Goal: Task Accomplishment & Management: Complete application form

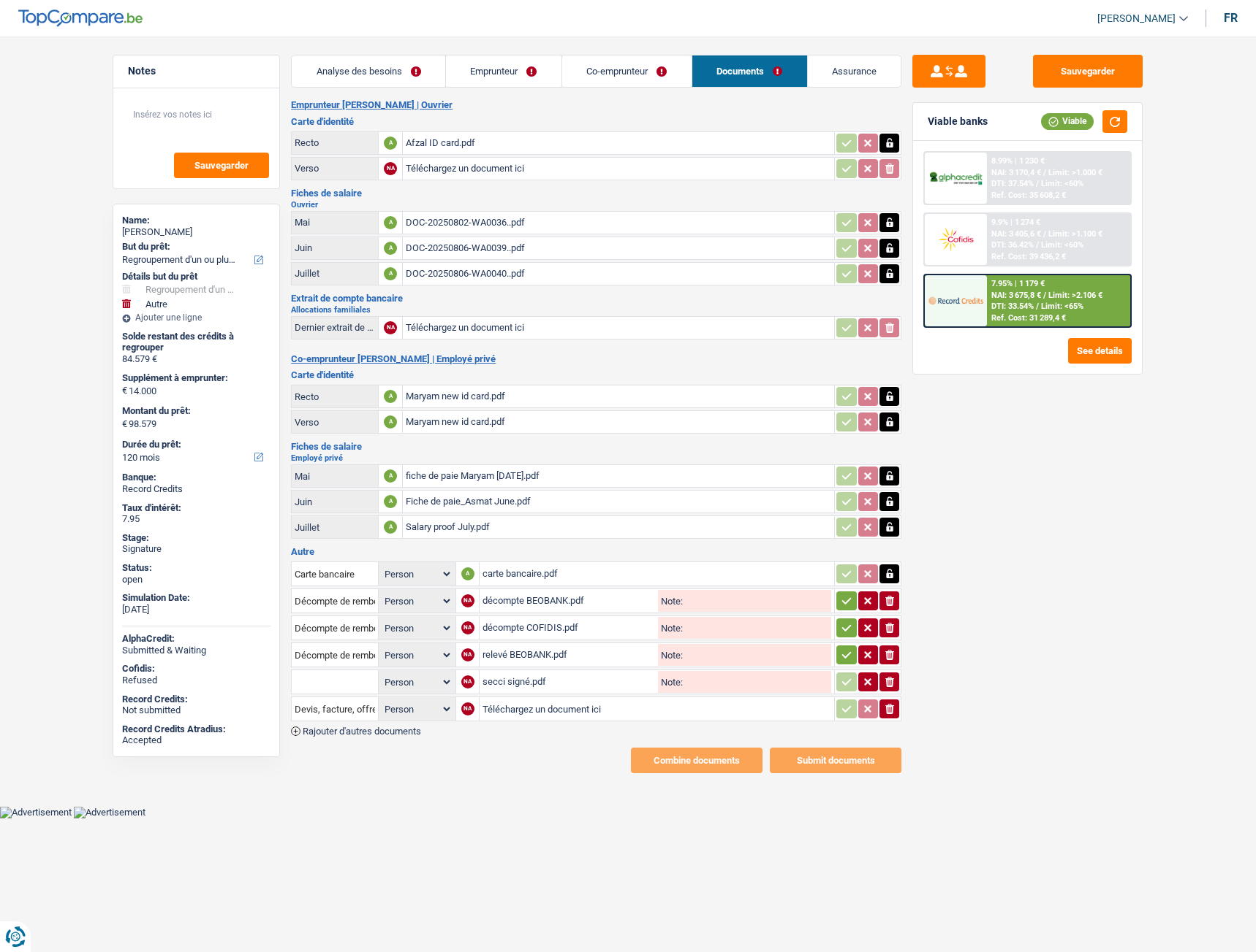
select select "refinancing"
select select "other"
select select "120"
click at [333, 72] on link "Analyse des besoins" at bounding box center [368, 71] width 153 height 31
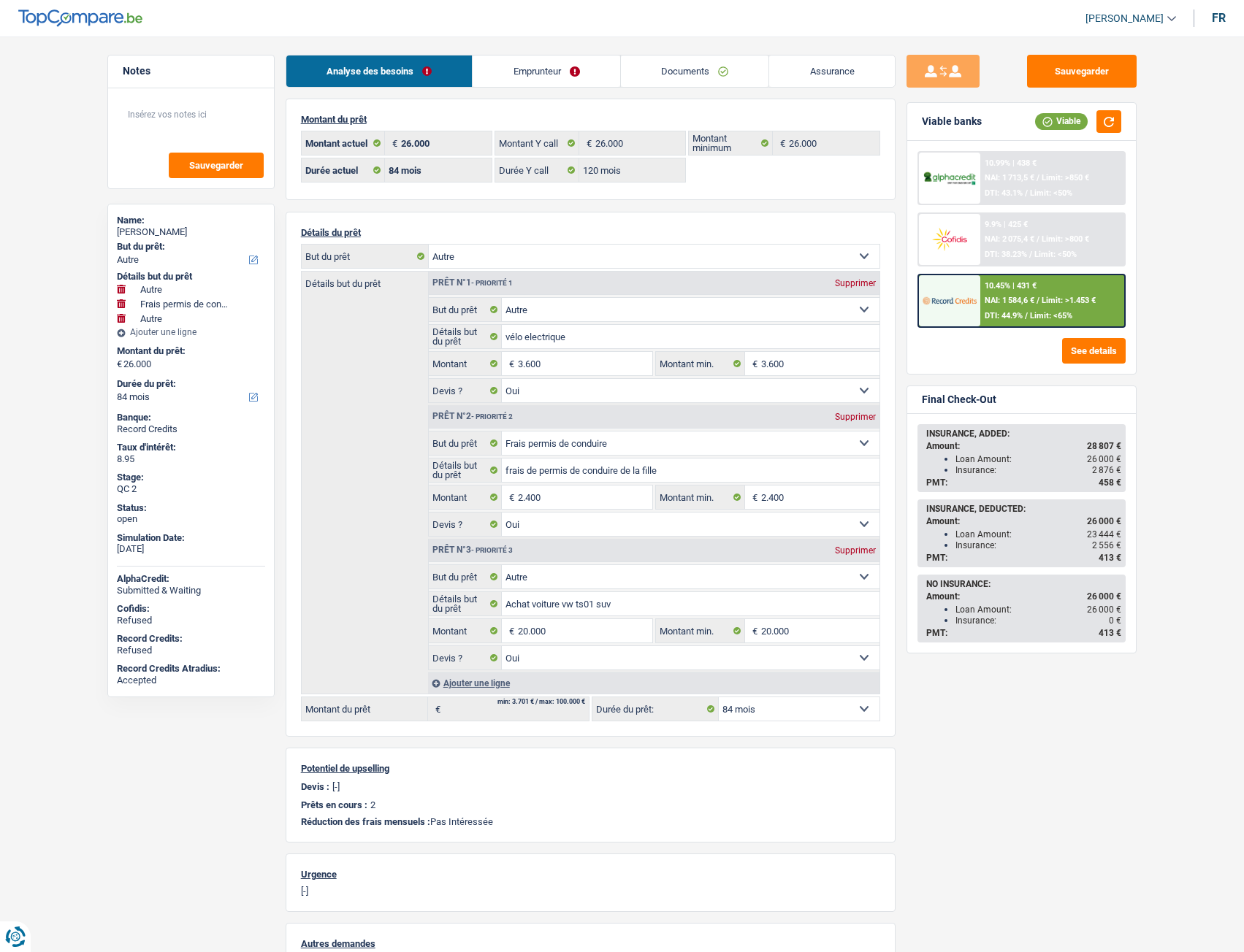
select select "other"
select select "drivingLicense"
select select "other"
select select "84"
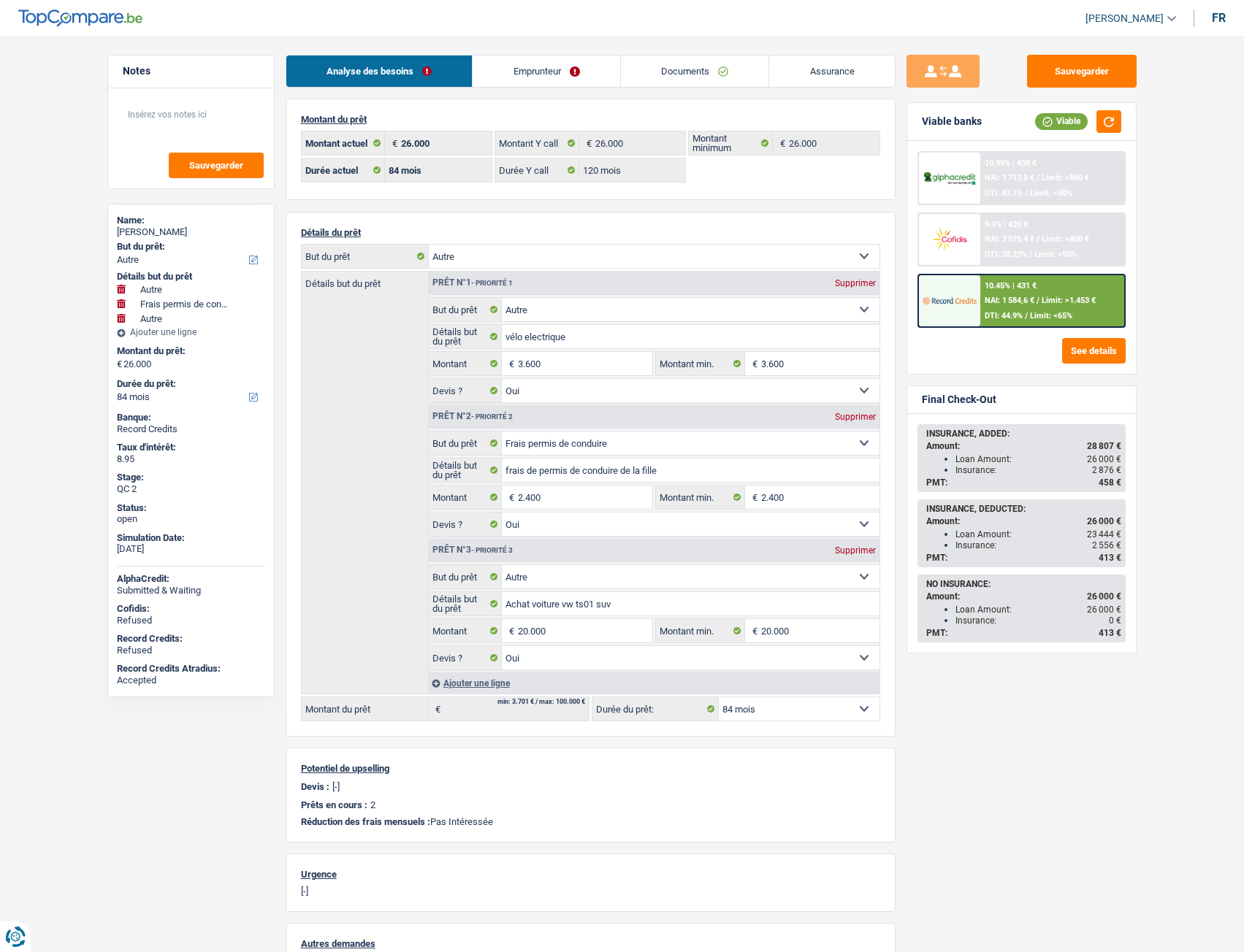
select select "84"
select select "120"
select select "other"
select select "yes"
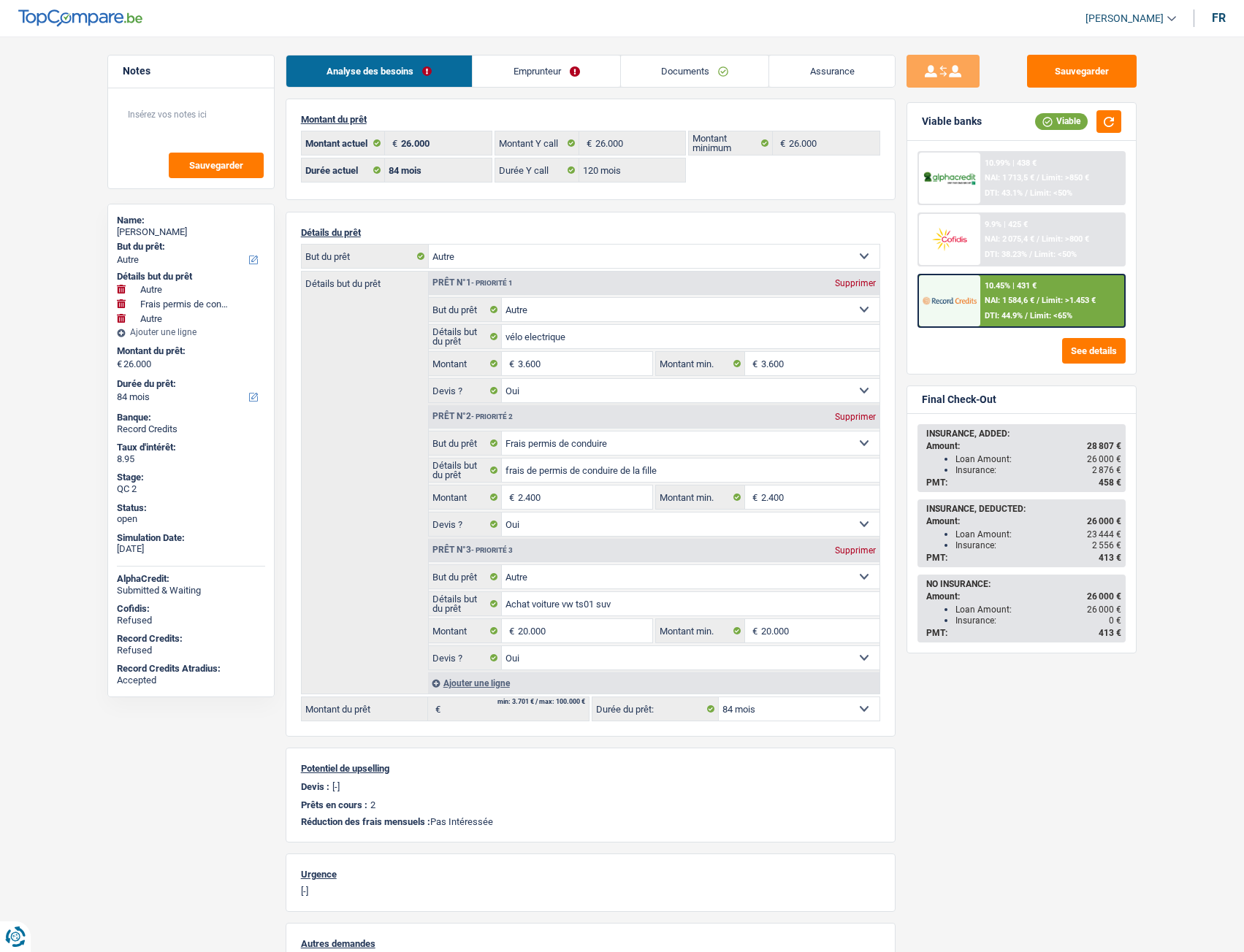
select select "drivingLicense"
select select "yes"
select select "other"
select select "yes"
select select "84"
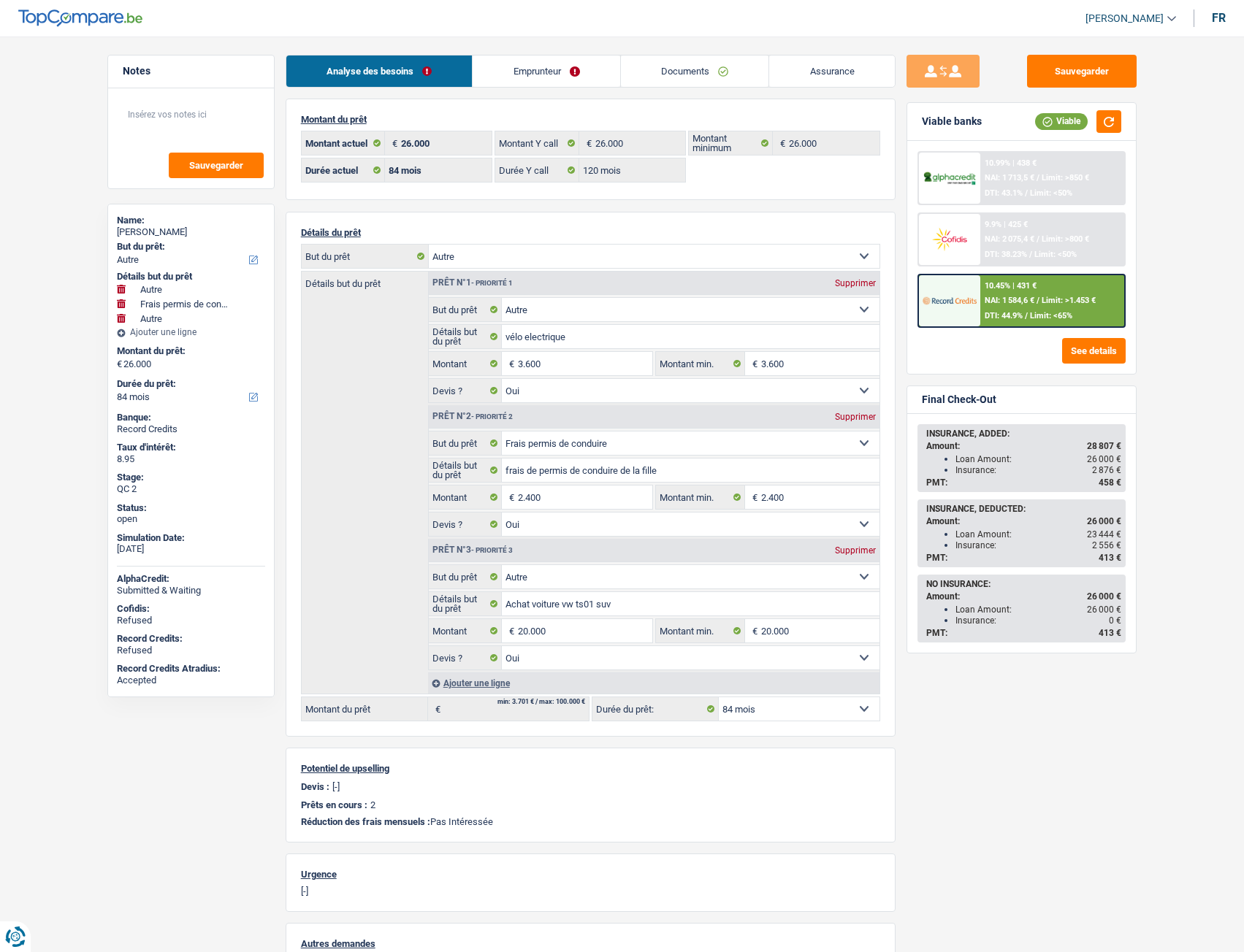
click at [589, 72] on link "Emprunteur" at bounding box center [545, 71] width 147 height 31
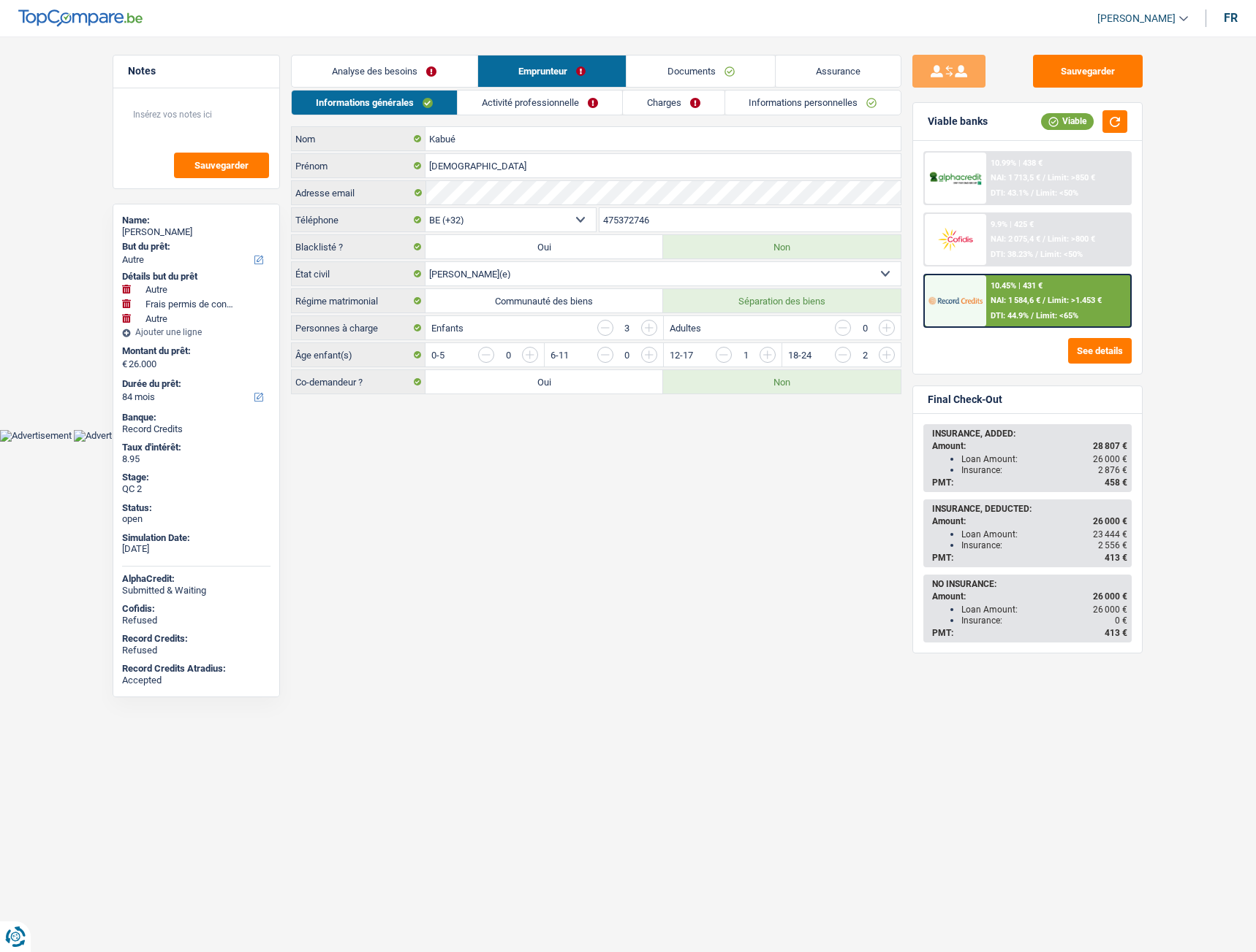
click at [694, 87] on li "Documents" at bounding box center [700, 71] width 149 height 33
click at [689, 76] on link "Documents" at bounding box center [701, 71] width 148 height 31
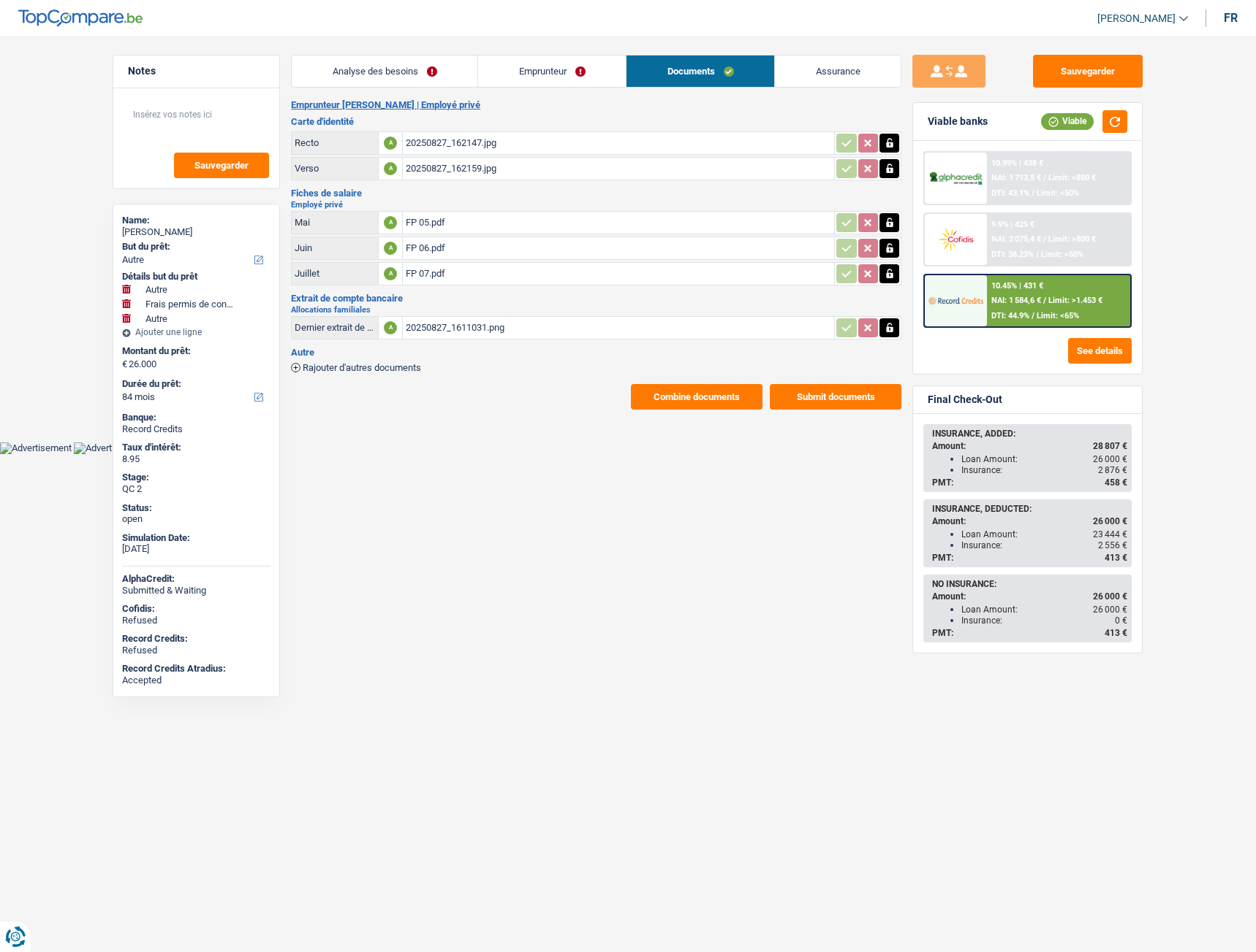
click at [424, 167] on div "20250827_162159.jpg" at bounding box center [619, 169] width 425 height 21
click at [411, 74] on link "Analyse des besoins" at bounding box center [385, 71] width 185 height 31
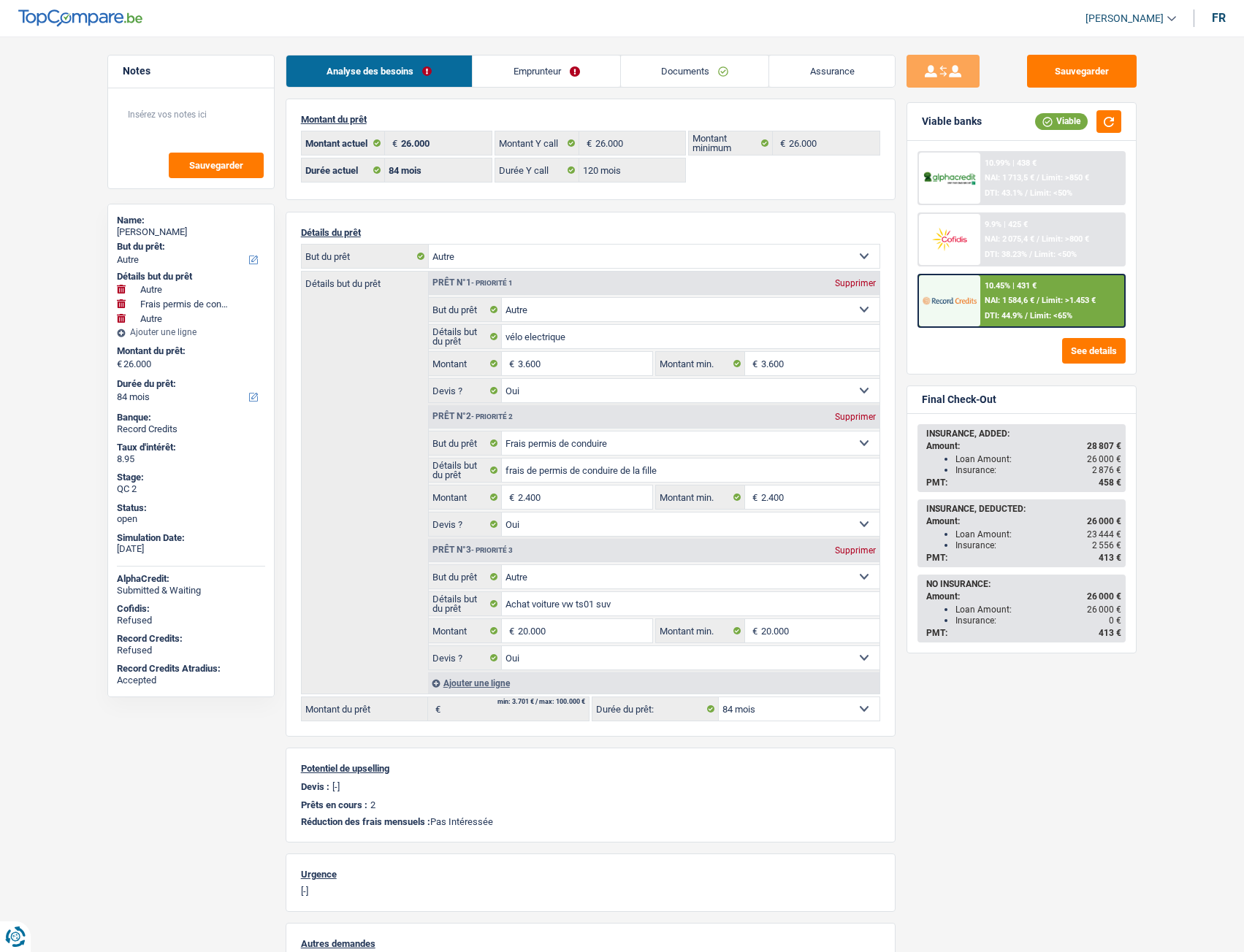
click at [494, 70] on link "Emprunteur" at bounding box center [545, 71] width 147 height 31
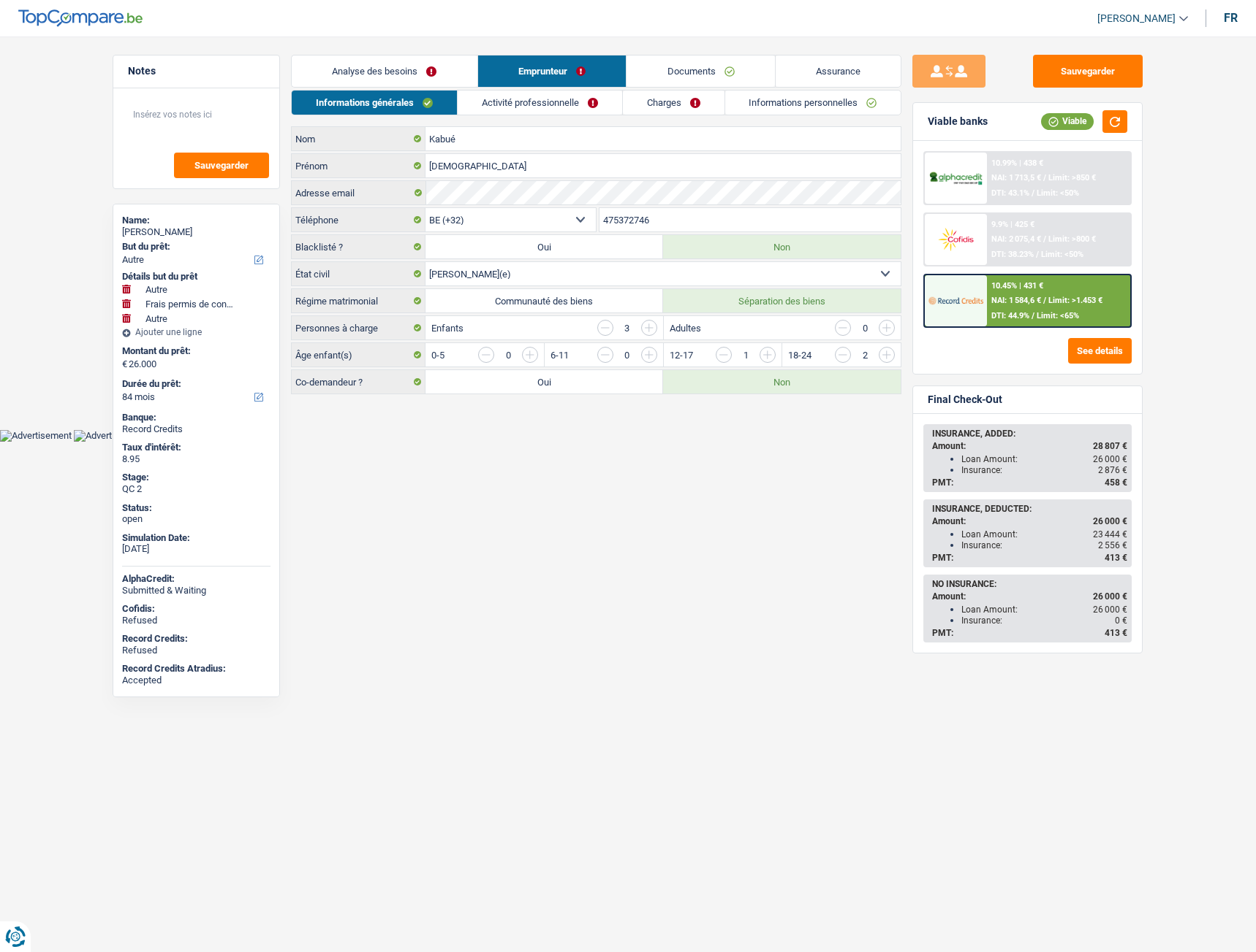
click at [523, 99] on link "Activité professionnelle" at bounding box center [540, 102] width 164 height 24
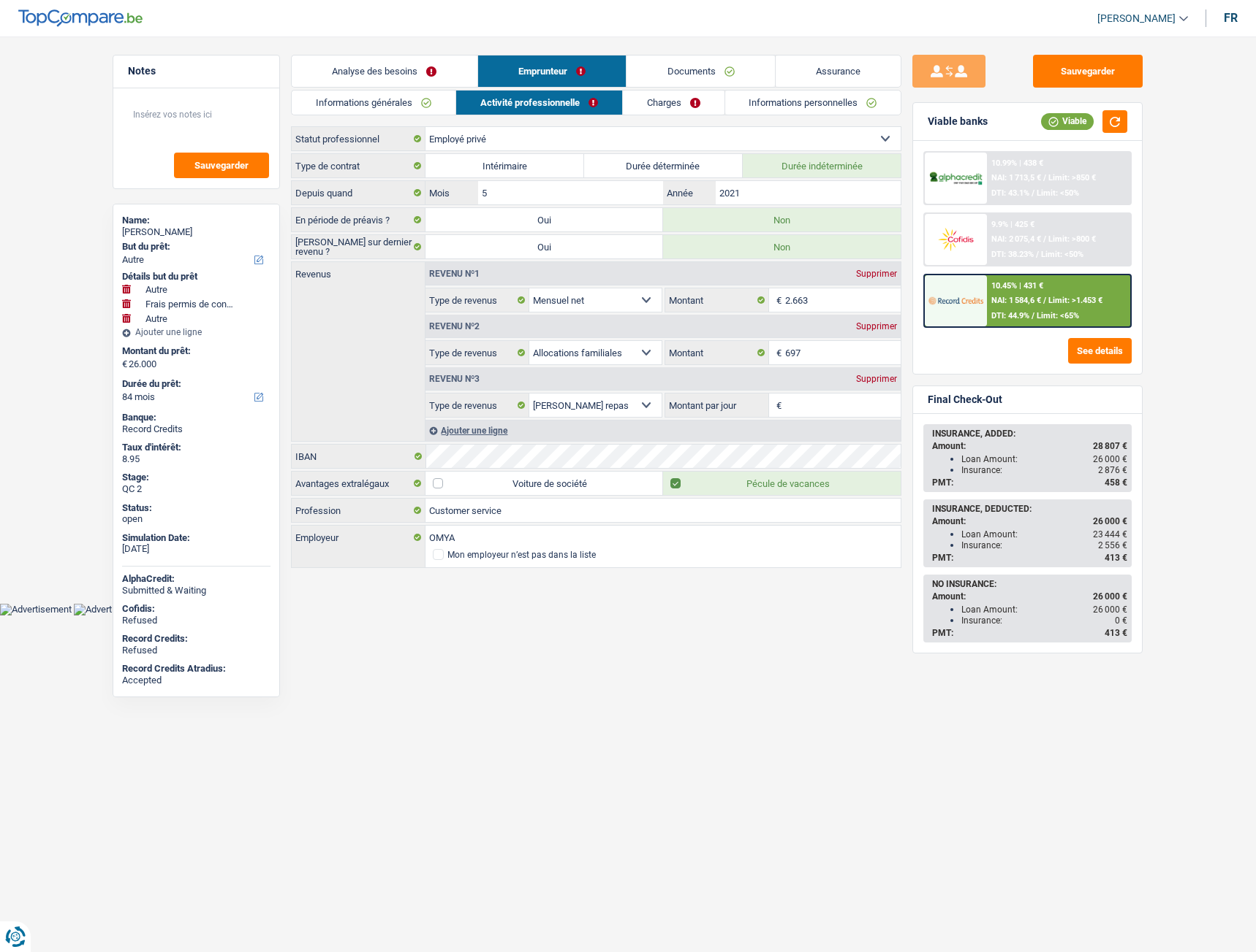
click at [661, 95] on link "Charges" at bounding box center [673, 102] width 101 height 24
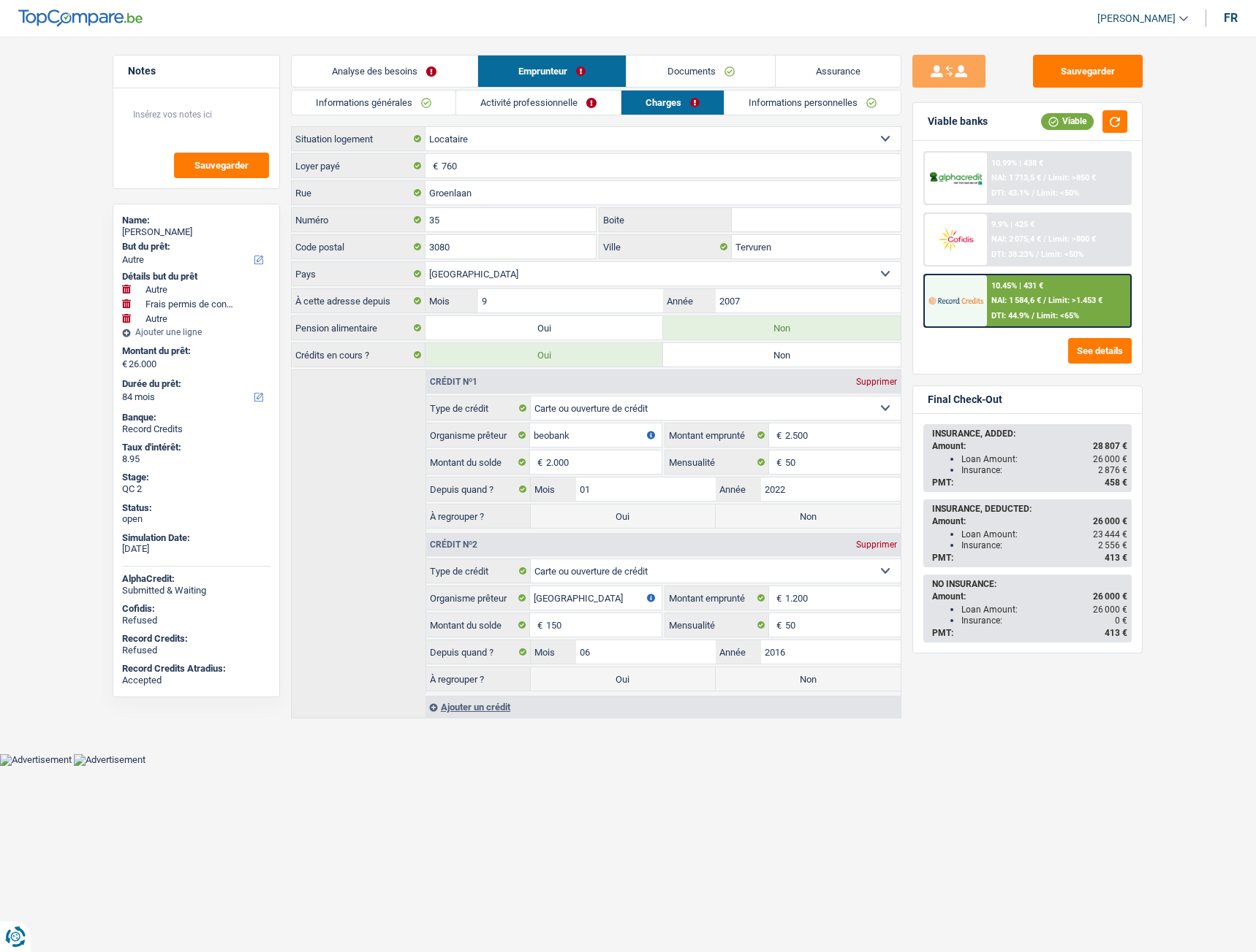
click at [754, 83] on link "Documents" at bounding box center [701, 71] width 148 height 31
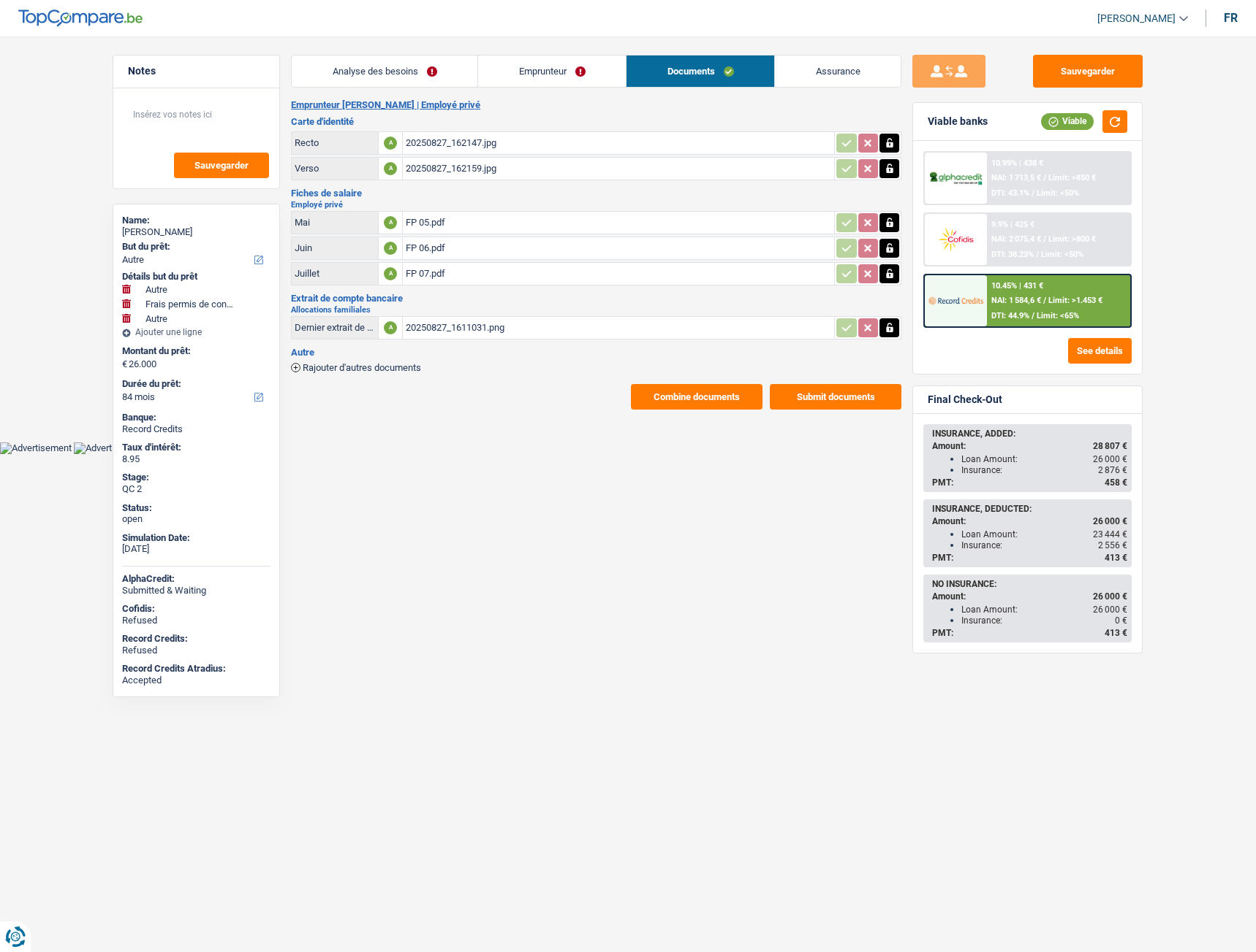
click at [462, 178] on div "20250827_162159.jpg" at bounding box center [619, 169] width 425 height 21
click at [454, 227] on div "FP 05.pdf" at bounding box center [619, 222] width 425 height 21
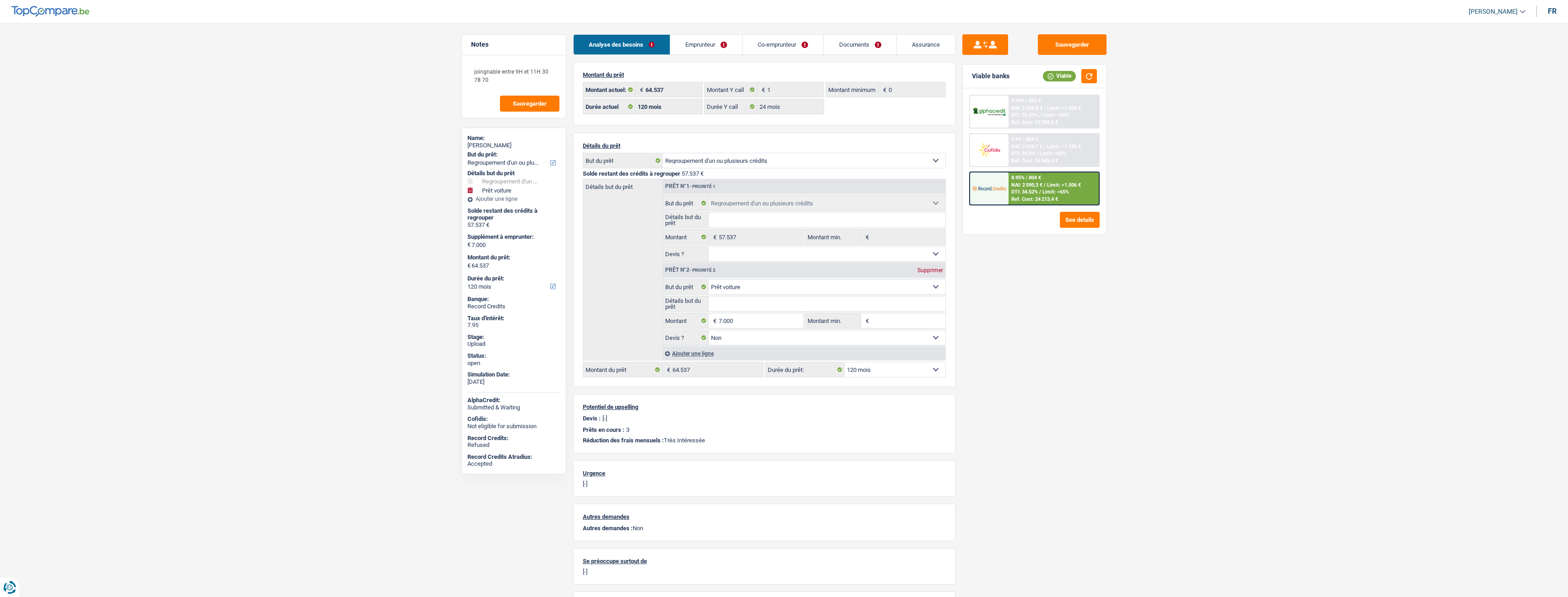
select select "refinancing"
select select "car"
select select "120"
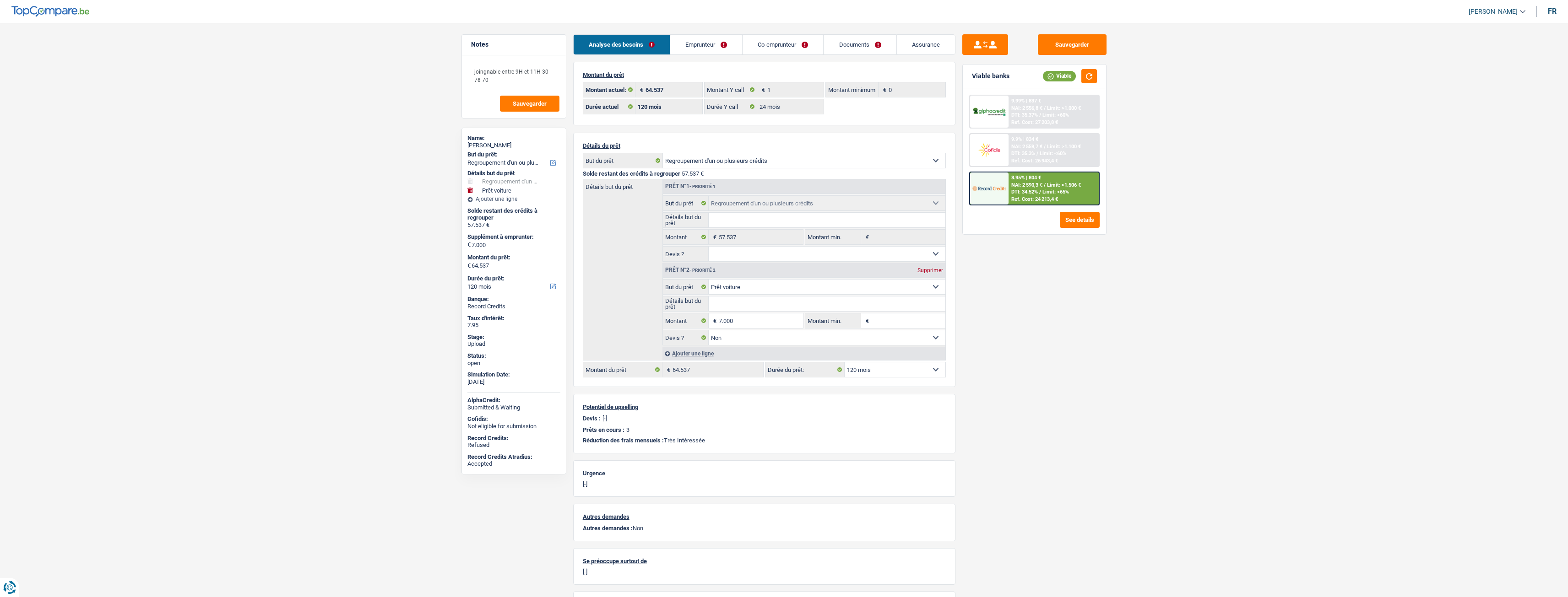
select select "24"
select select "refinancing"
select select "car"
select select "false"
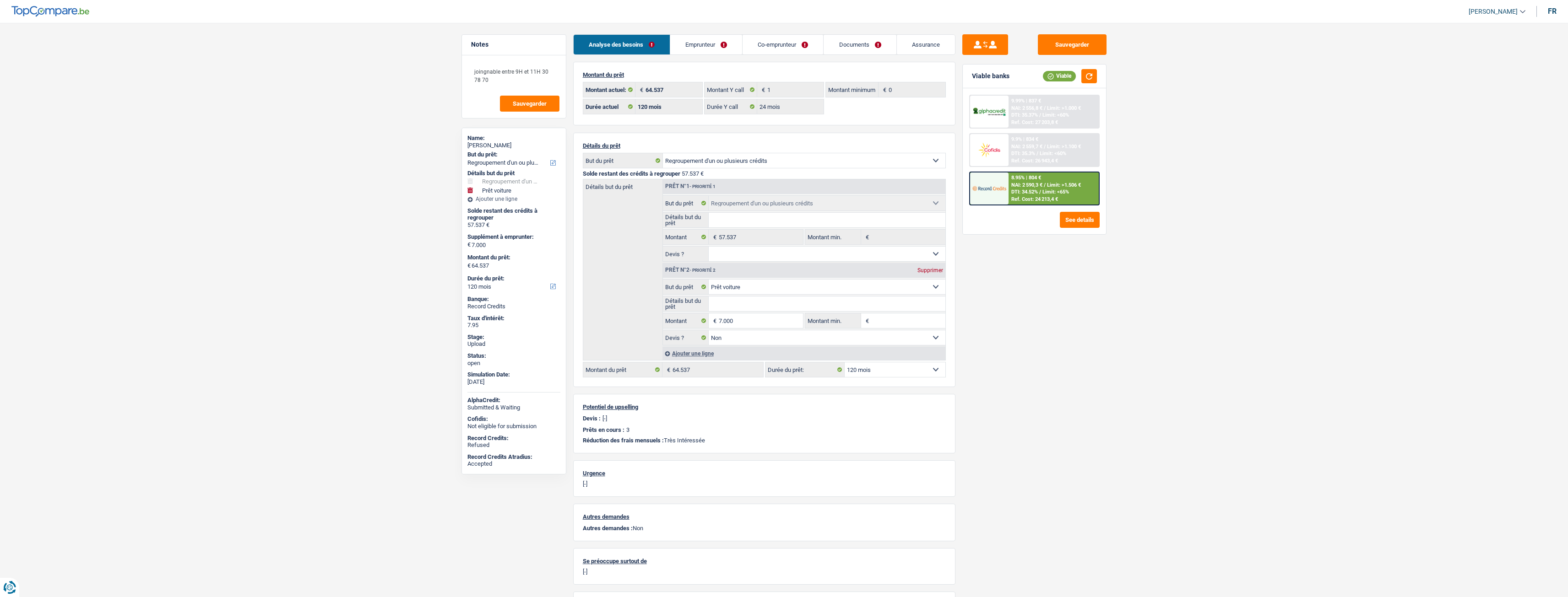
select select "120"
select select "retired"
select select "pension"
select select "BE"
click at [724, 48] on link "Emprunteur" at bounding box center [706, 45] width 72 height 20
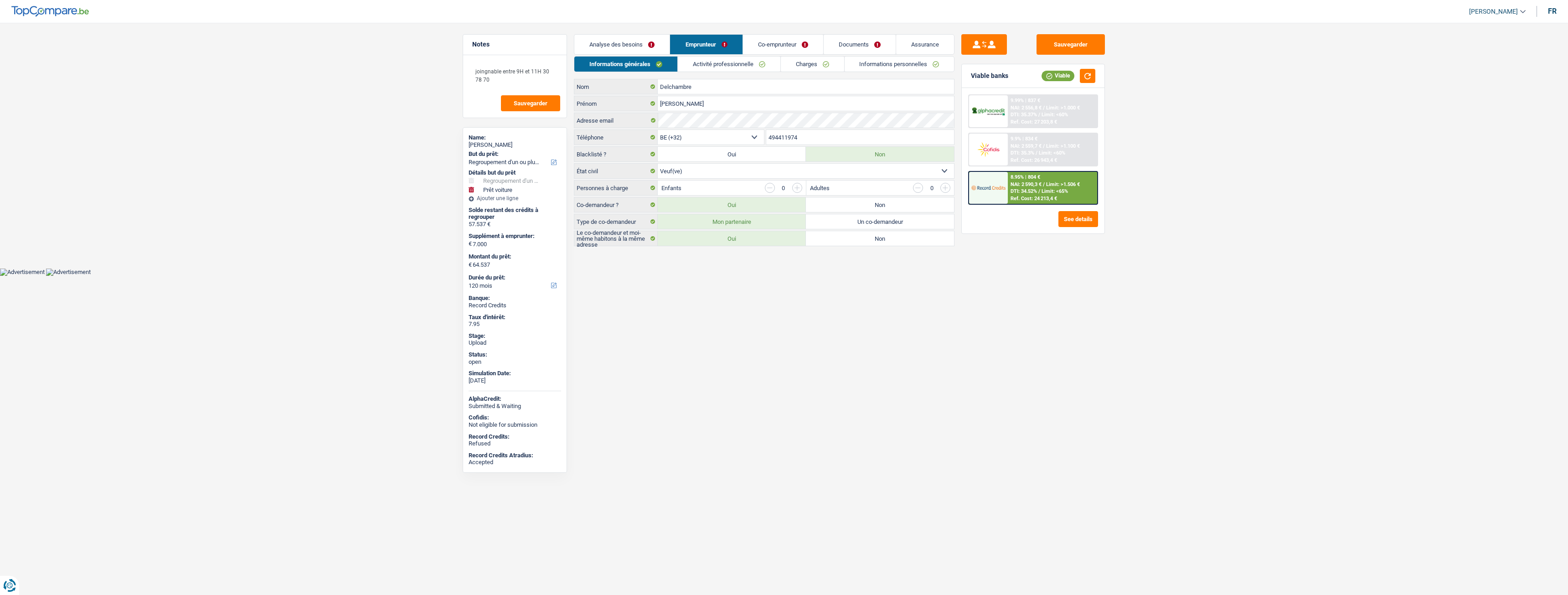
click at [758, 65] on link "Activité professionnelle" at bounding box center [729, 64] width 102 height 15
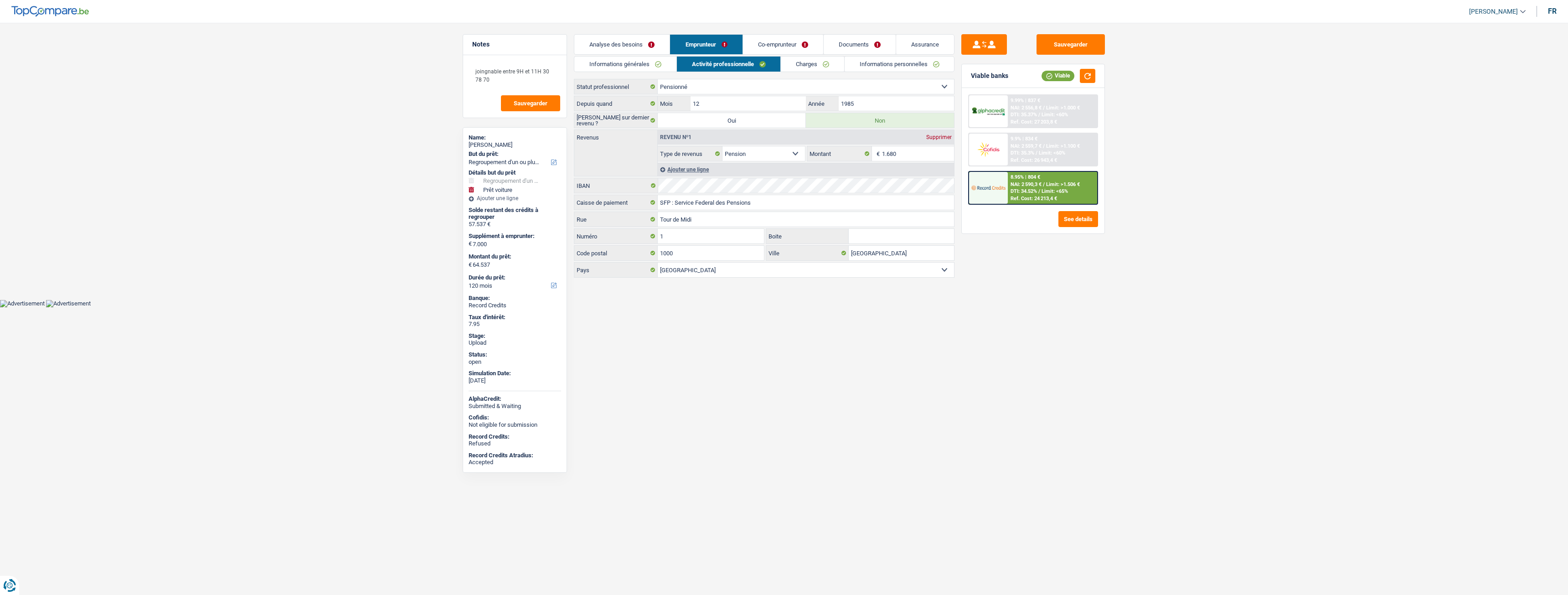
click at [797, 69] on link "Charges" at bounding box center [813, 64] width 63 height 15
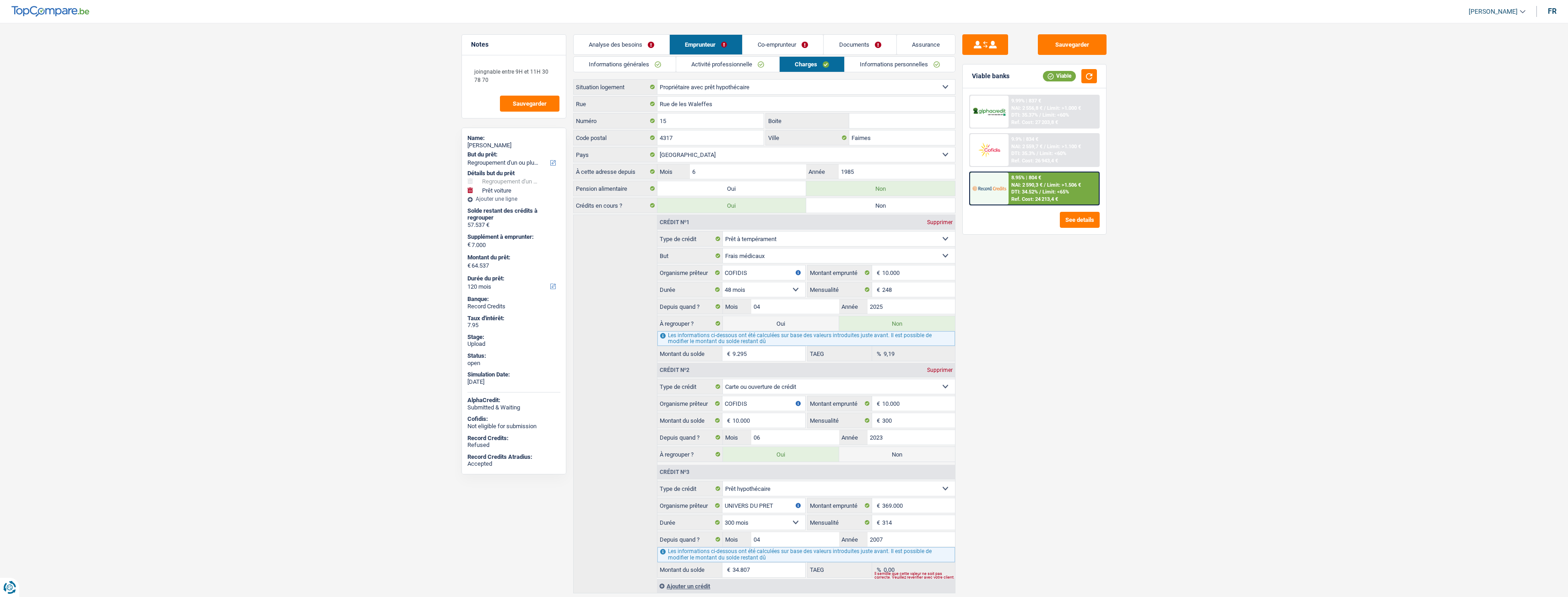
click at [644, 43] on link "Analyse des besoins" at bounding box center [621, 45] width 96 height 20
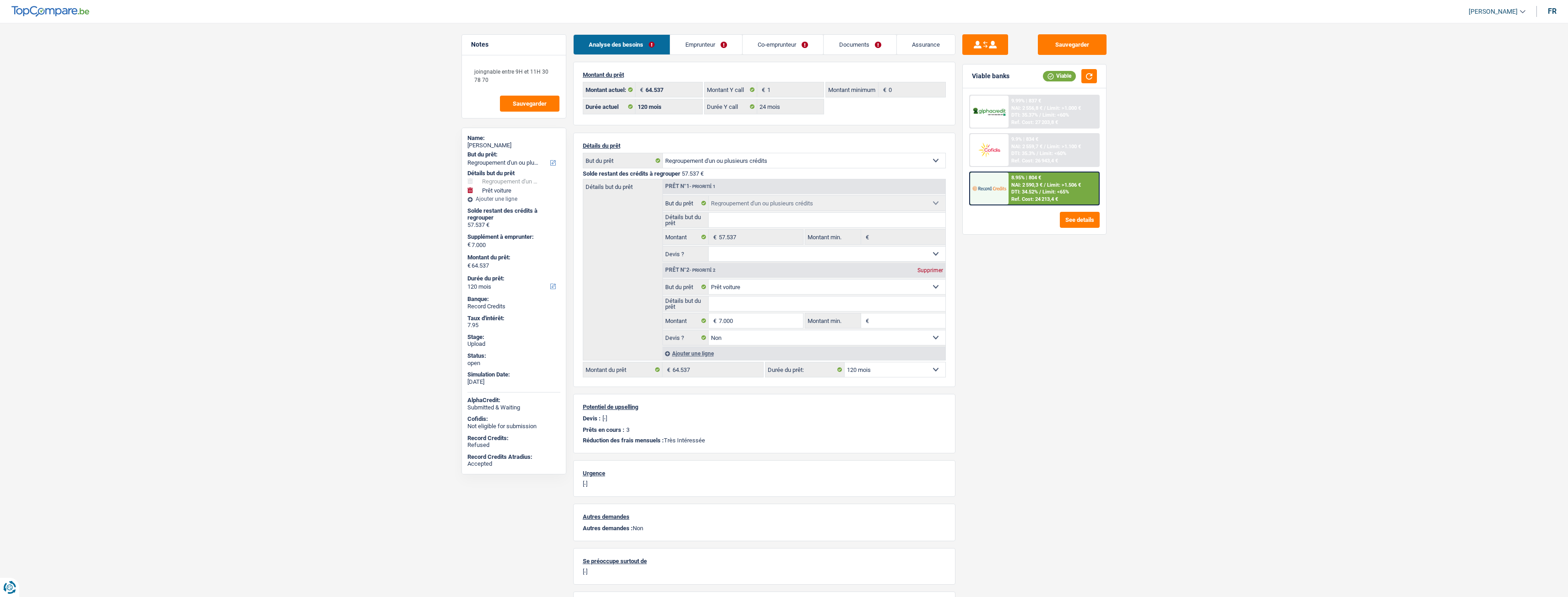
click at [782, 47] on link "Co-emprunteur" at bounding box center [783, 45] width 81 height 20
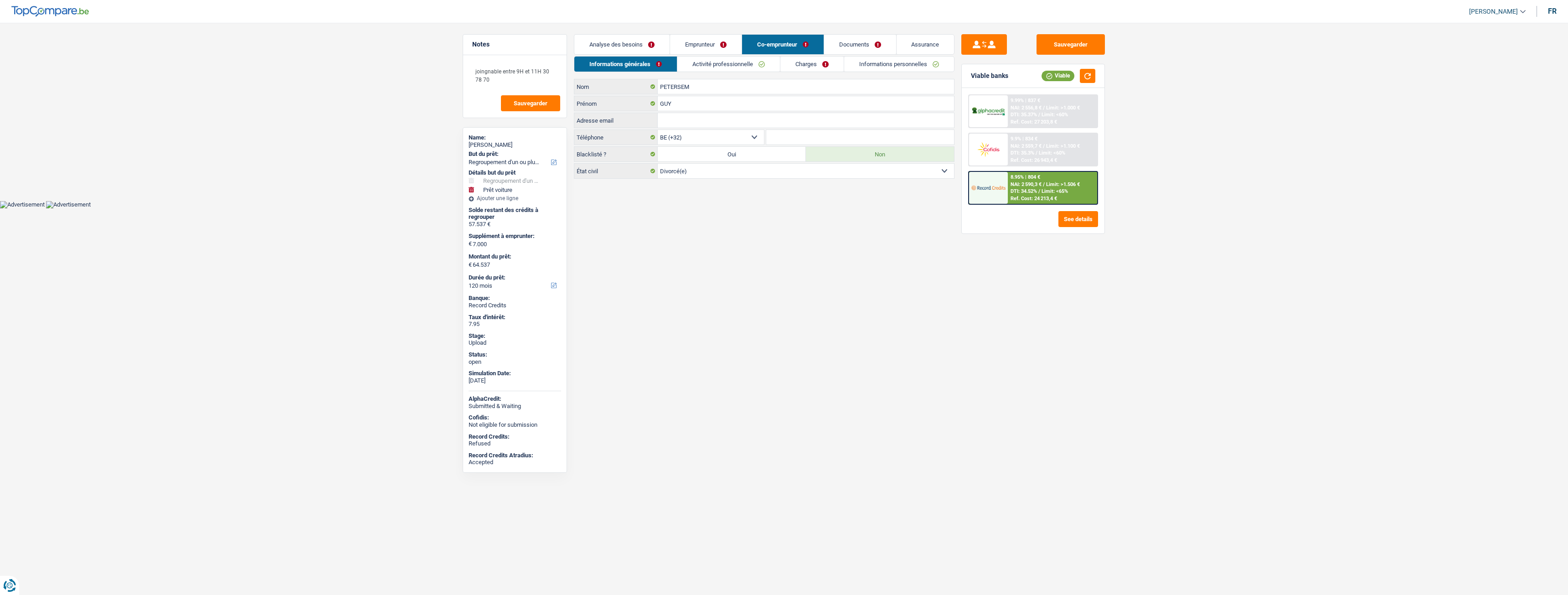
click at [859, 52] on link "Documents" at bounding box center [860, 44] width 72 height 19
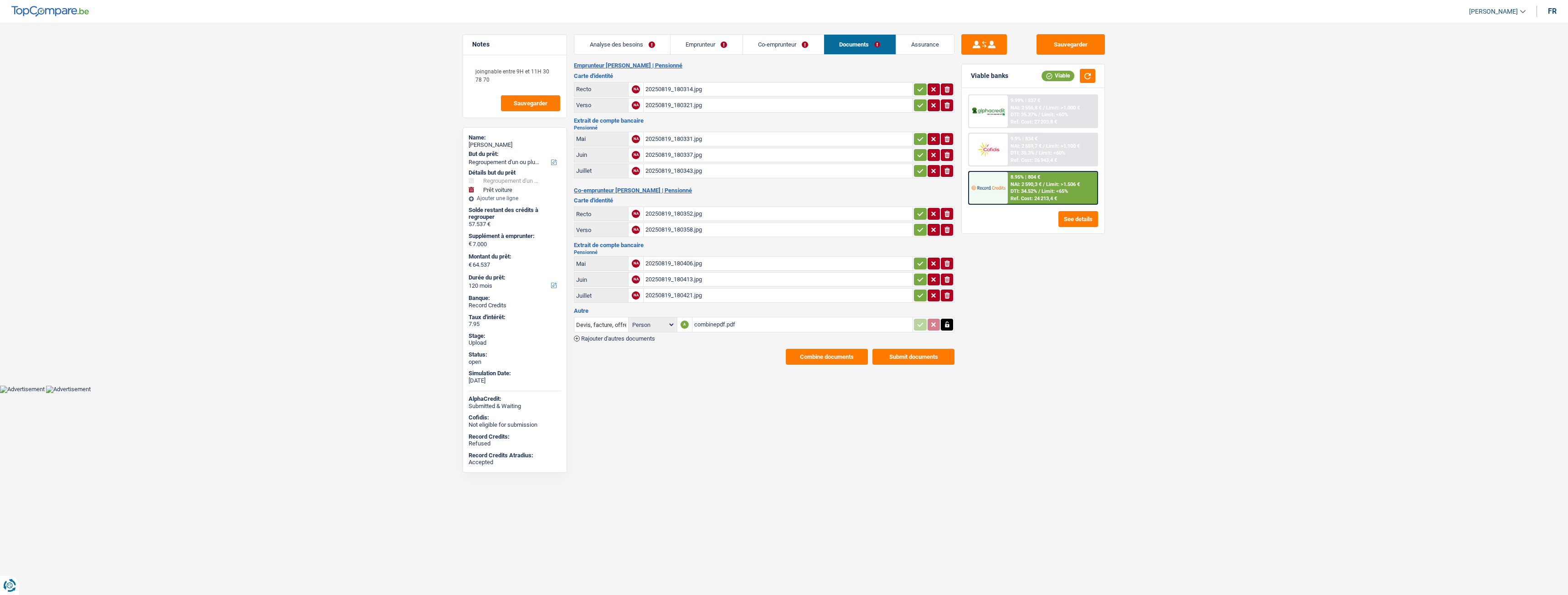
drag, startPoint x: 770, startPoint y: 32, endPoint x: 772, endPoint y: 43, distance: 11.2
click at [772, 43] on main "Notes joingnable entre 9H et 11H 30 78 70 Sauvegarder Name: Jacqueline Delchamb…" at bounding box center [784, 199] width 1568 height 371
click at [772, 43] on link "Co-emprunteur" at bounding box center [783, 44] width 81 height 19
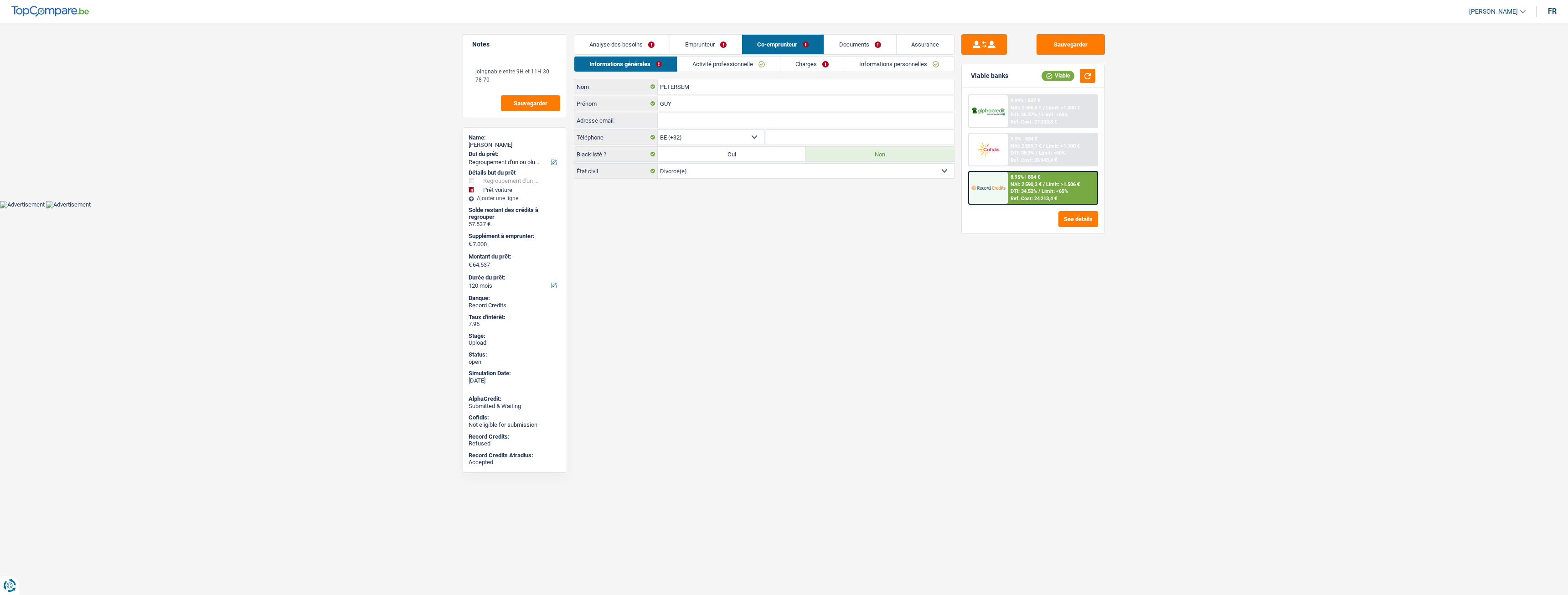
click at [716, 37] on link "Emprunteur" at bounding box center [706, 44] width 72 height 19
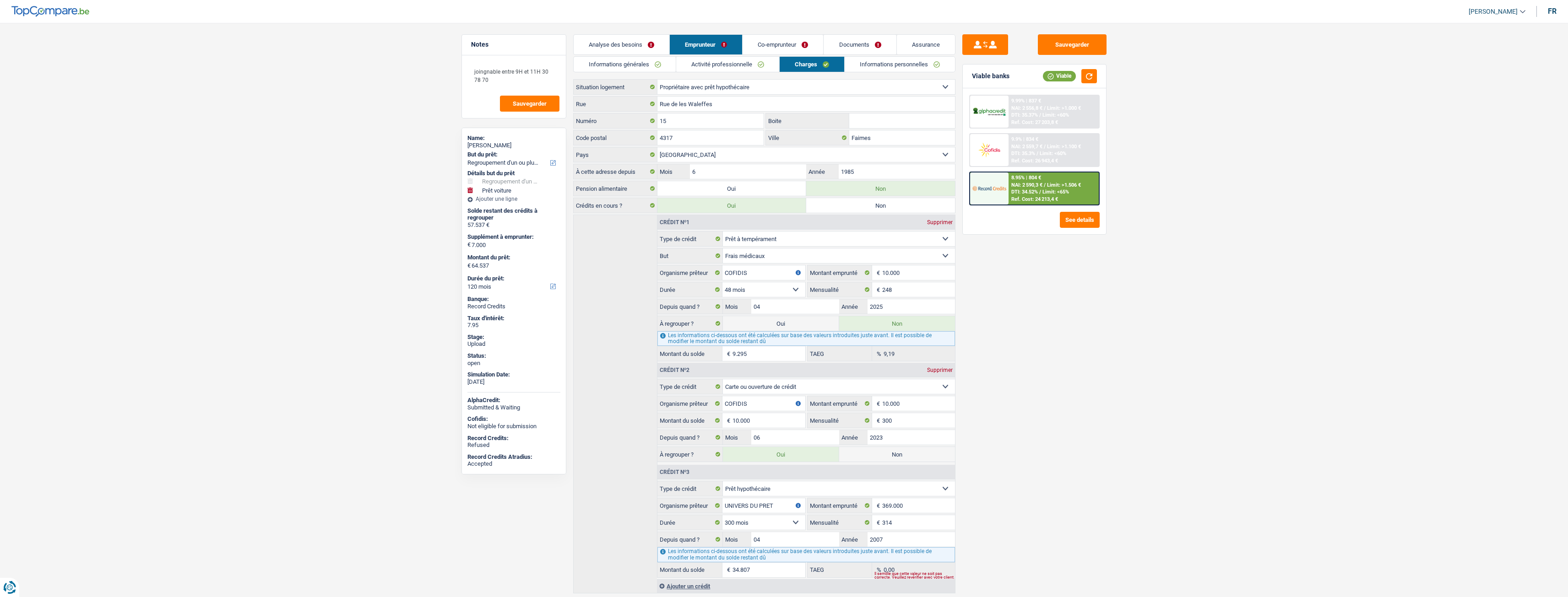
click at [739, 70] on link "Activité professionnelle" at bounding box center [727, 64] width 103 height 15
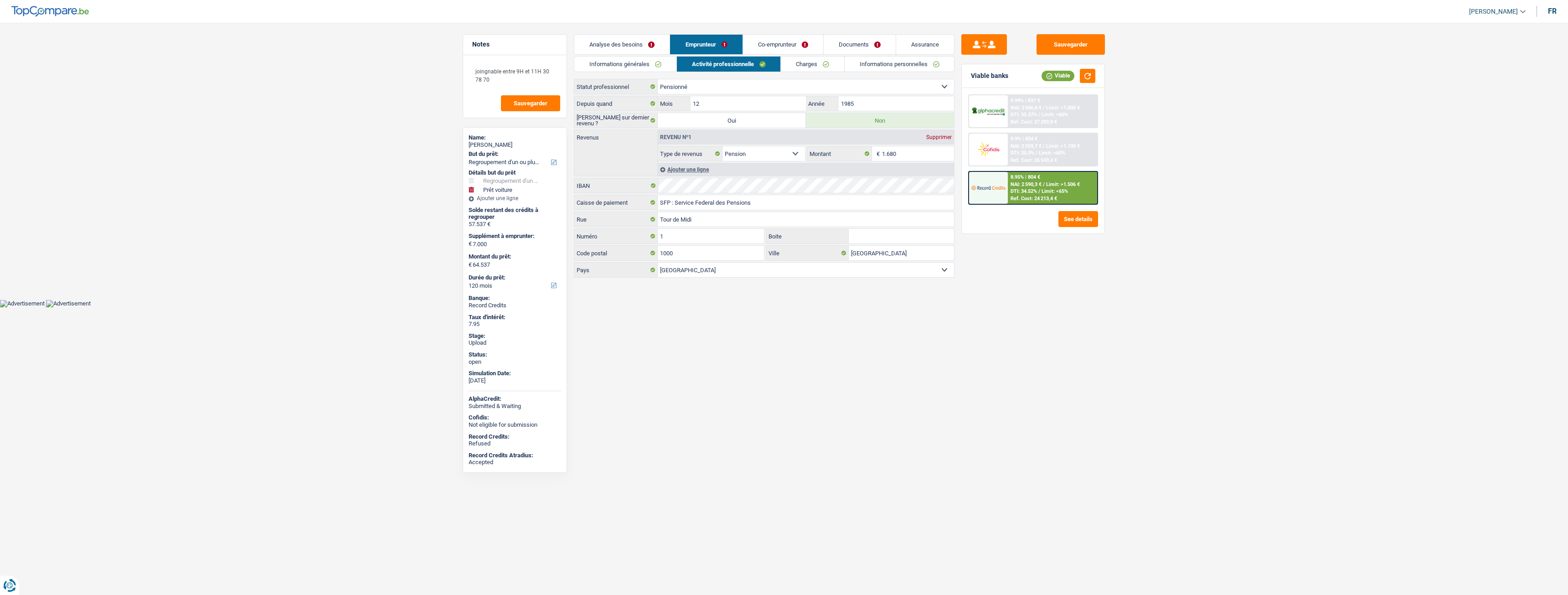
click at [673, 60] on link "Informations générales" at bounding box center [626, 64] width 102 height 15
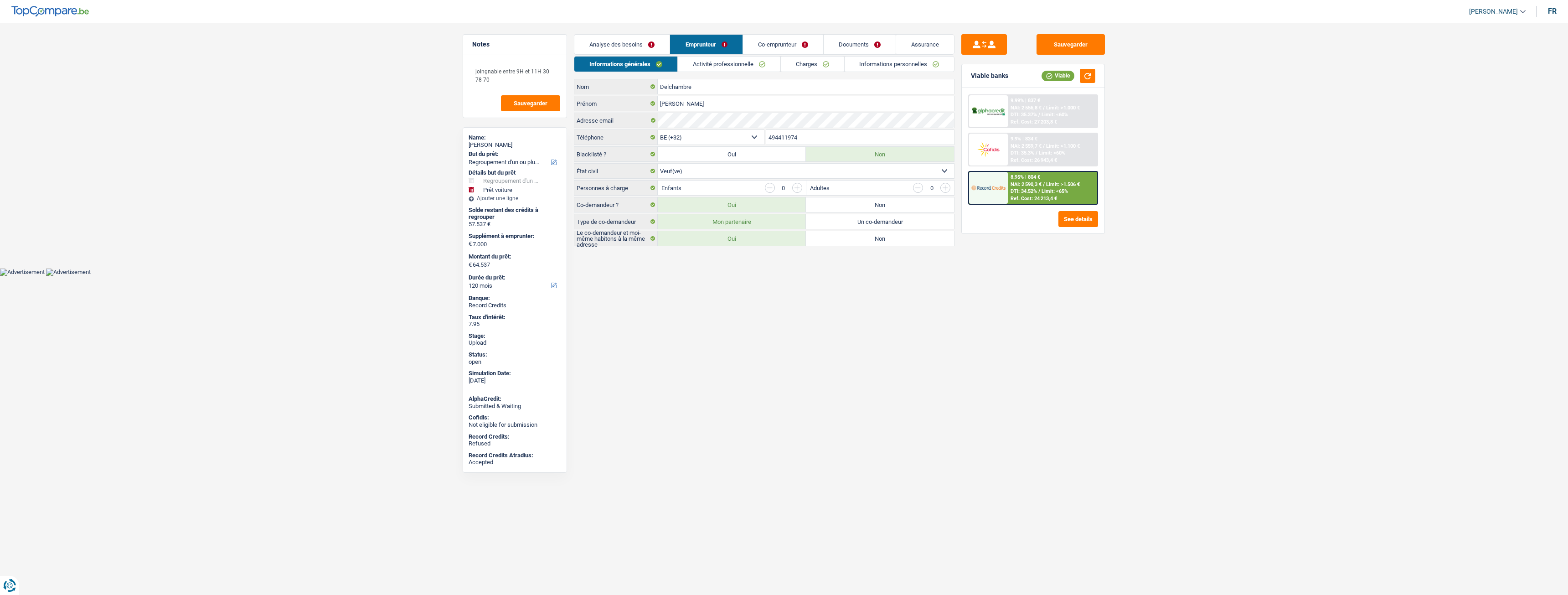
click at [822, 138] on input "494411974" at bounding box center [860, 137] width 188 height 15
drag, startPoint x: 822, startPoint y: 138, endPoint x: 785, endPoint y: 141, distance: 37.1
click at [785, 141] on input "494411974" at bounding box center [860, 137] width 188 height 15
click at [709, 68] on link "Activité professionnelle" at bounding box center [729, 64] width 102 height 15
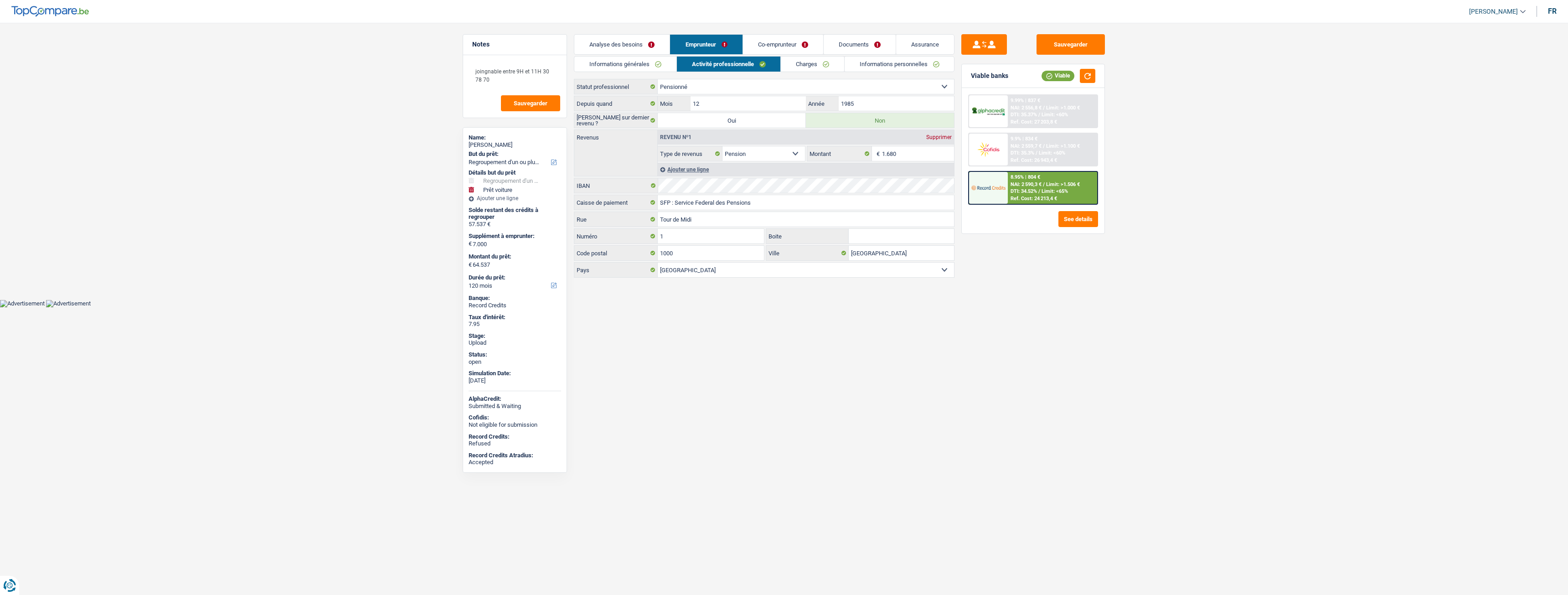
click at [796, 64] on link "Charges" at bounding box center [813, 64] width 63 height 15
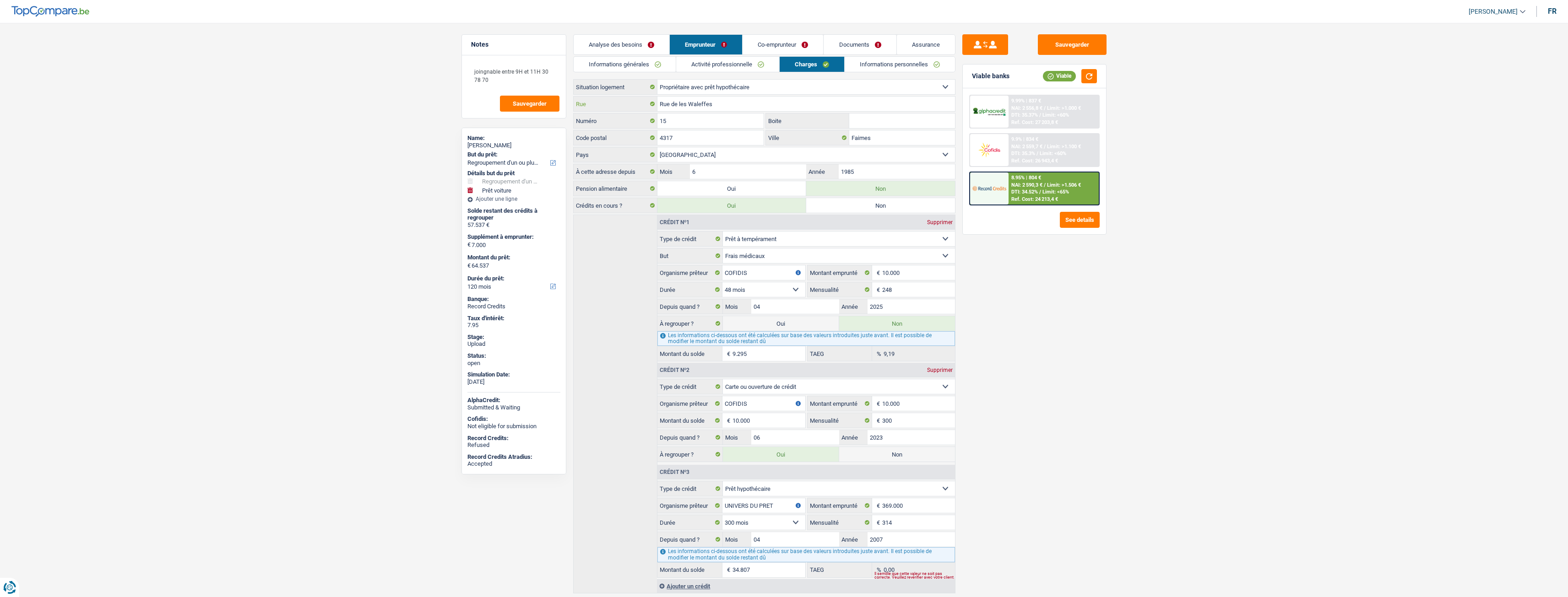
drag, startPoint x: 730, startPoint y: 103, endPoint x: 646, endPoint y: 102, distance: 84.0
click at [646, 102] on div "Rue de les Waleffes Rue" at bounding box center [764, 104] width 381 height 15
click at [716, 65] on link "Activité professionnelle" at bounding box center [727, 64] width 103 height 15
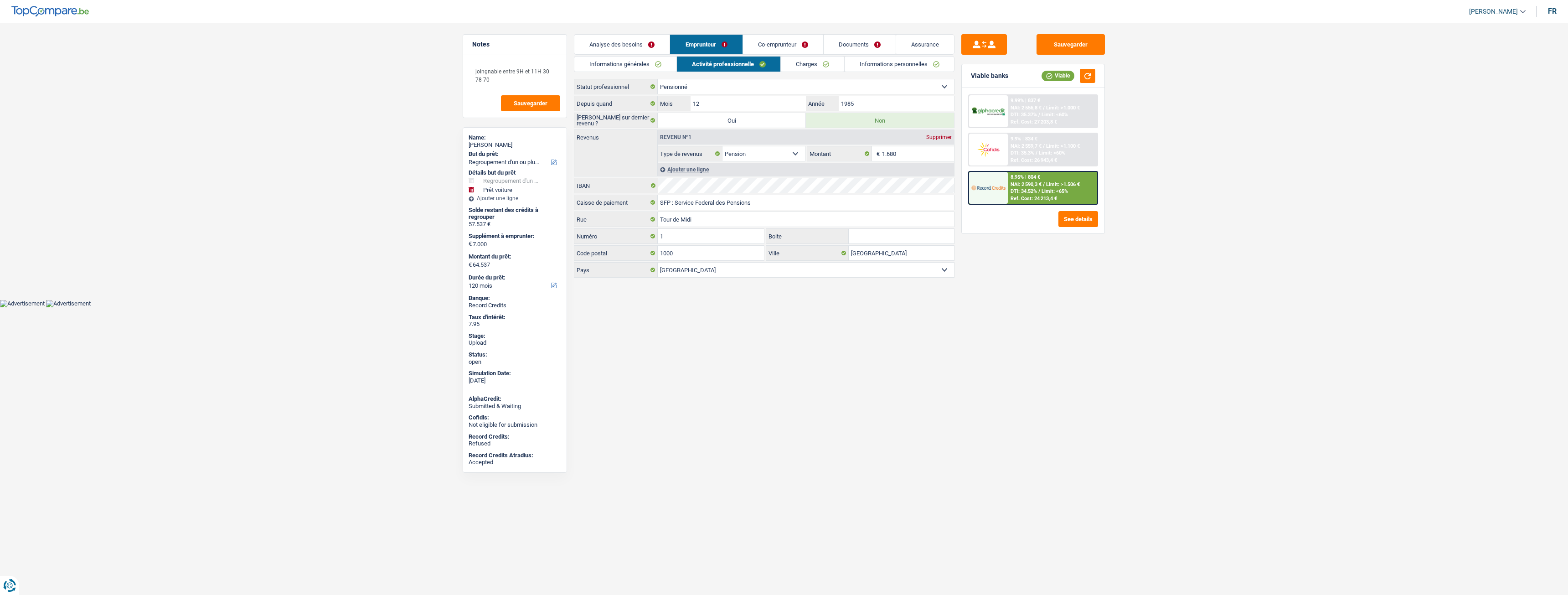
click at [639, 60] on link "Informations générales" at bounding box center [626, 64] width 102 height 15
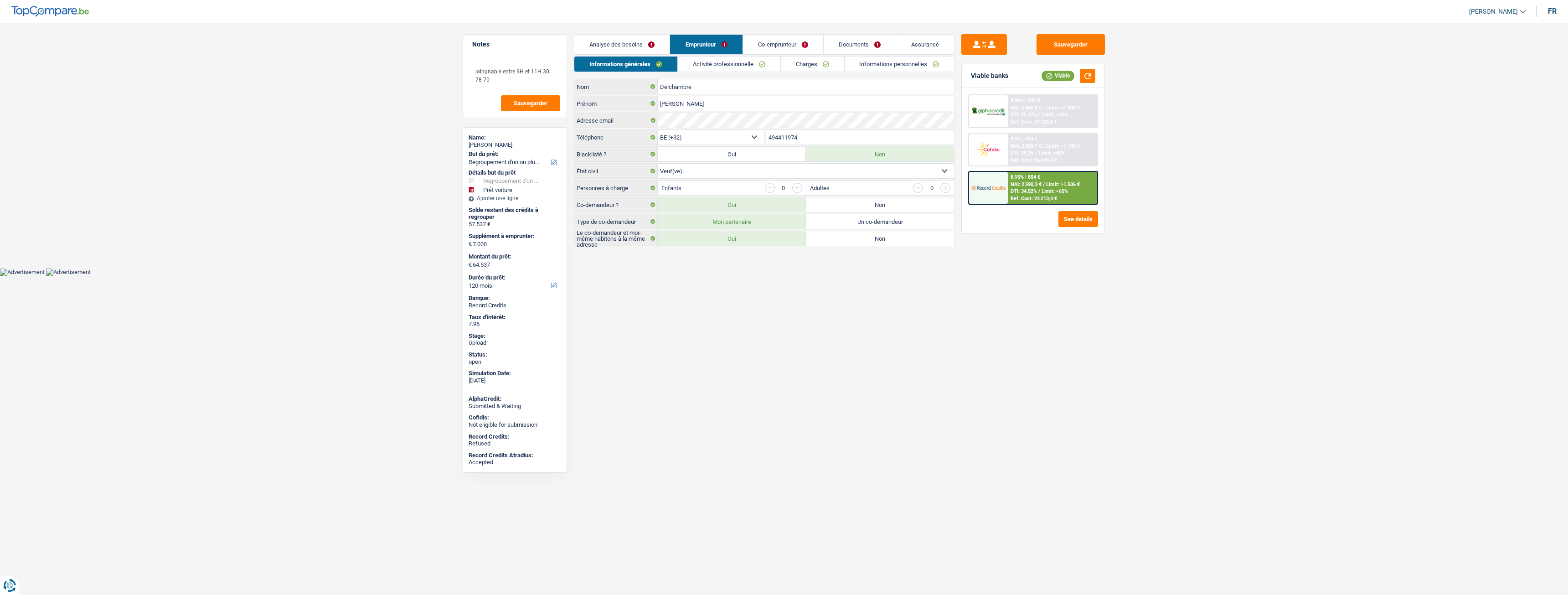
drag, startPoint x: 808, startPoint y: 133, endPoint x: 753, endPoint y: 136, distance: 55.1
click at [753, 136] on div "BE (+32) LU (+352) Sélectionner une option Téléphone 494411974 Téléphone" at bounding box center [764, 138] width 380 height 17
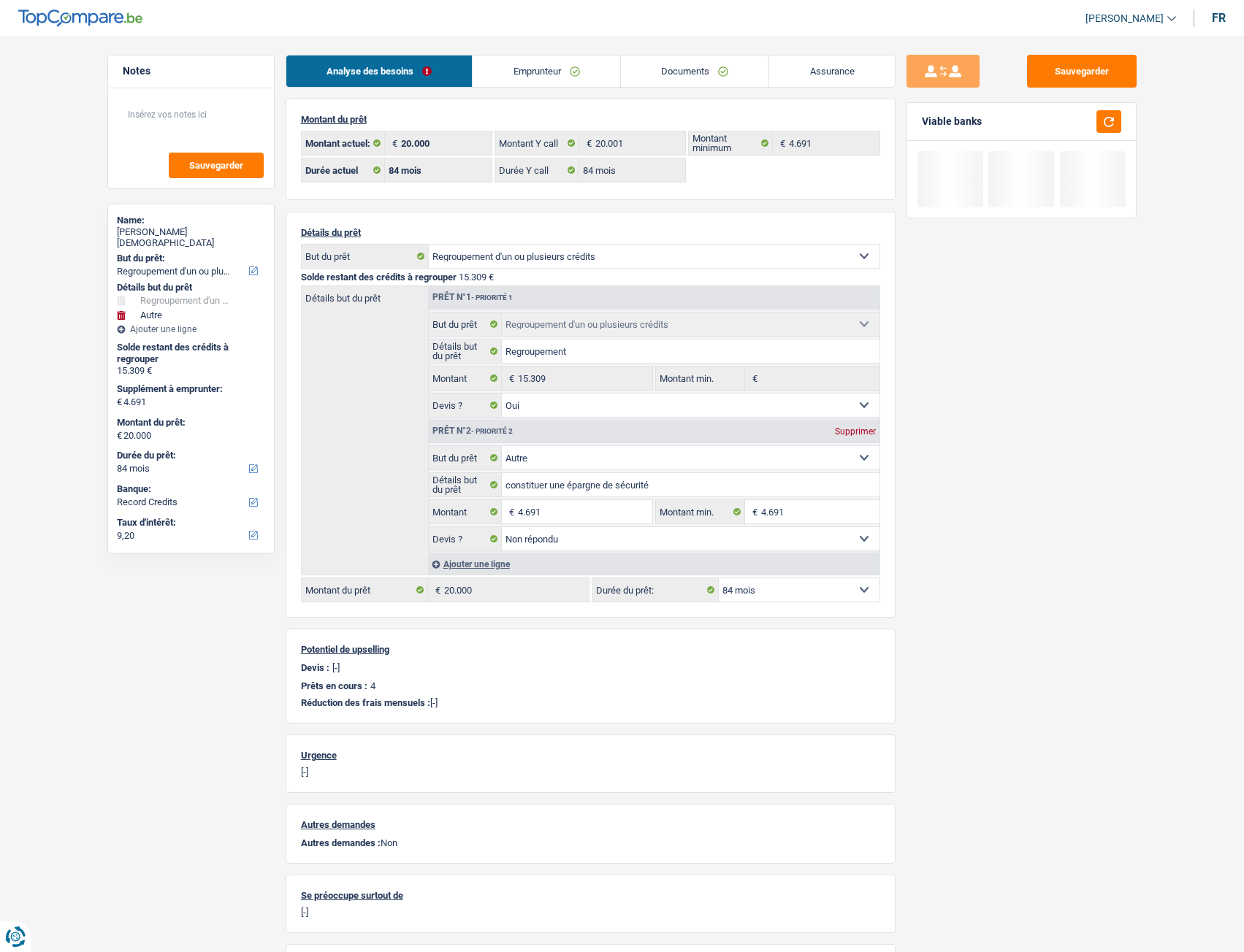
select select "refinancing"
select select "other"
select select "84"
select select "record credits"
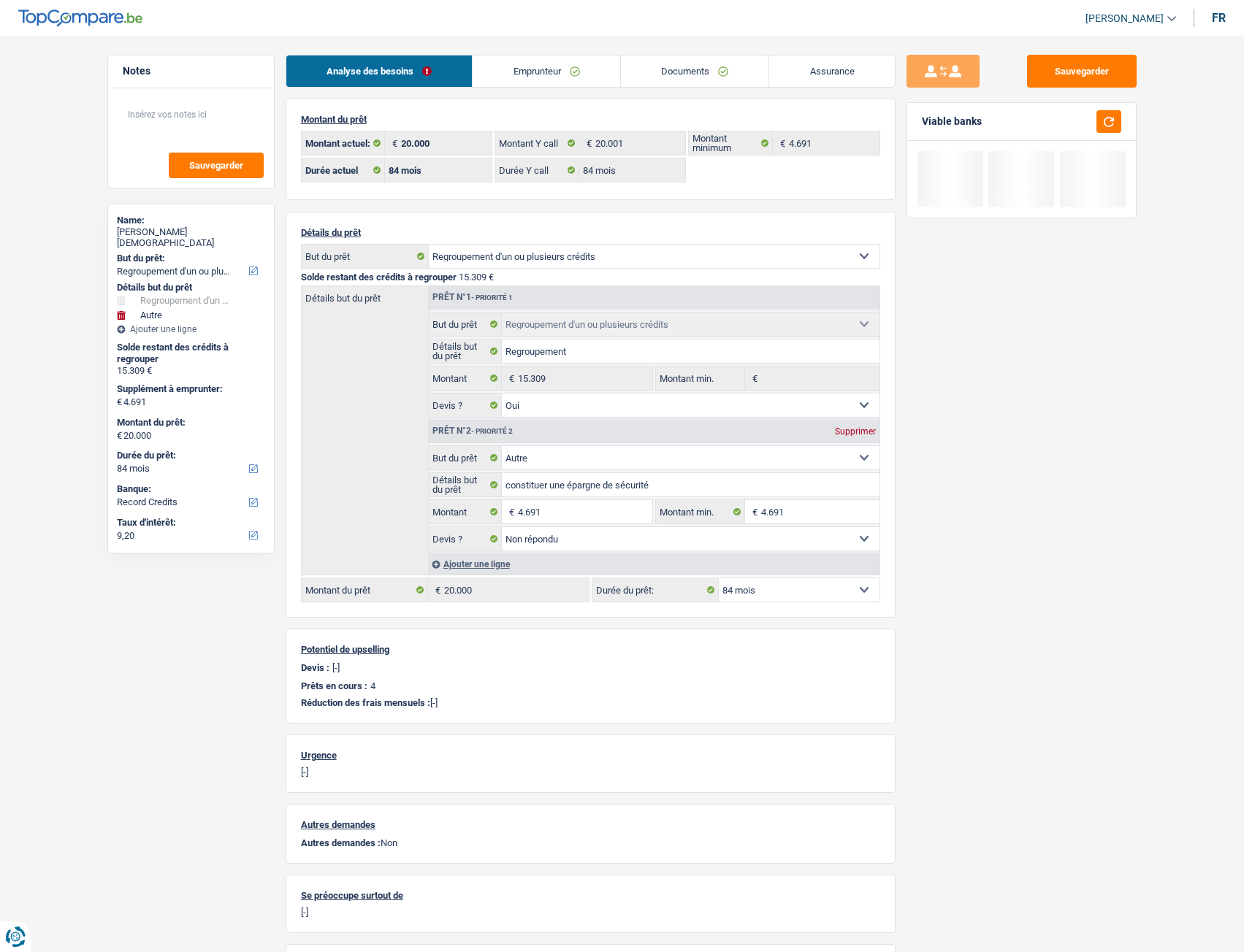
select select "84"
select select "refinancing"
select select "yes"
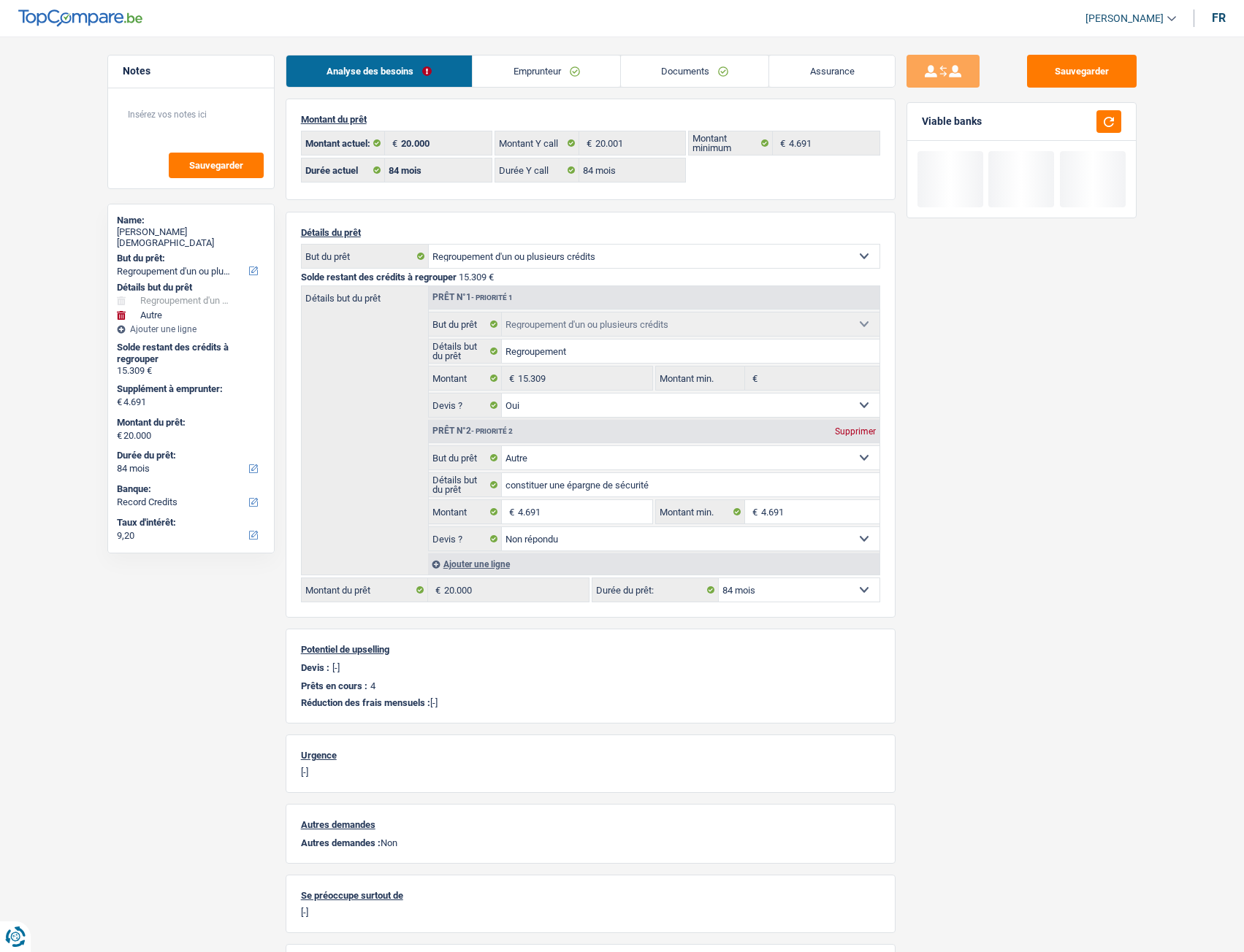
select select "other"
select select "not_answered"
select select "84"
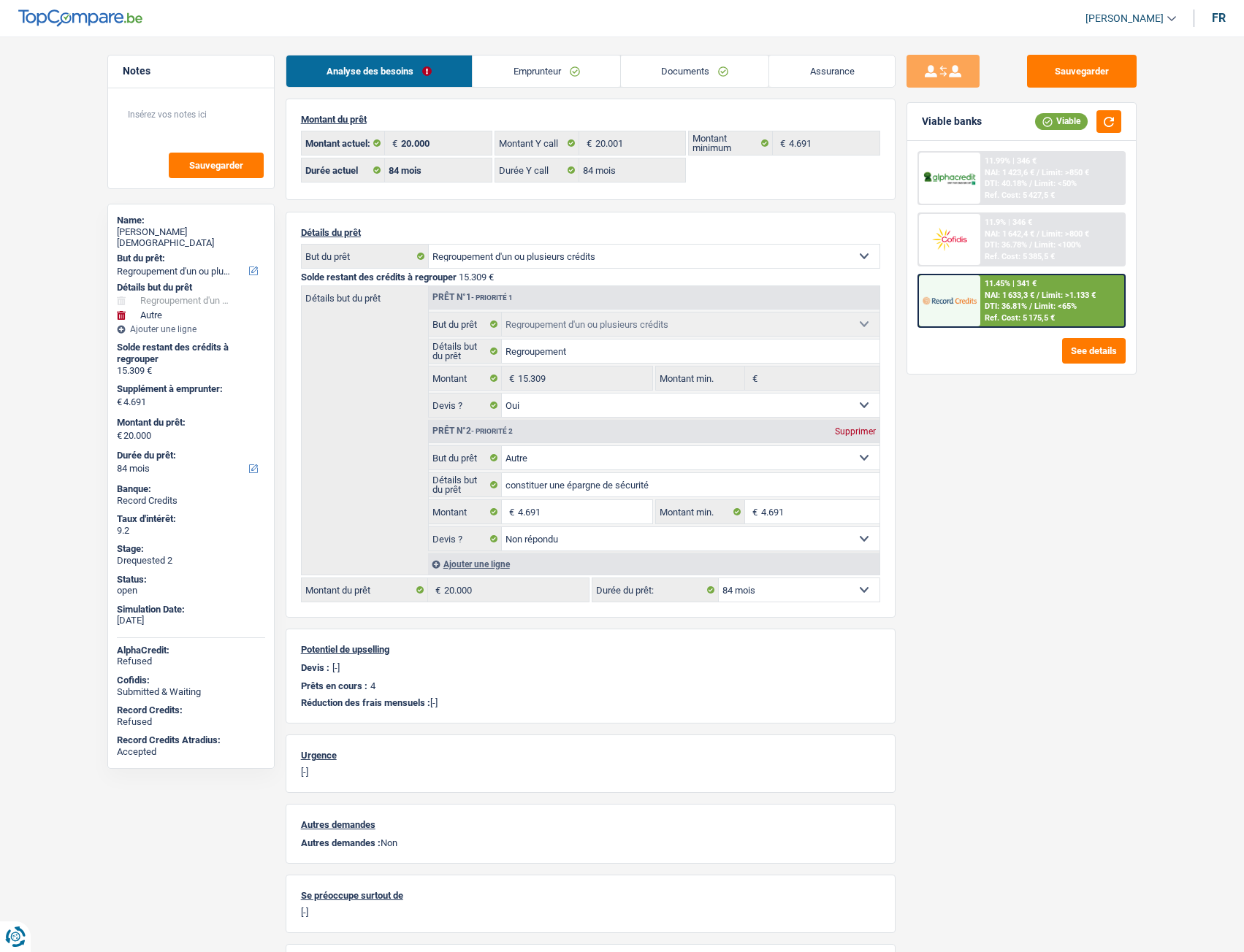
click at [682, 77] on link "Documents" at bounding box center [696, 71] width 148 height 31
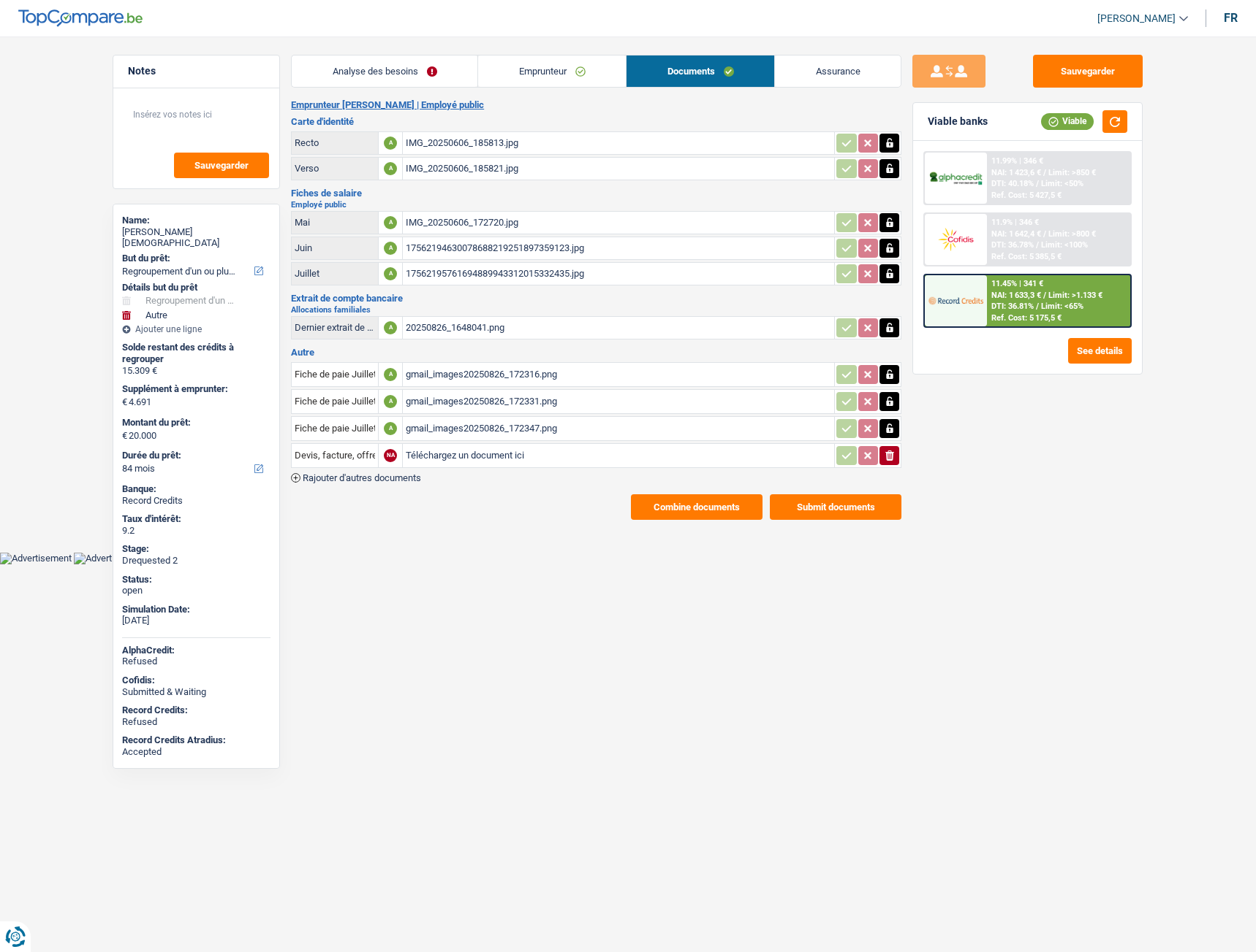
click at [441, 225] on div "IMG_20250606_172720.jpg" at bounding box center [619, 222] width 425 height 21
click at [438, 147] on div "IMG_20250606_185813.jpg" at bounding box center [619, 143] width 425 height 21
click at [455, 159] on div "IMG_20250606_185821.jpg" at bounding box center [619, 169] width 425 height 21
click at [452, 334] on div "20250826_1648041.png" at bounding box center [619, 328] width 425 height 21
click at [448, 374] on div "gmail_images20250826_172316.png" at bounding box center [619, 375] width 425 height 21
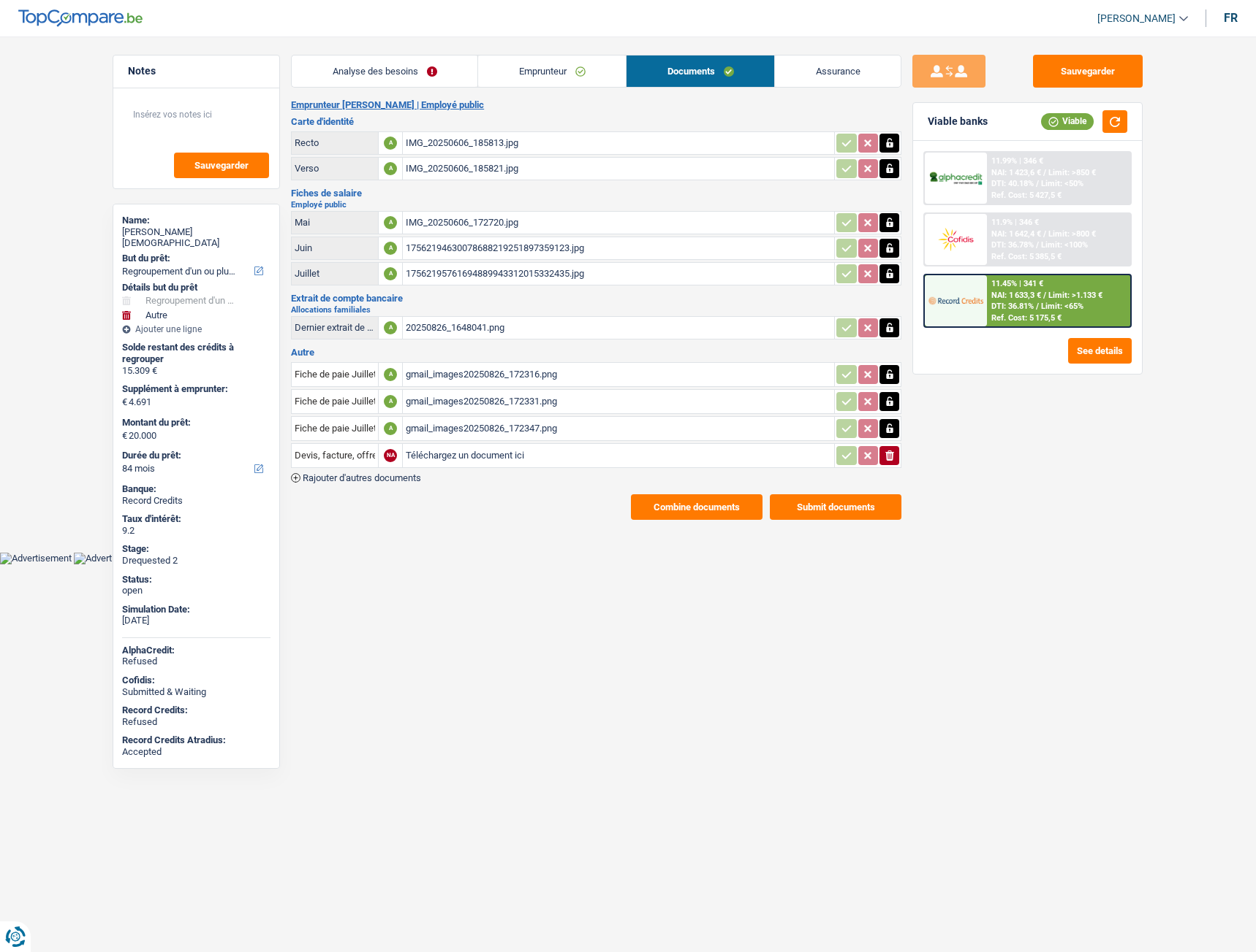
click at [603, 77] on link "Emprunteur" at bounding box center [551, 71] width 147 height 31
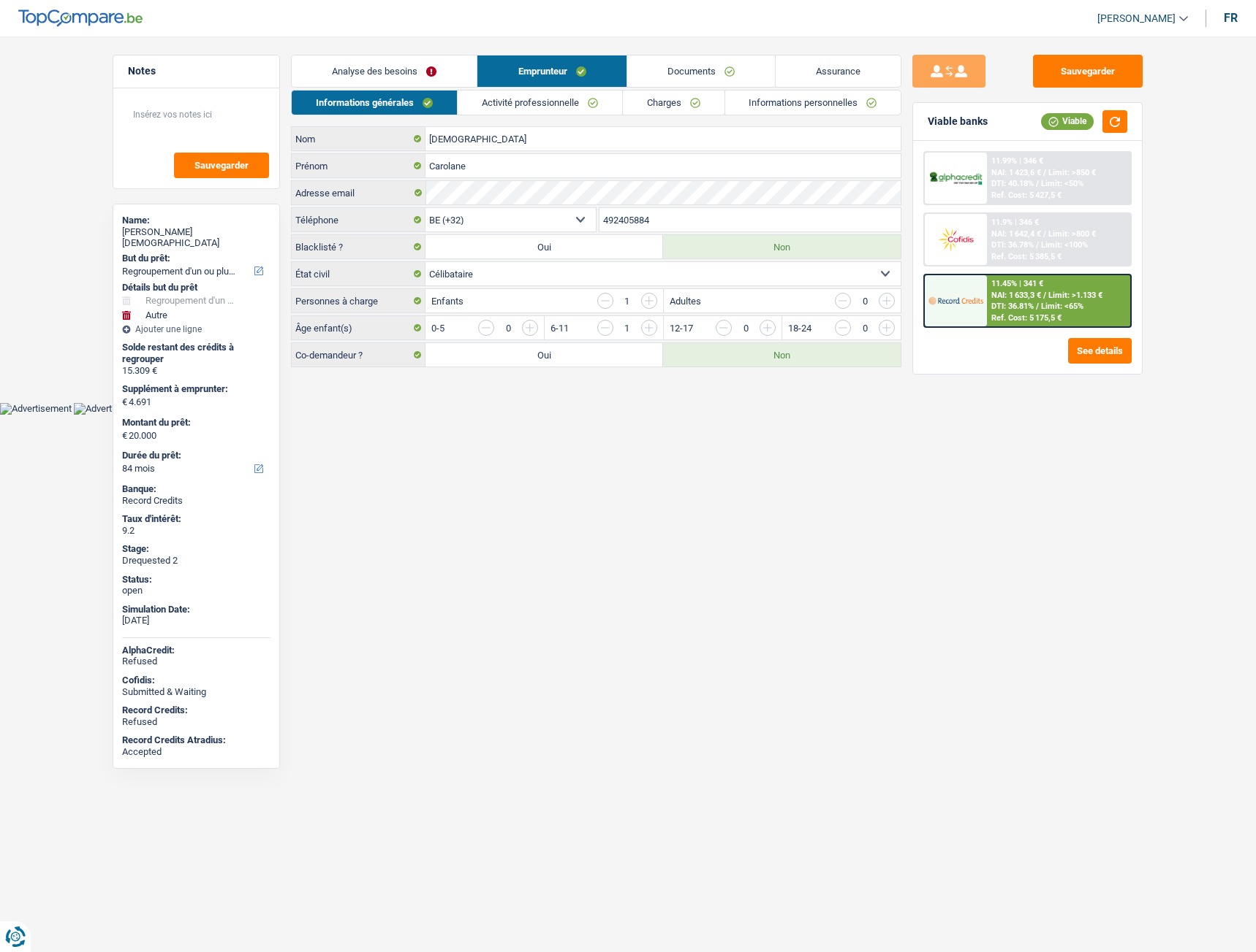
click at [400, 65] on link "Analyse des besoins" at bounding box center [384, 71] width 184 height 31
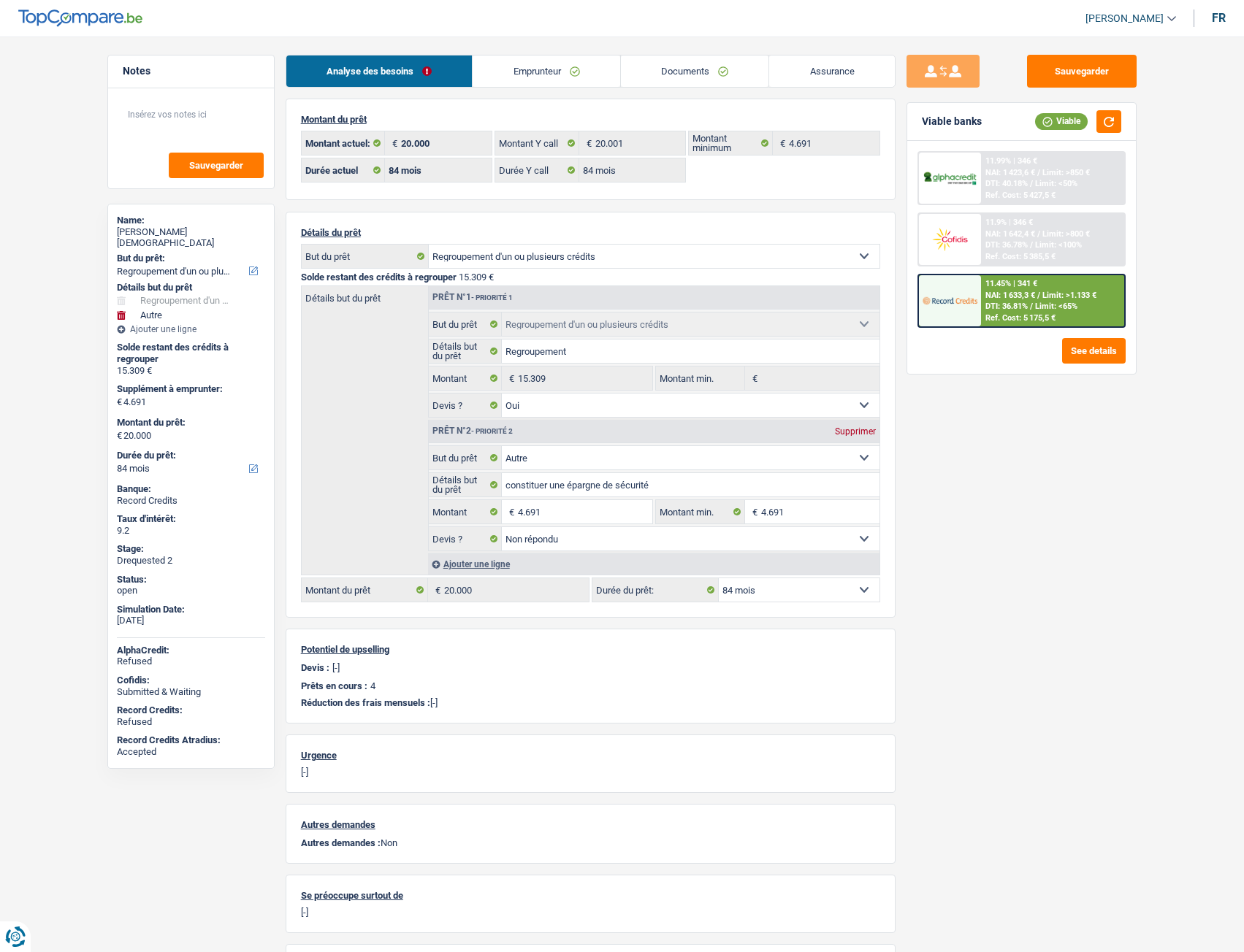
click at [557, 62] on link "Emprunteur" at bounding box center [545, 71] width 147 height 31
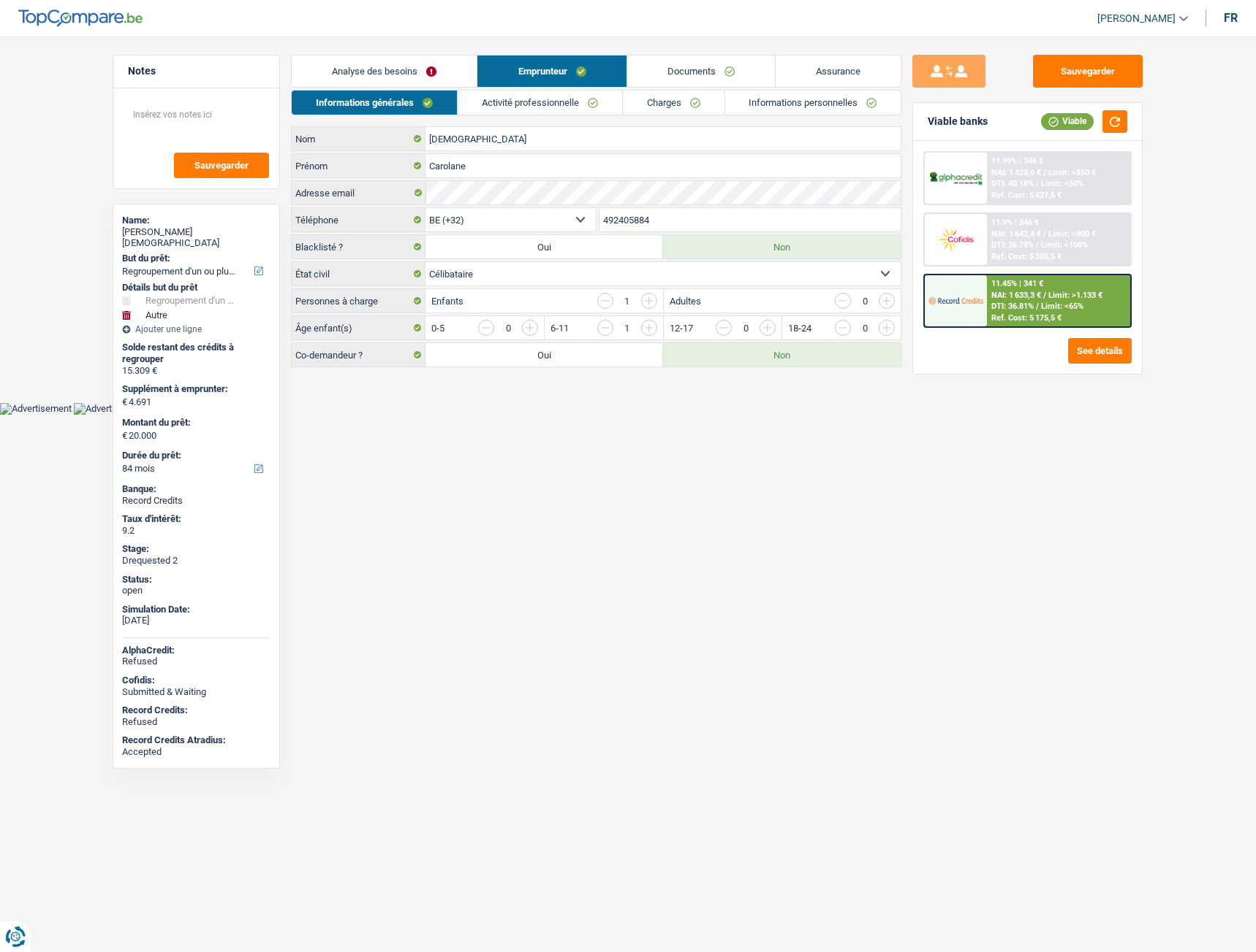
click at [629, 60] on link "Documents" at bounding box center [701, 71] width 147 height 31
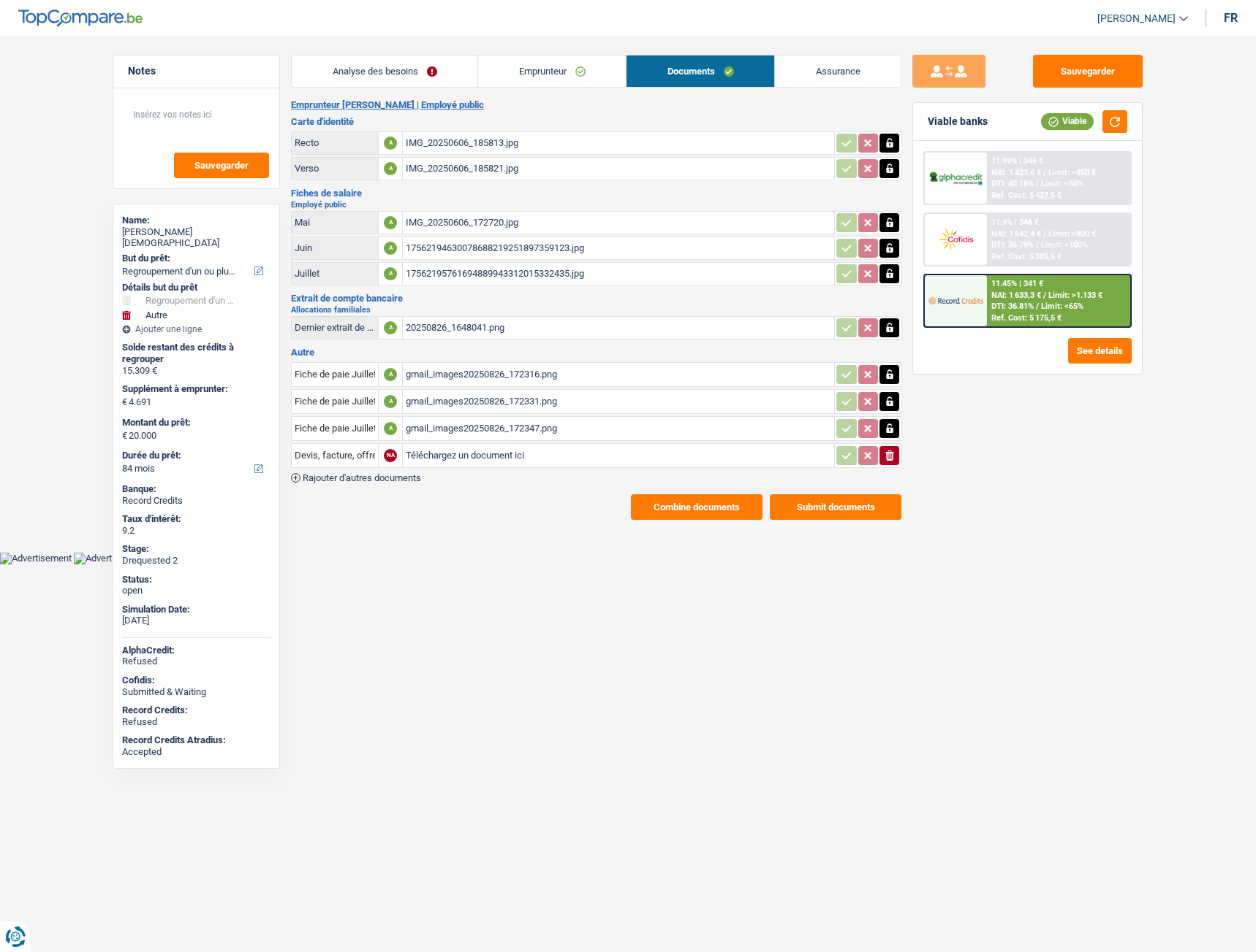
click at [588, 77] on link "Emprunteur" at bounding box center [551, 71] width 147 height 31
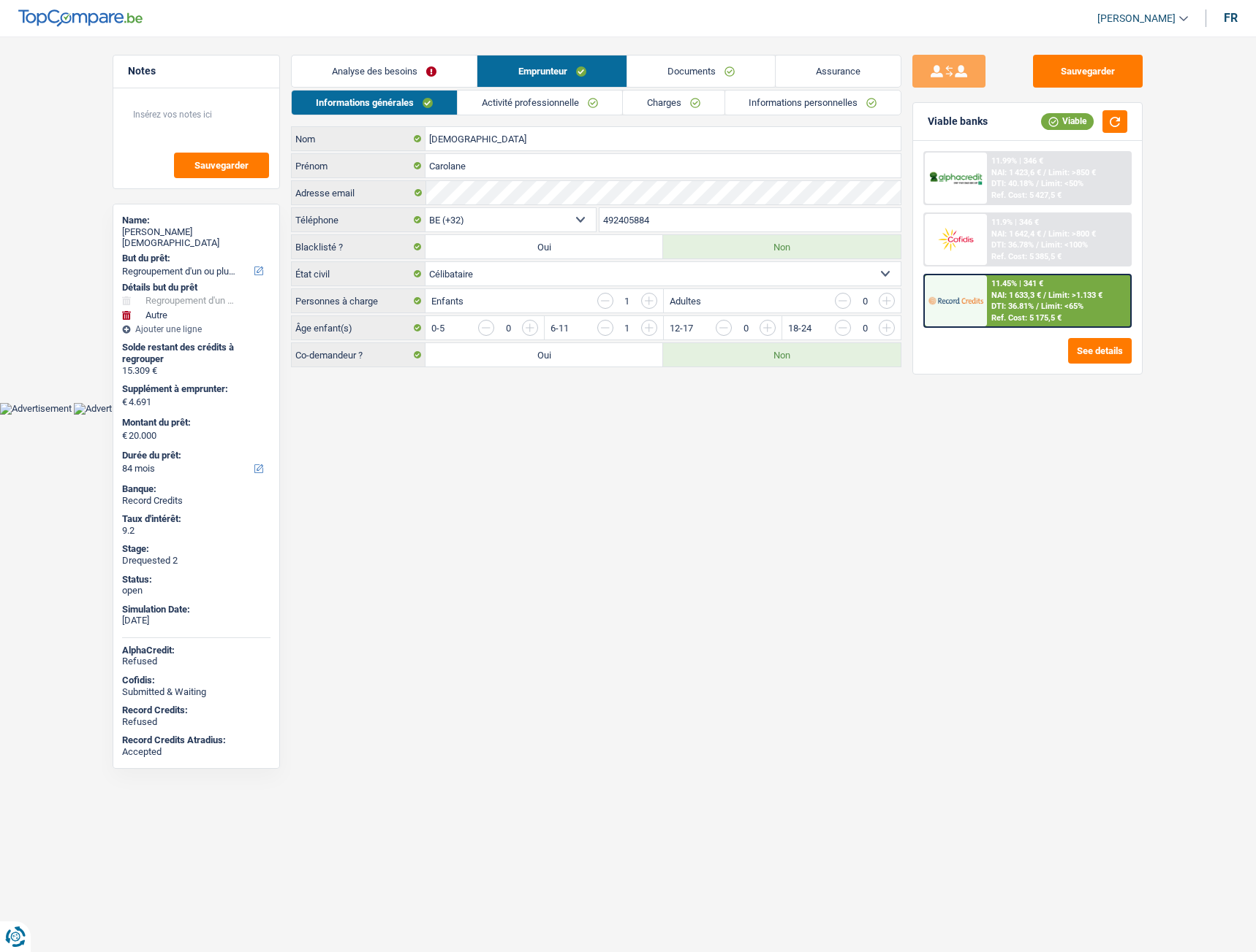
click at [610, 109] on link "Activité professionnelle" at bounding box center [540, 102] width 164 height 24
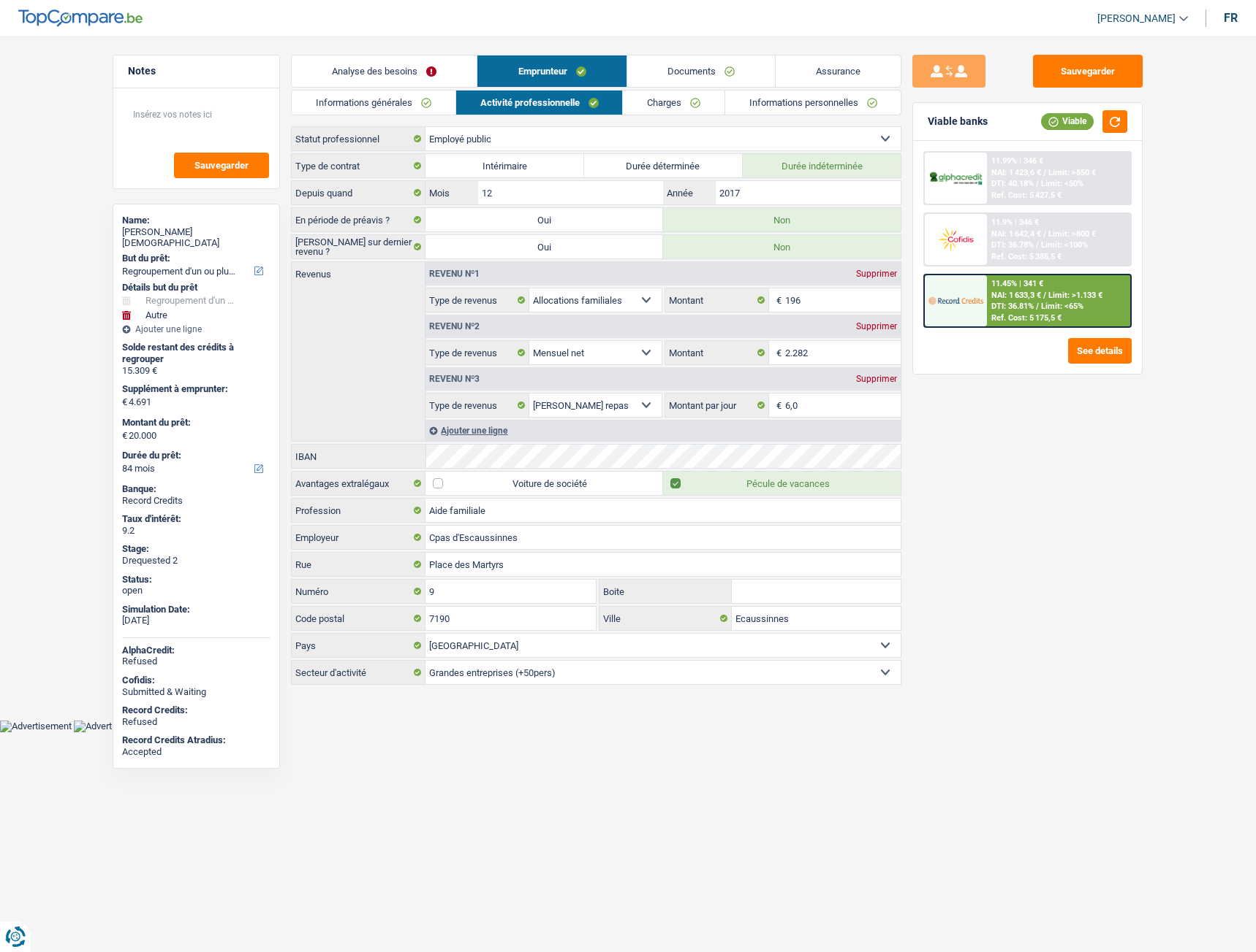
click at [670, 103] on link "Charges" at bounding box center [673, 102] width 101 height 24
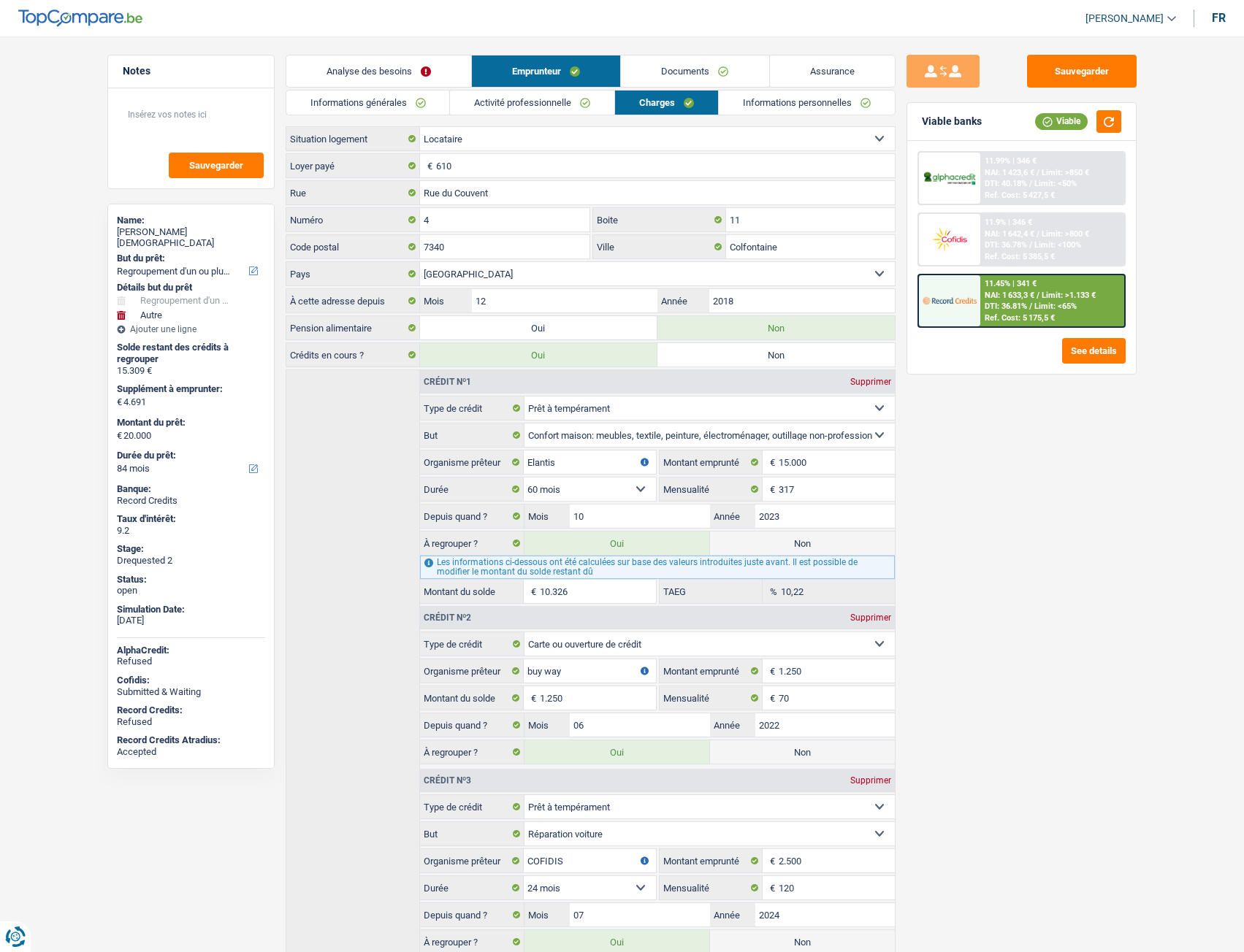
click at [766, 96] on link "Informations personnelles" at bounding box center [807, 102] width 176 height 24
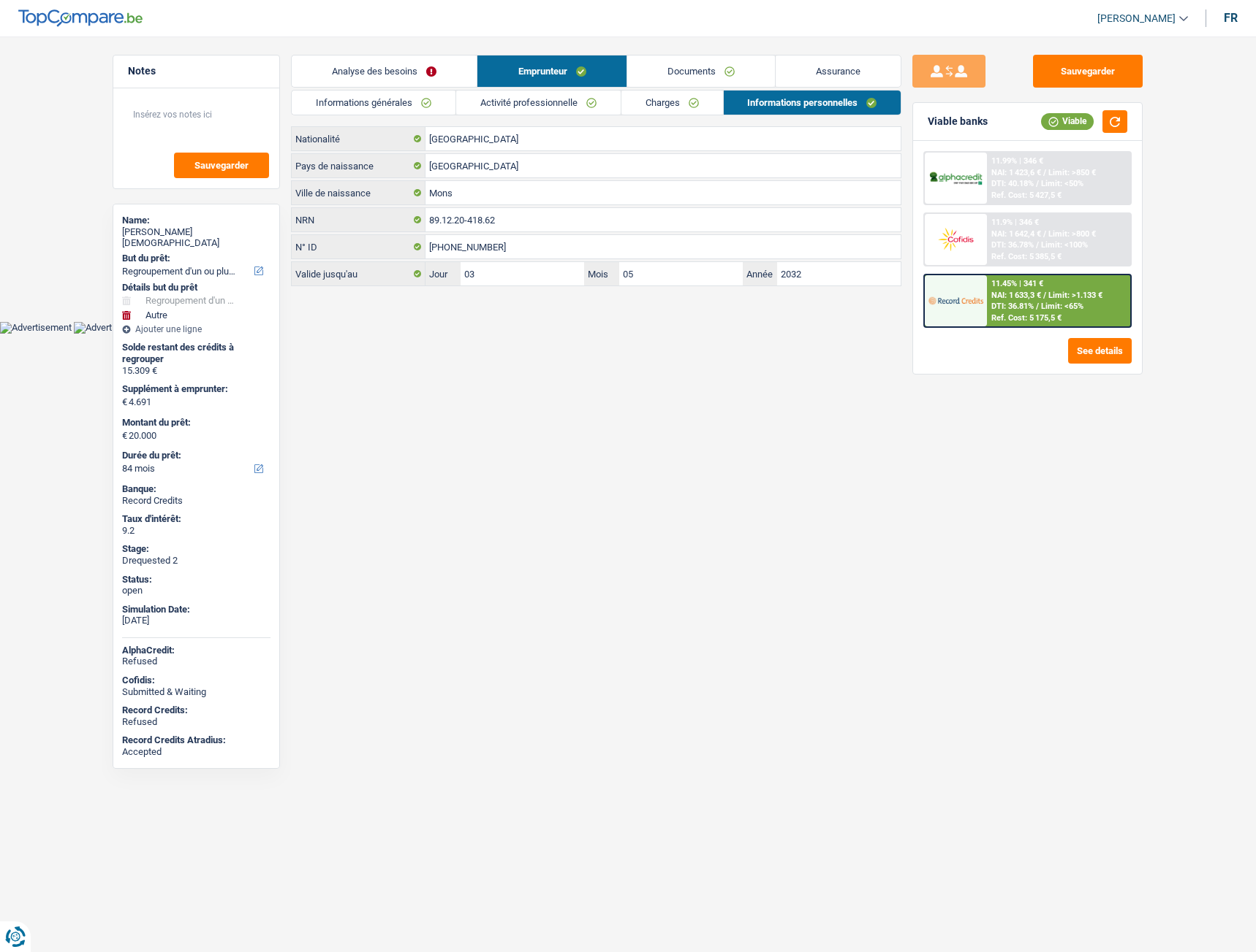
click at [677, 75] on link "Documents" at bounding box center [701, 71] width 147 height 31
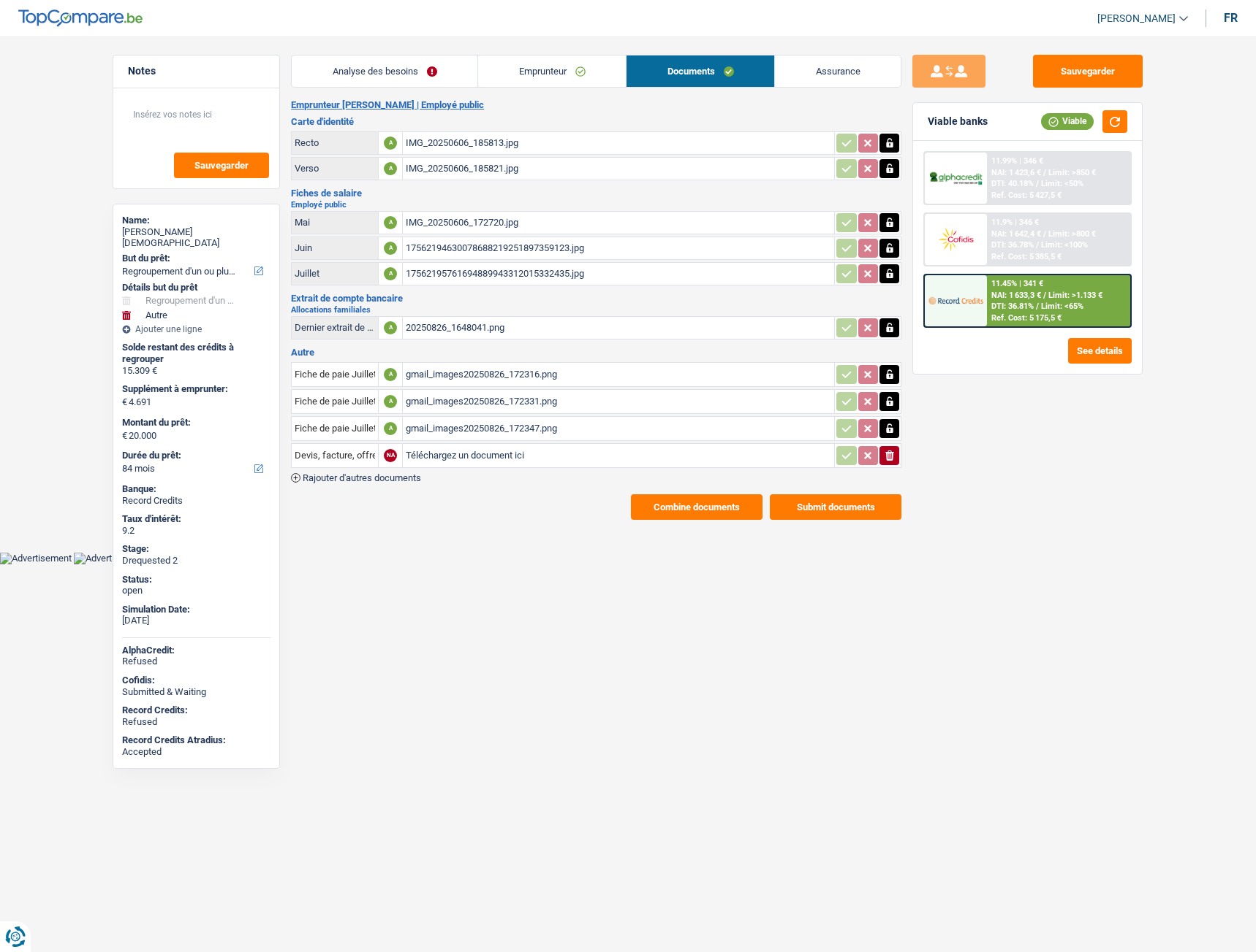
click at [510, 89] on div "Analyse des besoins Emprunteur Documents Assurance Montant du prêt 20.000 € Mon…" at bounding box center [595, 287] width 610 height 465
click at [481, 81] on link "Emprunteur" at bounding box center [551, 71] width 147 height 31
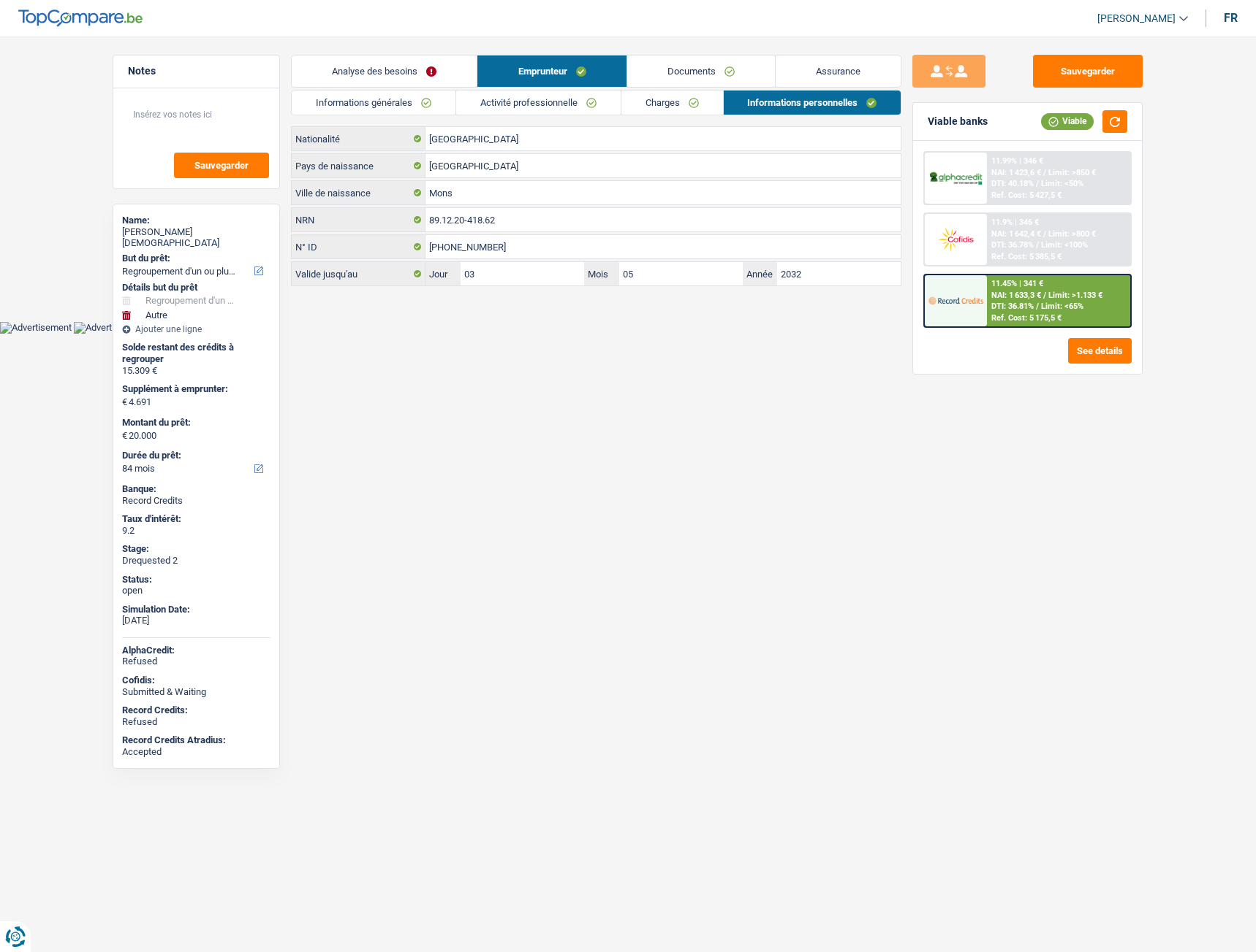
click at [446, 77] on link "Analyse des besoins" at bounding box center [384, 71] width 184 height 31
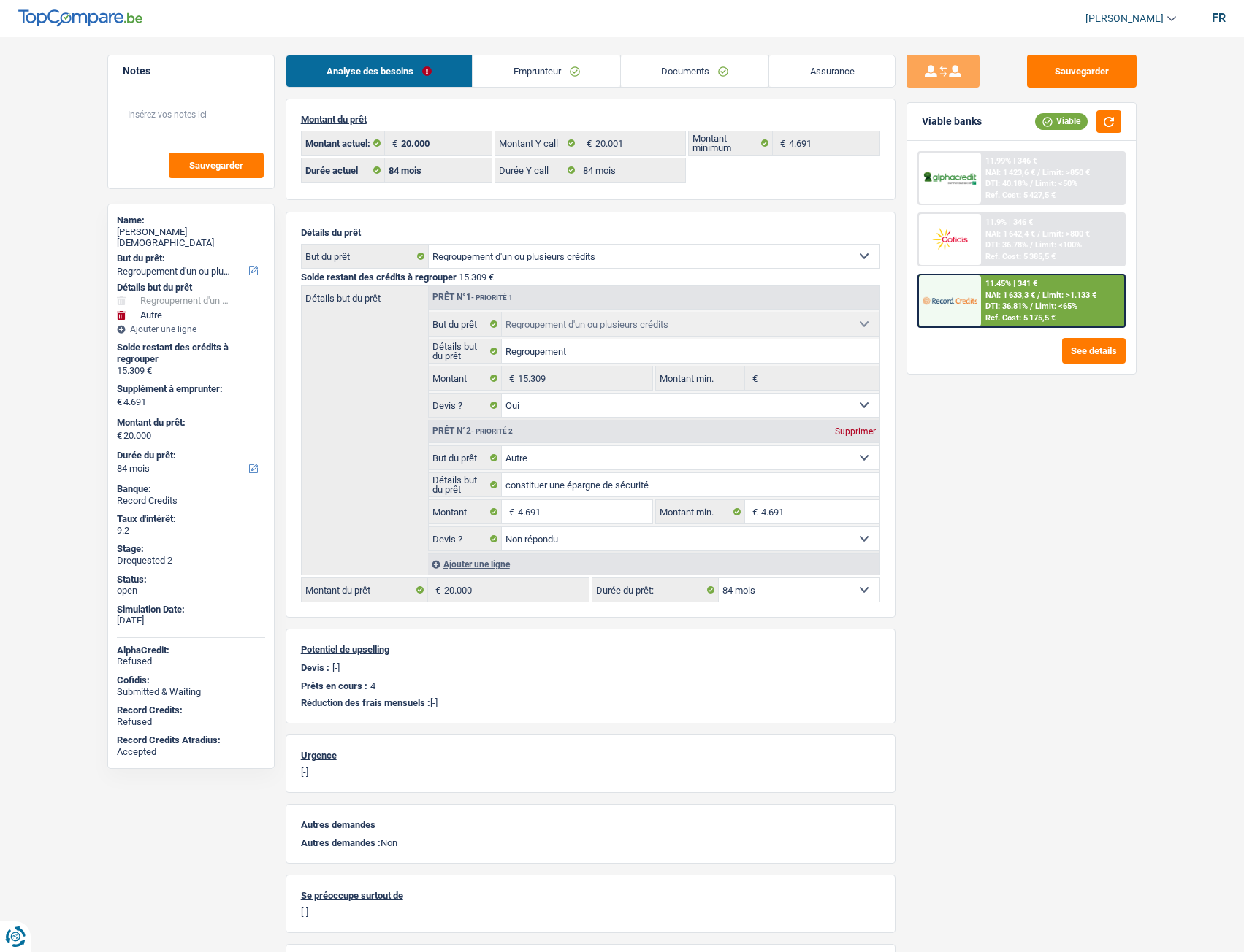
click at [446, 77] on link "Analyse des besoins" at bounding box center [380, 71] width 186 height 31
click at [530, 83] on link "Emprunteur" at bounding box center [545, 71] width 147 height 31
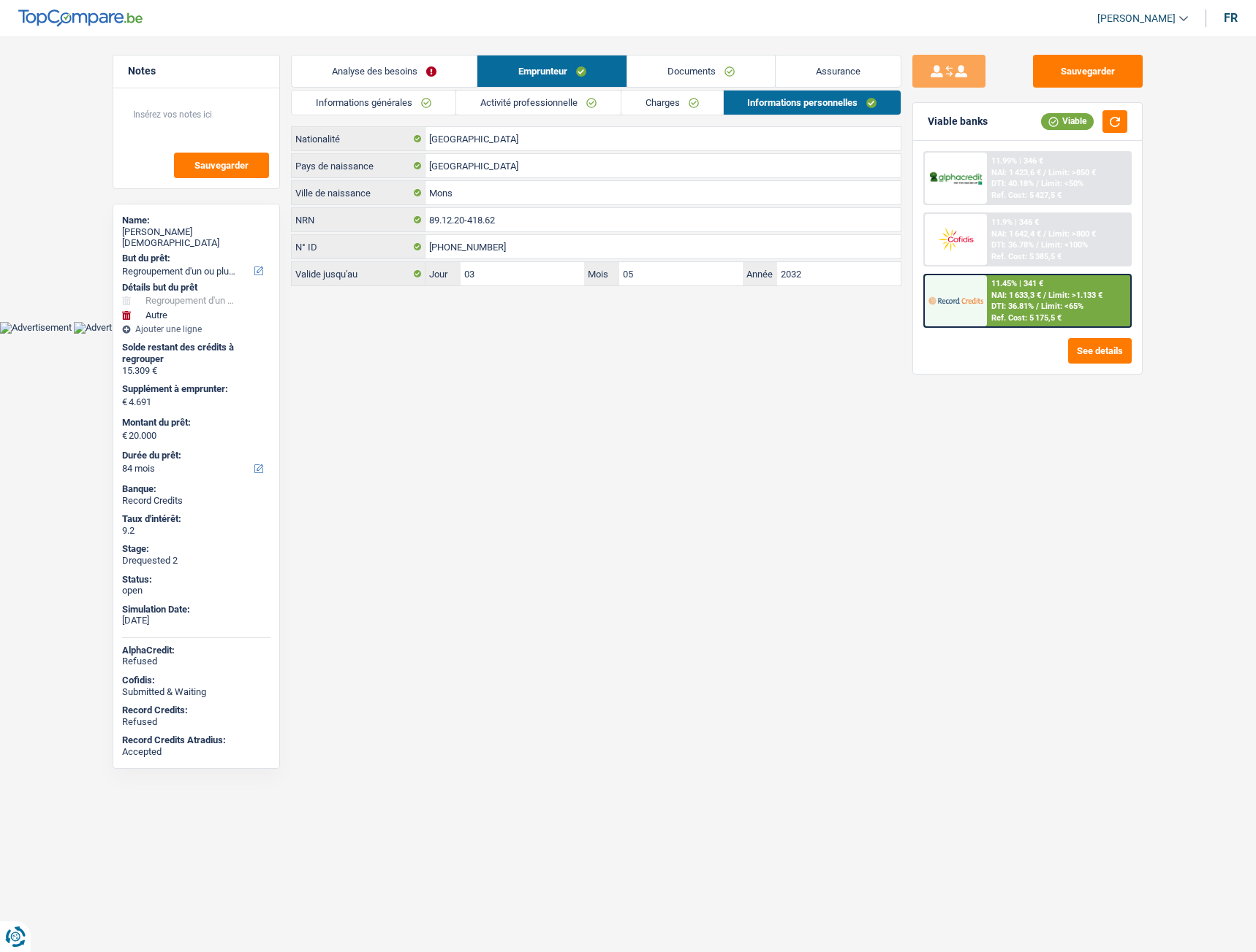
click at [688, 71] on link "Documents" at bounding box center [701, 71] width 147 height 31
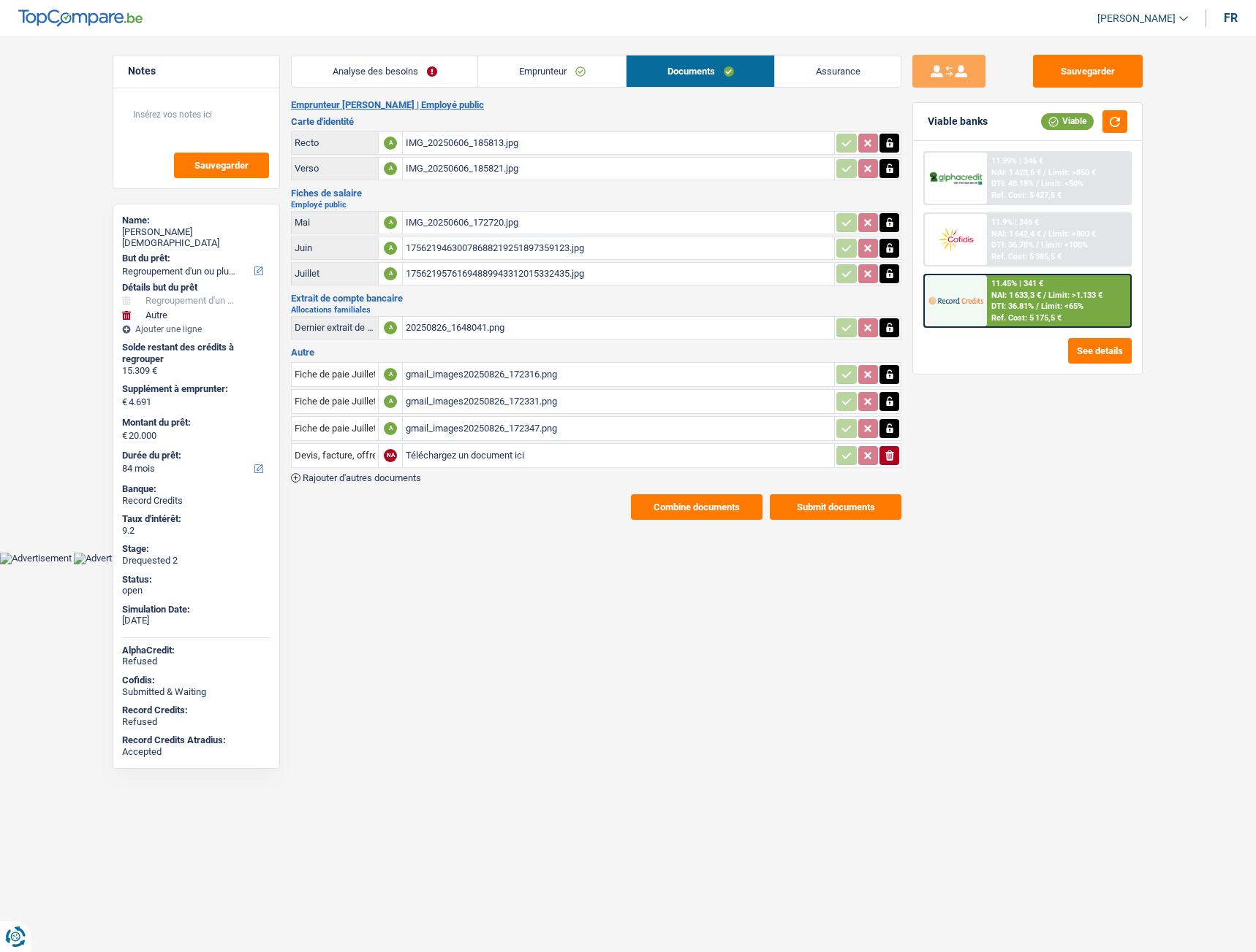
click at [482, 144] on div "IMG_20250606_185813.jpg" at bounding box center [619, 143] width 425 height 21
click at [412, 70] on link "Analyse des besoins" at bounding box center [385, 71] width 185 height 31
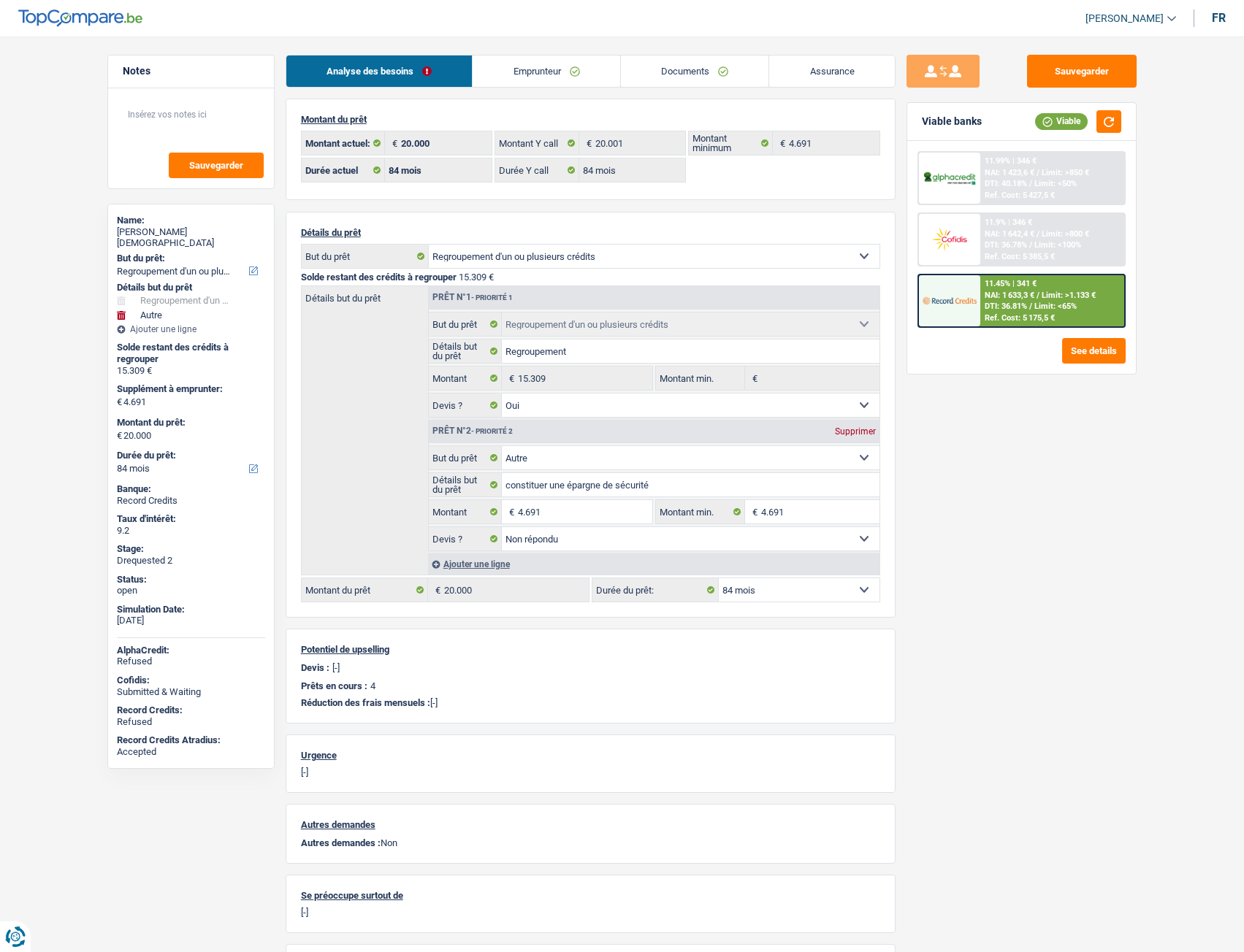
click at [542, 65] on link "Emprunteur" at bounding box center [545, 71] width 147 height 31
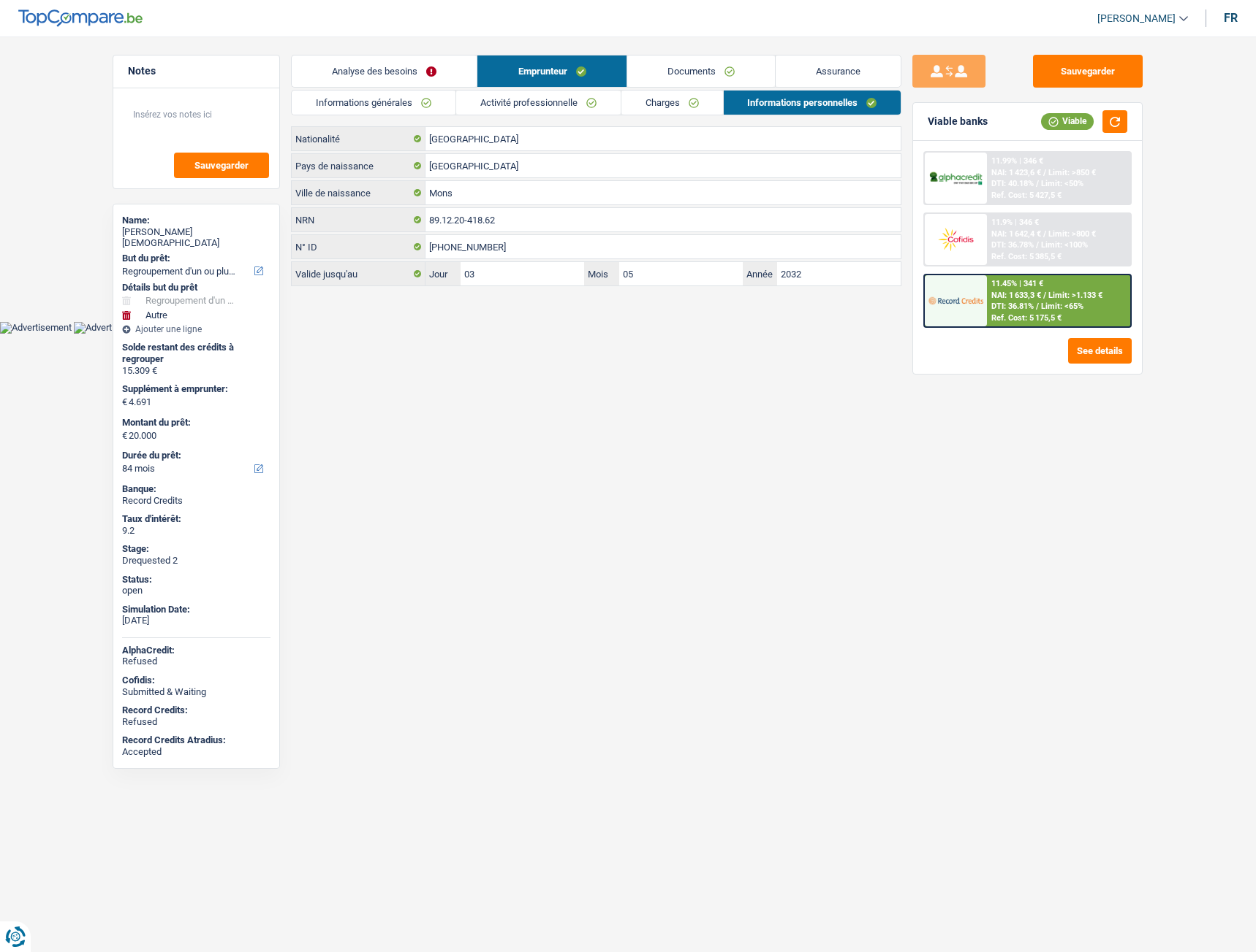
click at [403, 97] on link "Informations générales" at bounding box center [374, 102] width 164 height 24
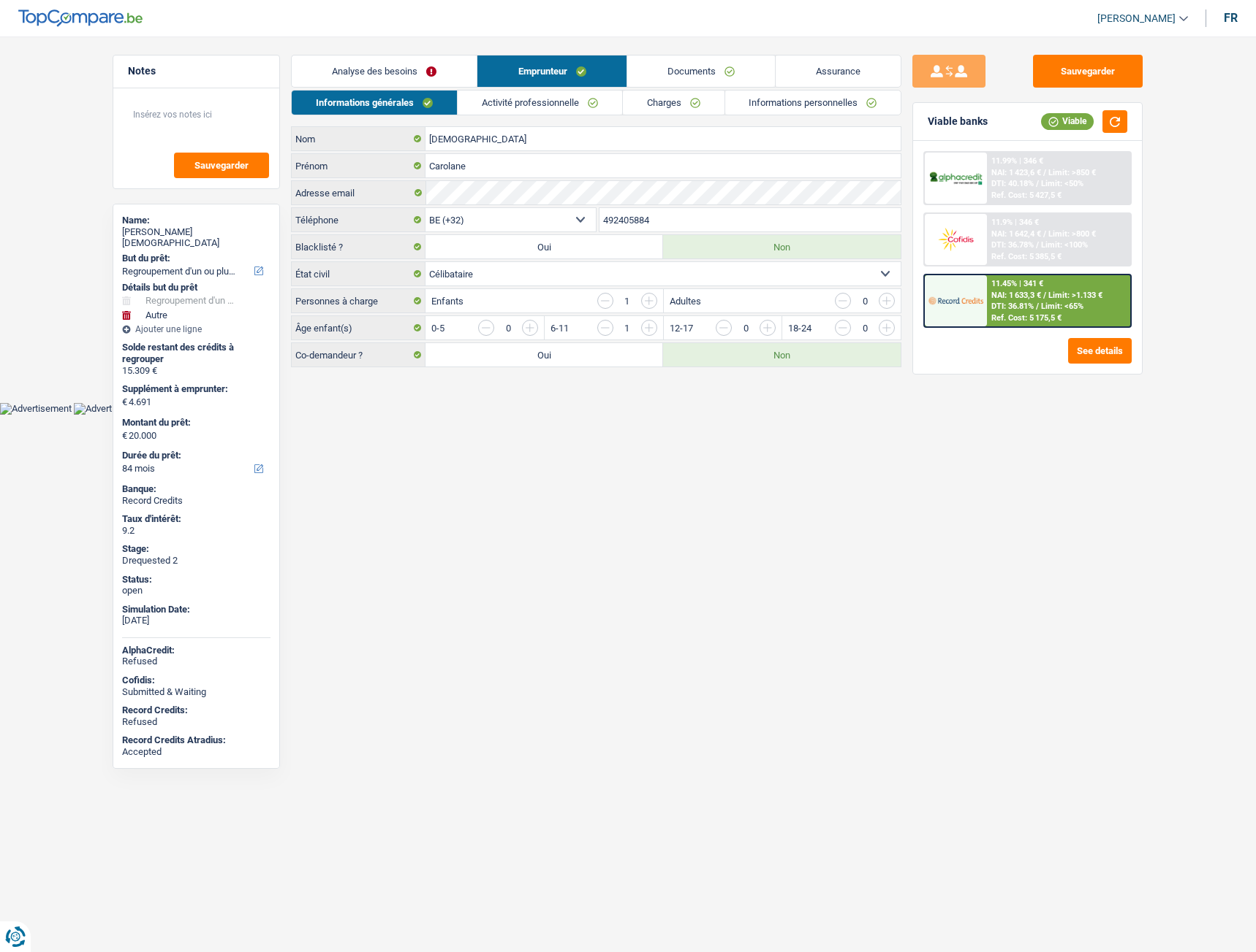
click at [506, 103] on link "Activité professionnelle" at bounding box center [540, 102] width 164 height 24
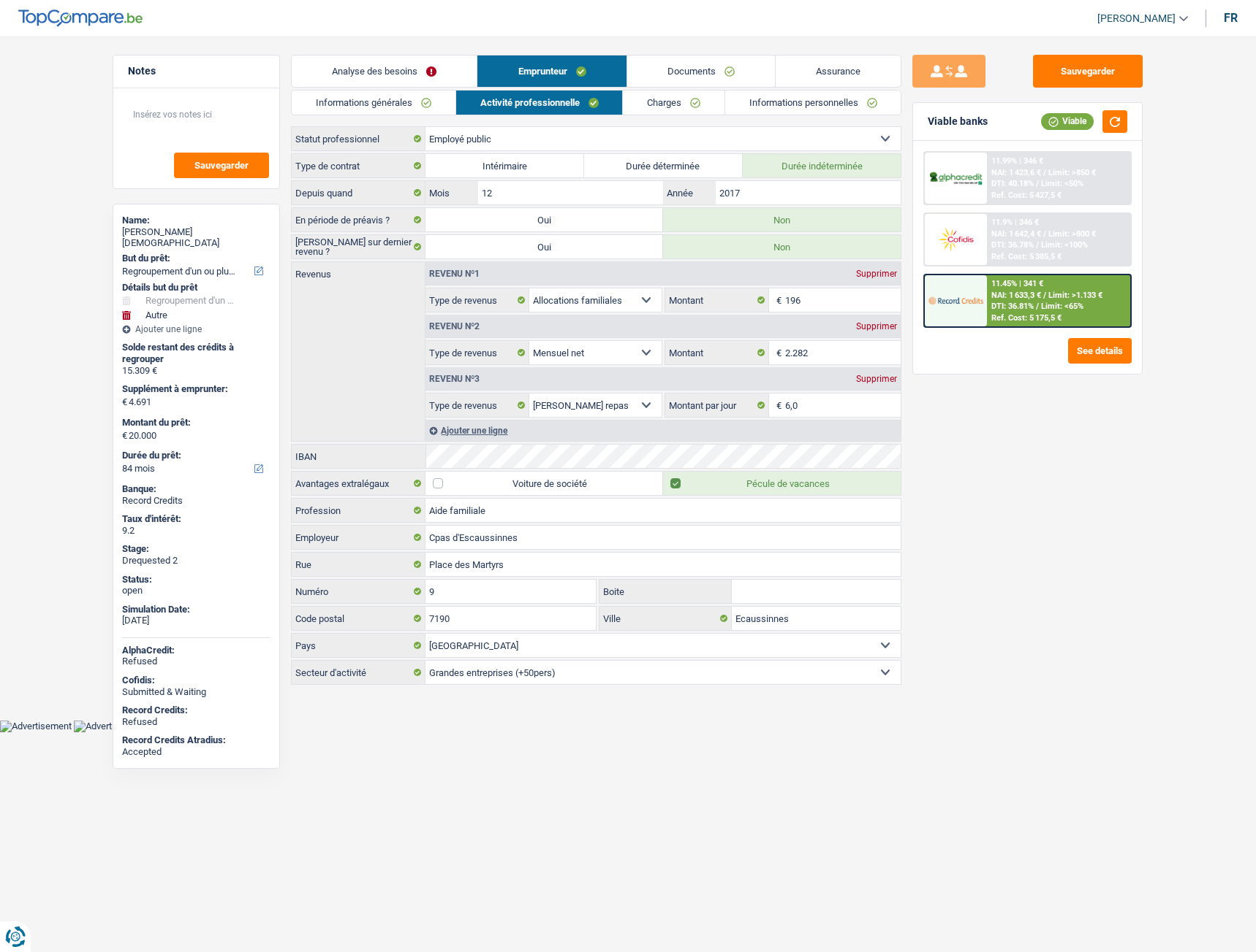
click at [683, 95] on link "Charges" at bounding box center [673, 102] width 101 height 24
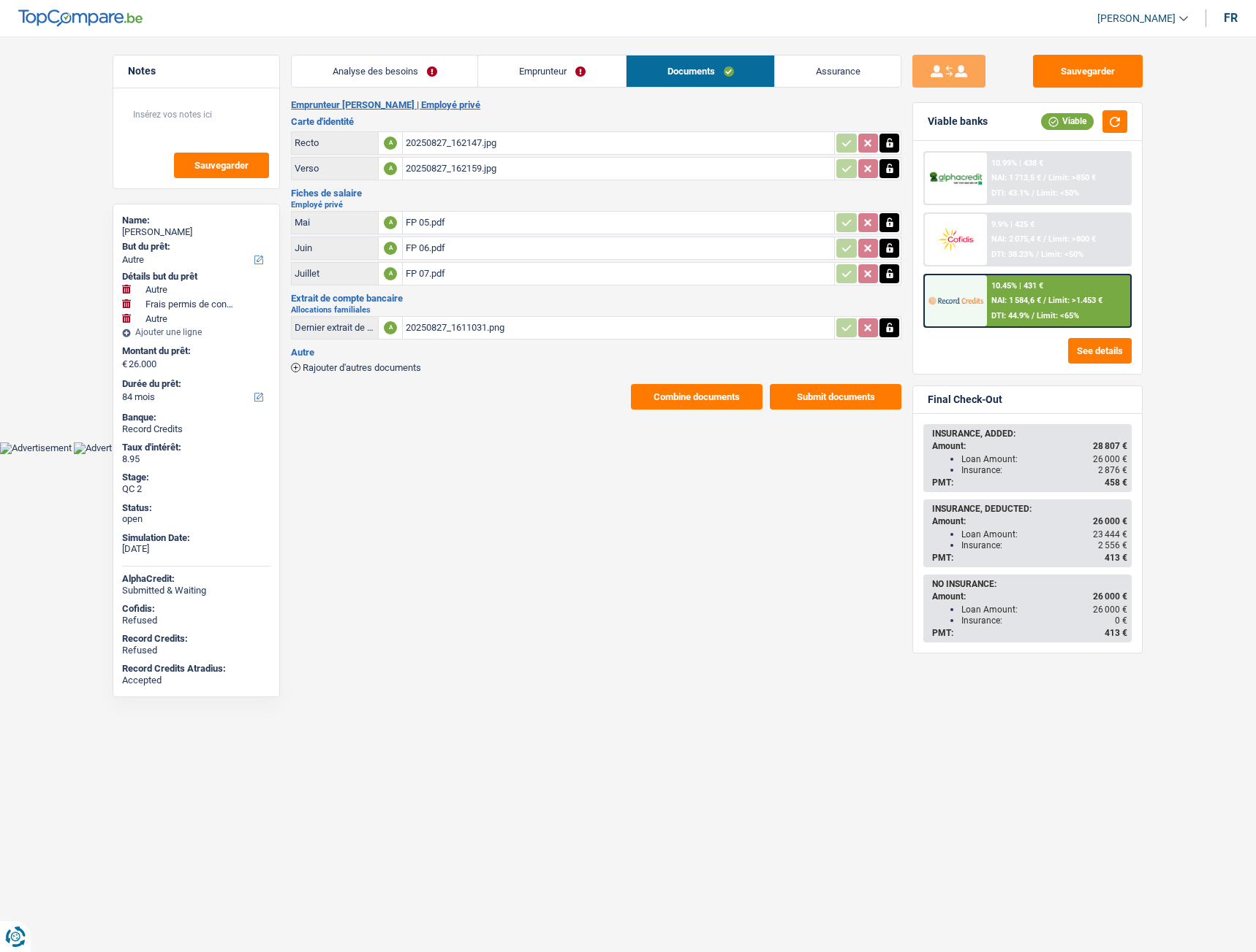
select select "other"
select select "drivingLicense"
select select "other"
select select "84"
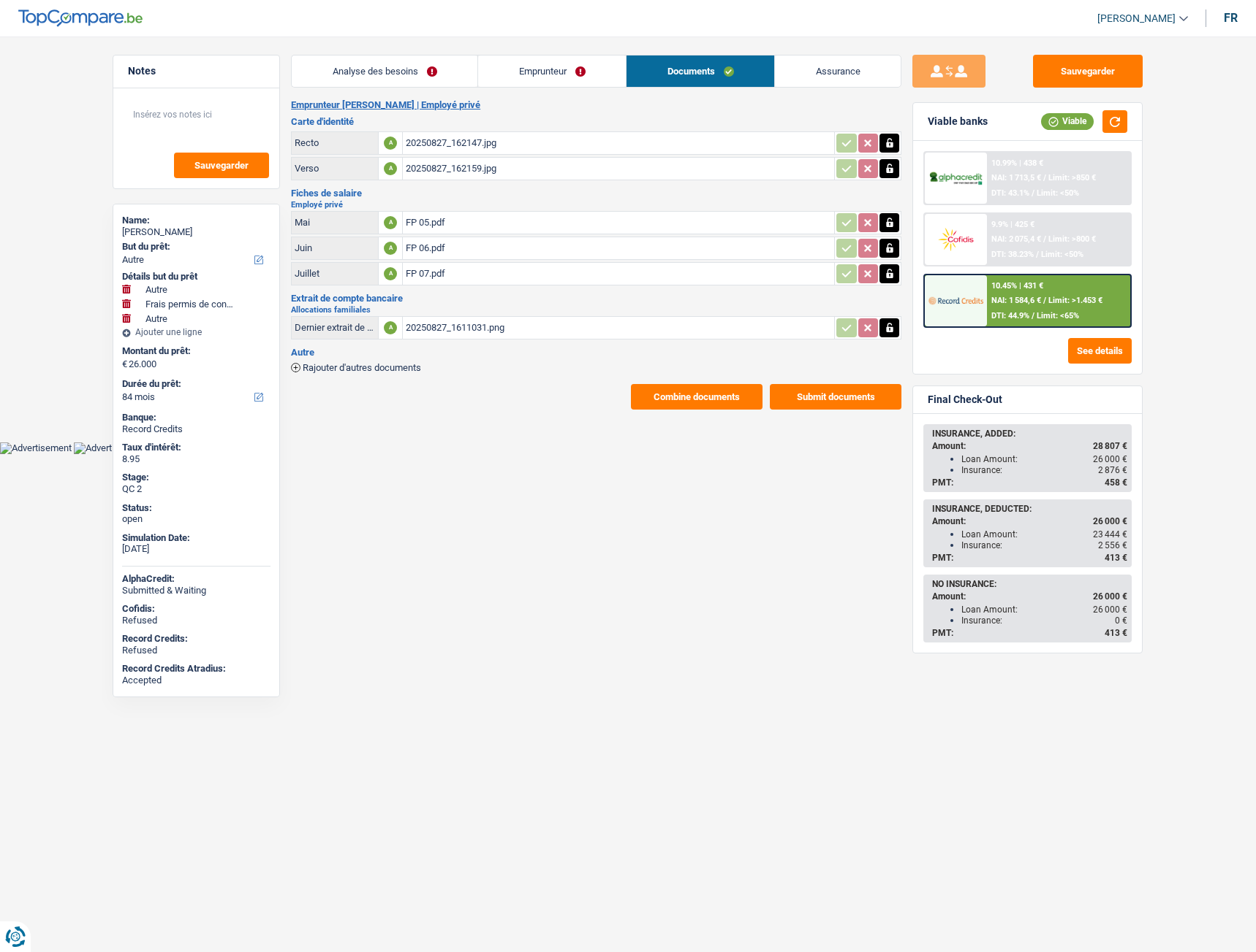
click at [377, 68] on link "Analyse des besoins" at bounding box center [385, 71] width 185 height 31
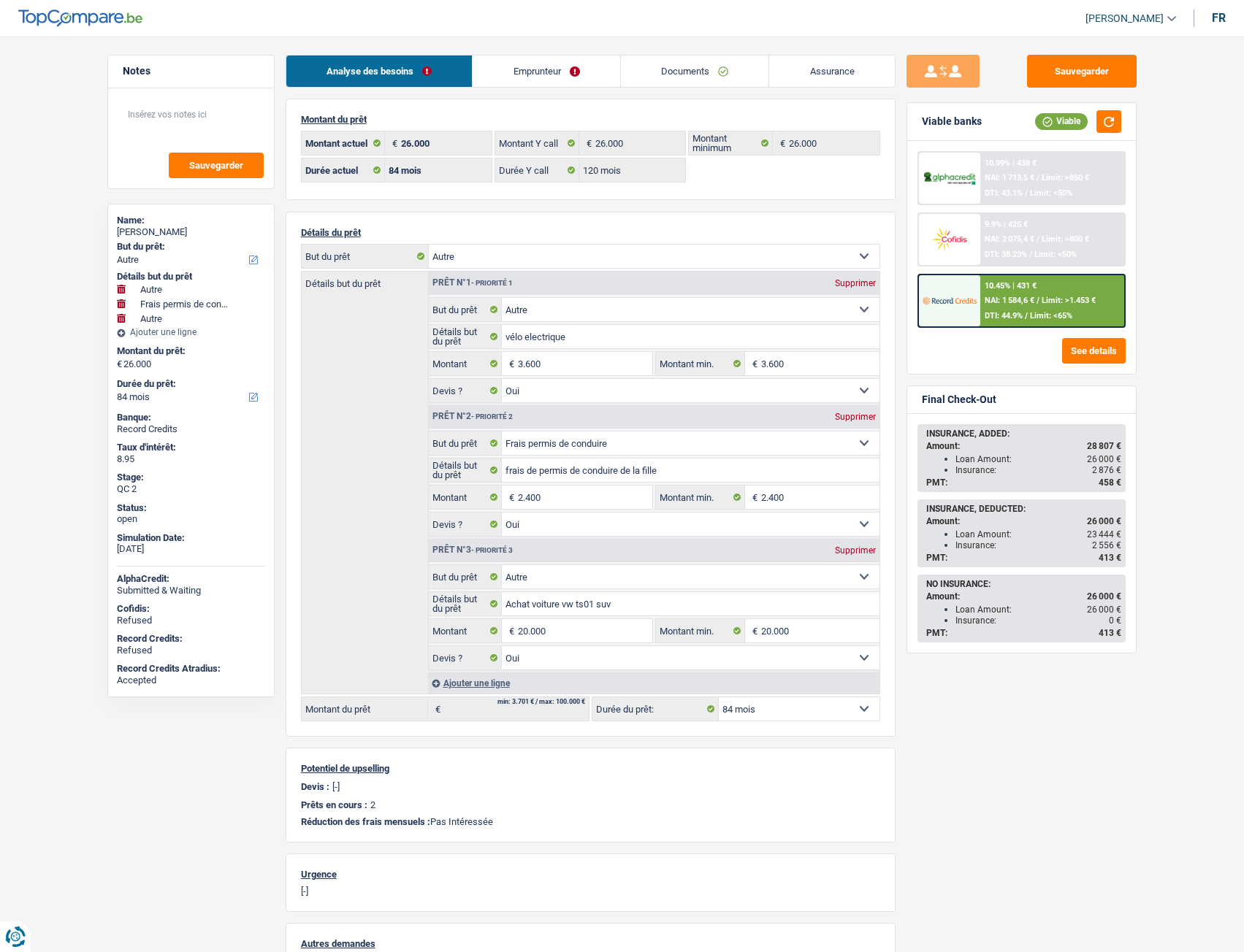
click at [581, 89] on div "Analyse des besoins Emprunteur Documents Assurance Montant du prêt 26.000 € Mon…" at bounding box center [590, 588] width 610 height 1067
click at [575, 77] on link "Emprunteur" at bounding box center [545, 71] width 147 height 31
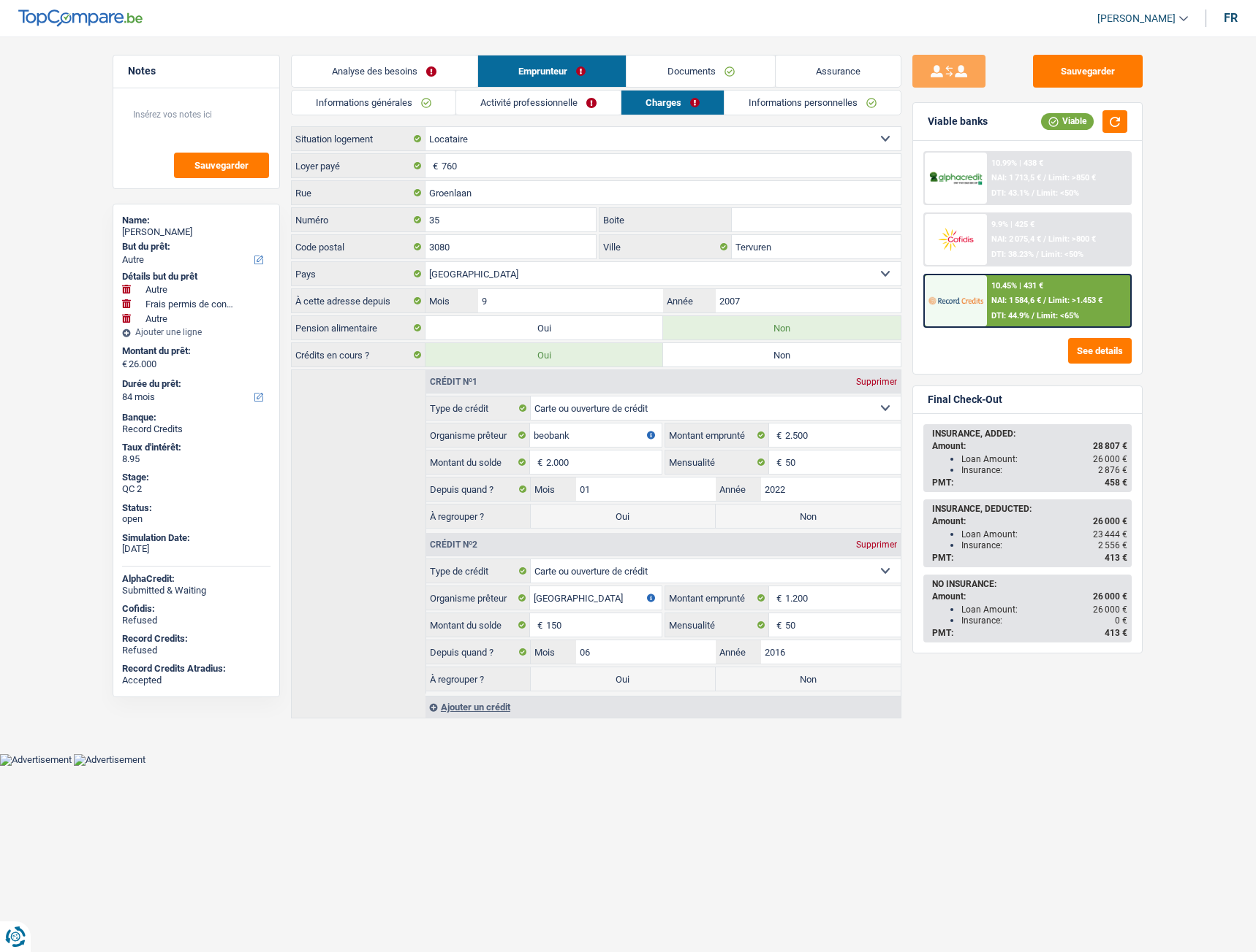
click at [395, 86] on link "Analyse des besoins" at bounding box center [385, 71] width 185 height 31
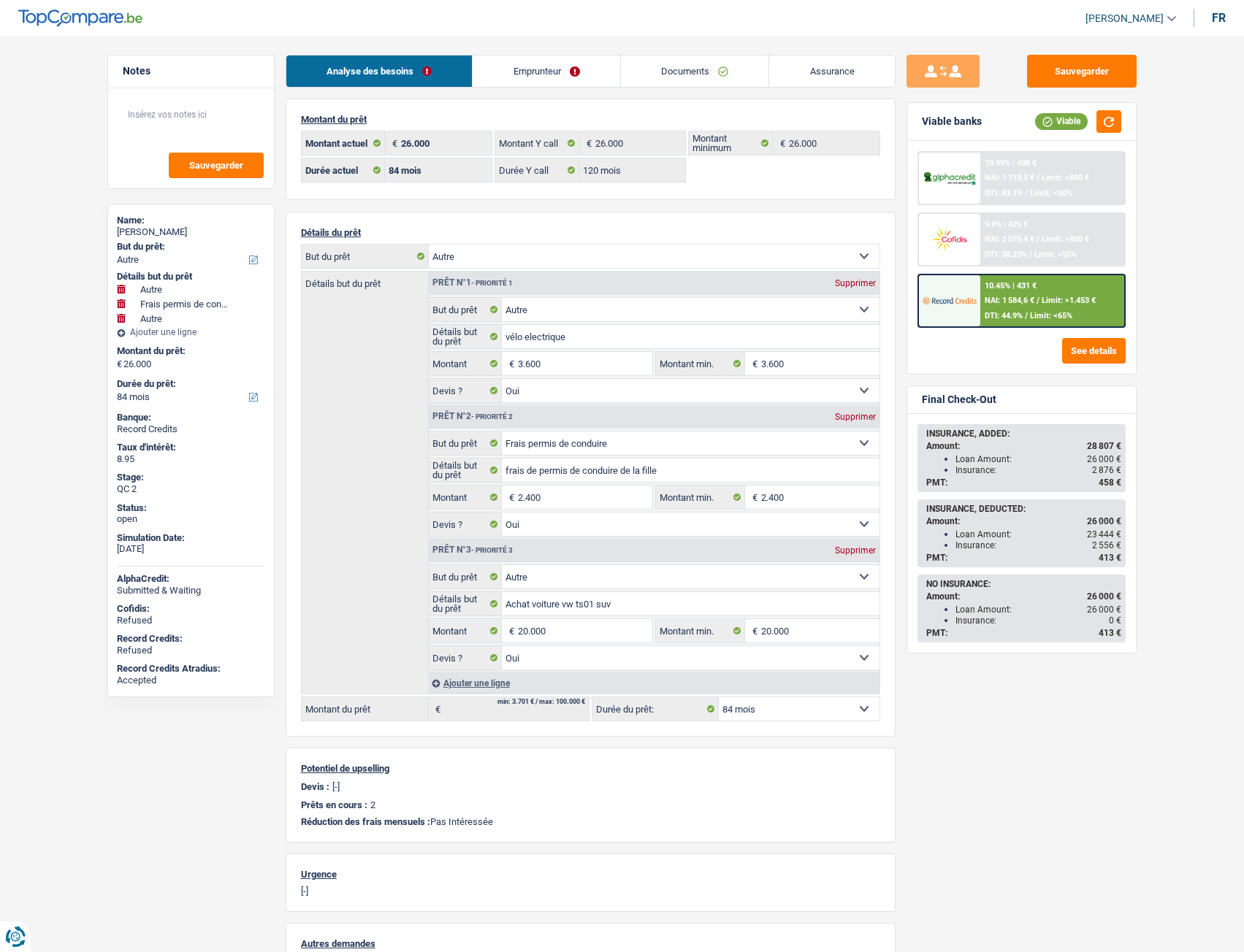
click at [572, 71] on link "Emprunteur" at bounding box center [545, 71] width 147 height 31
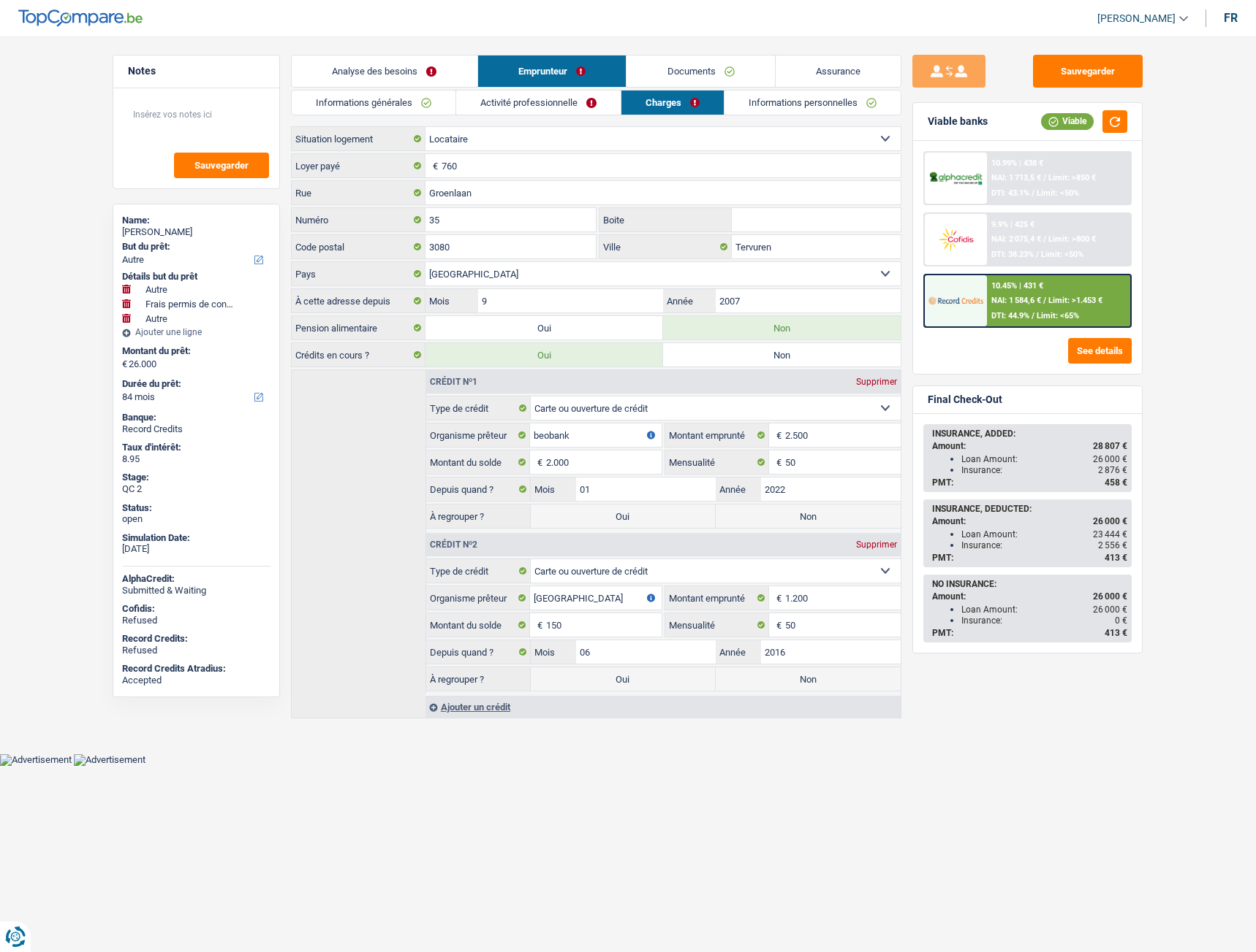
click at [653, 82] on link "Documents" at bounding box center [701, 71] width 148 height 31
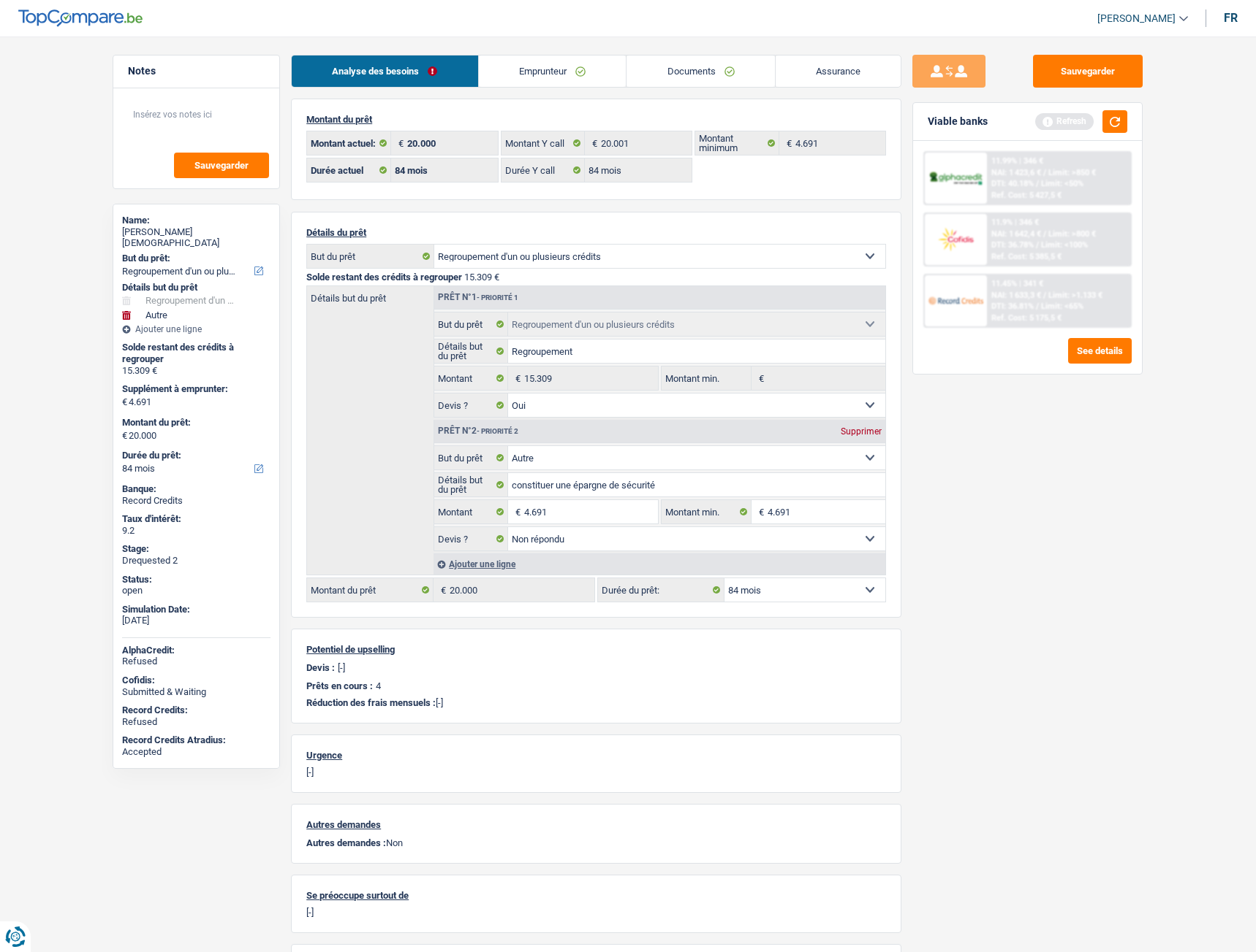
select select "refinancing"
select select "other"
select select "84"
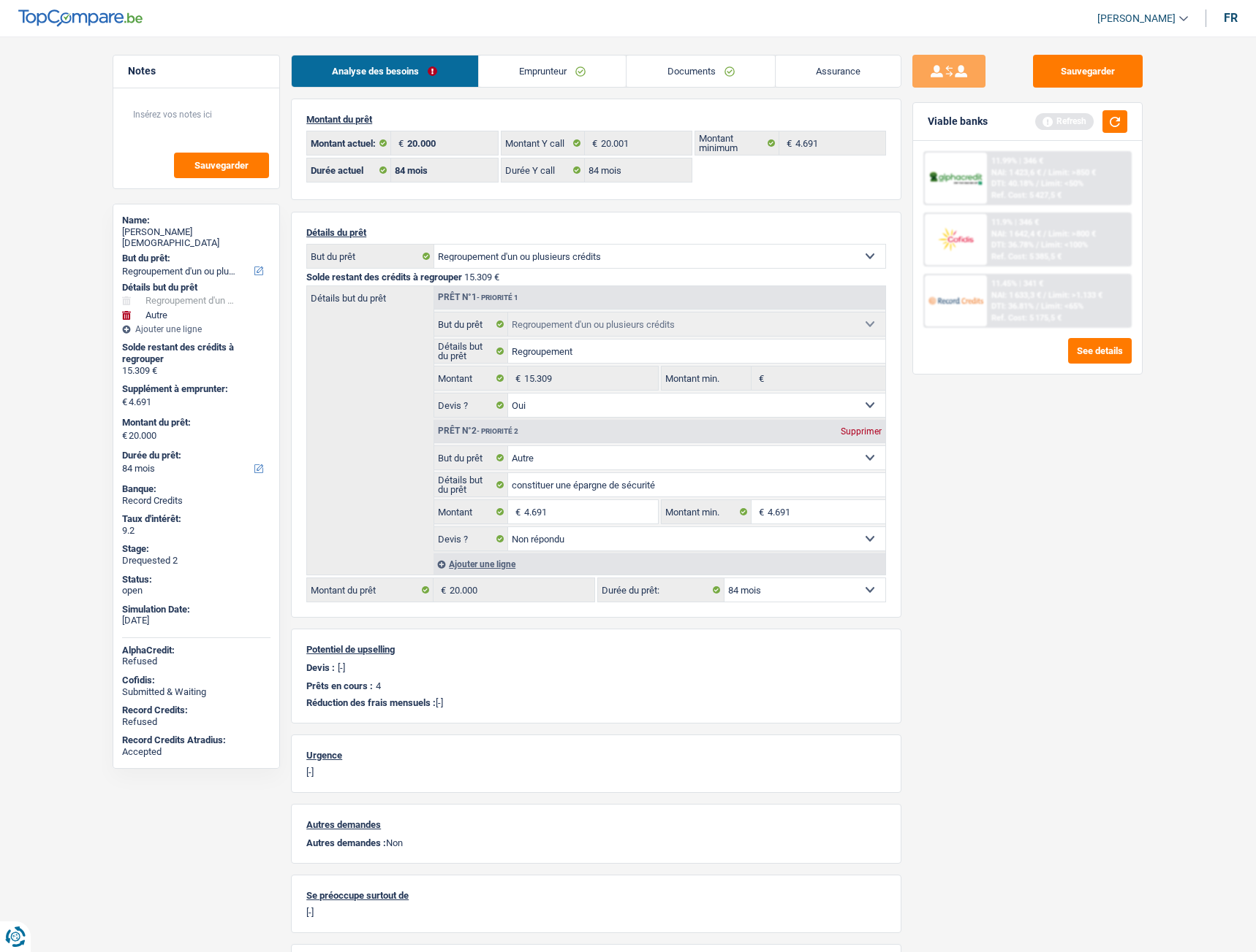
select select "84"
select select "refinancing"
select select "yes"
select select "other"
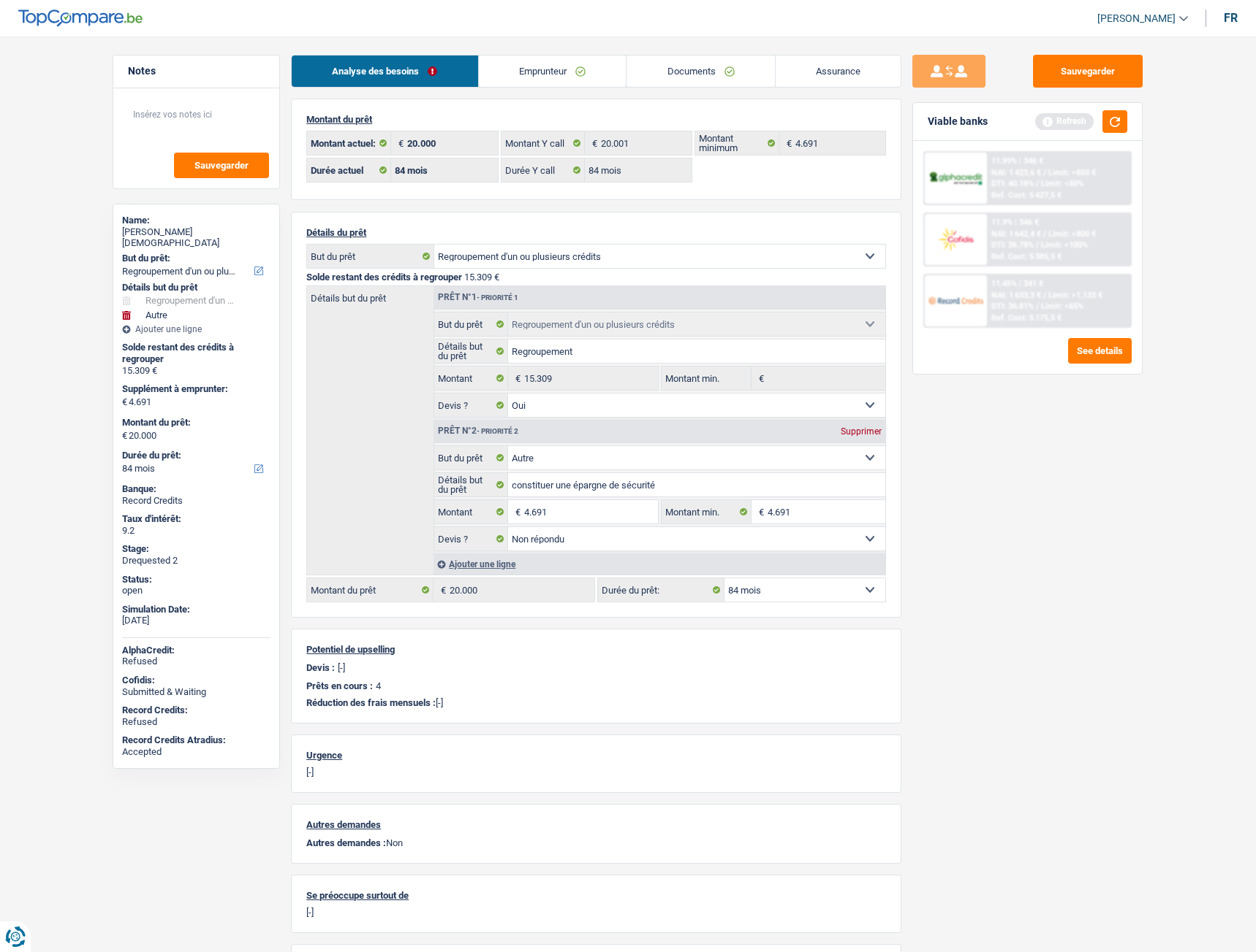
select select "not_answered"
select select "84"
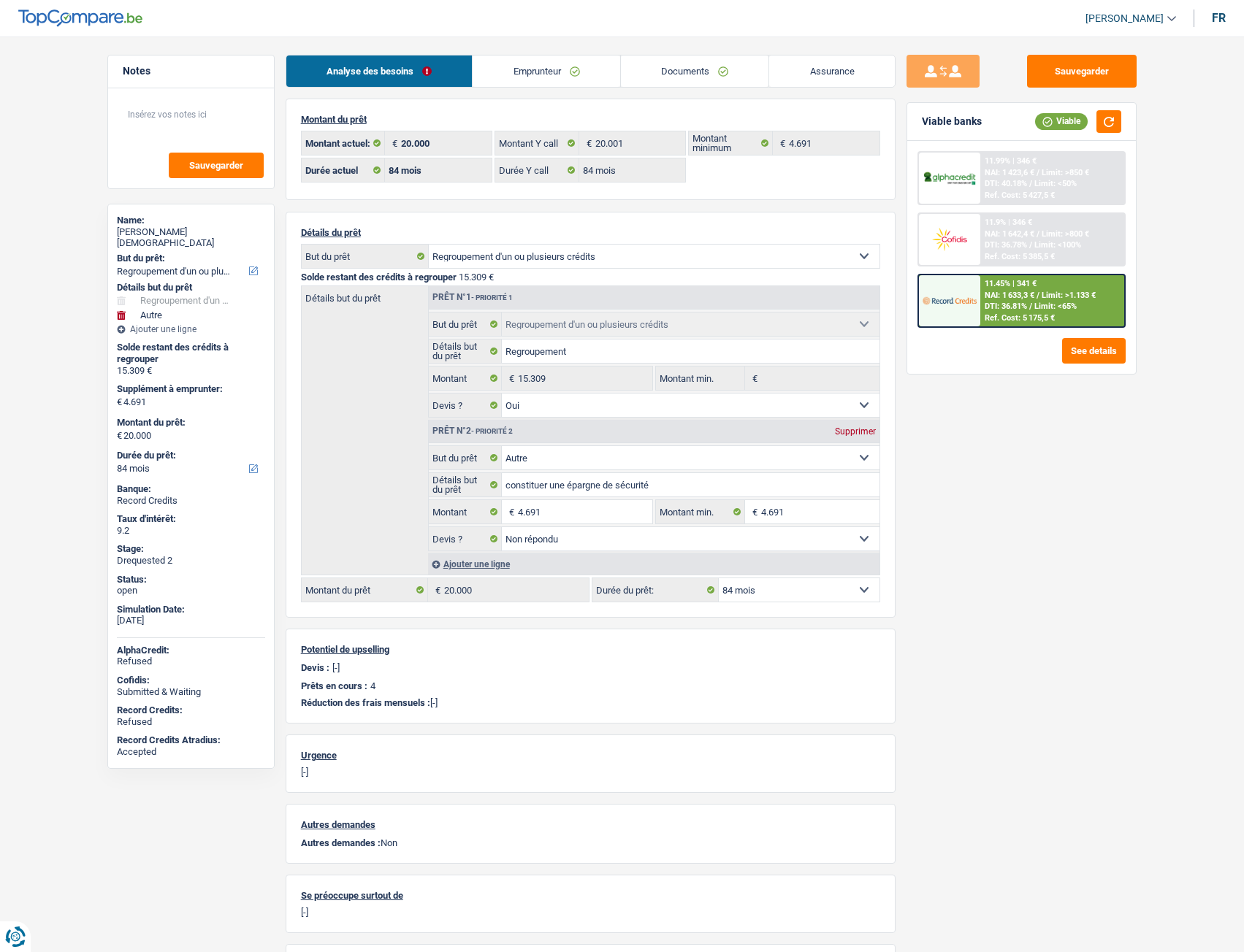
select select "refinancing"
select select "other"
select select "84"
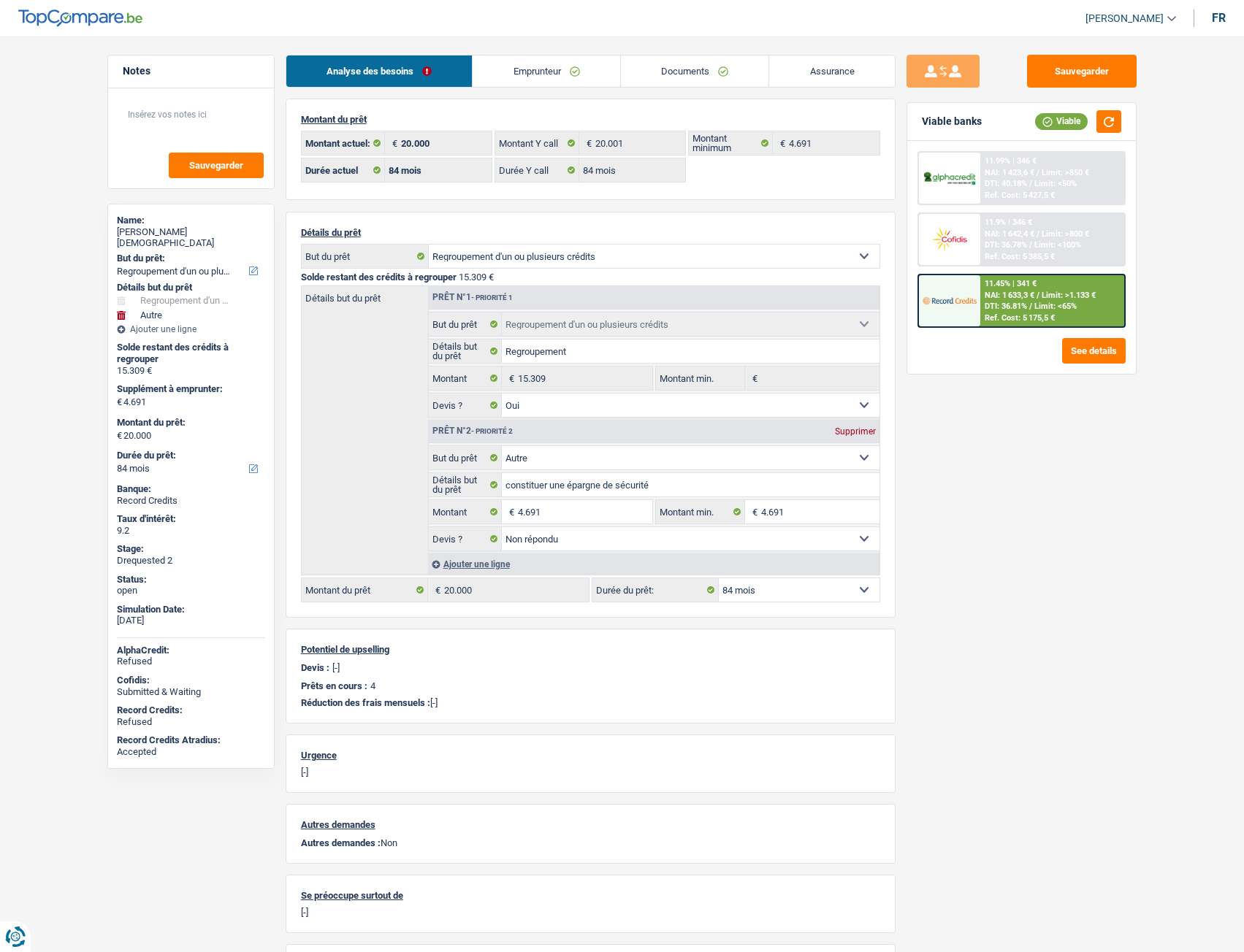
select select "84"
select select "refinancing"
select select "yes"
select select "other"
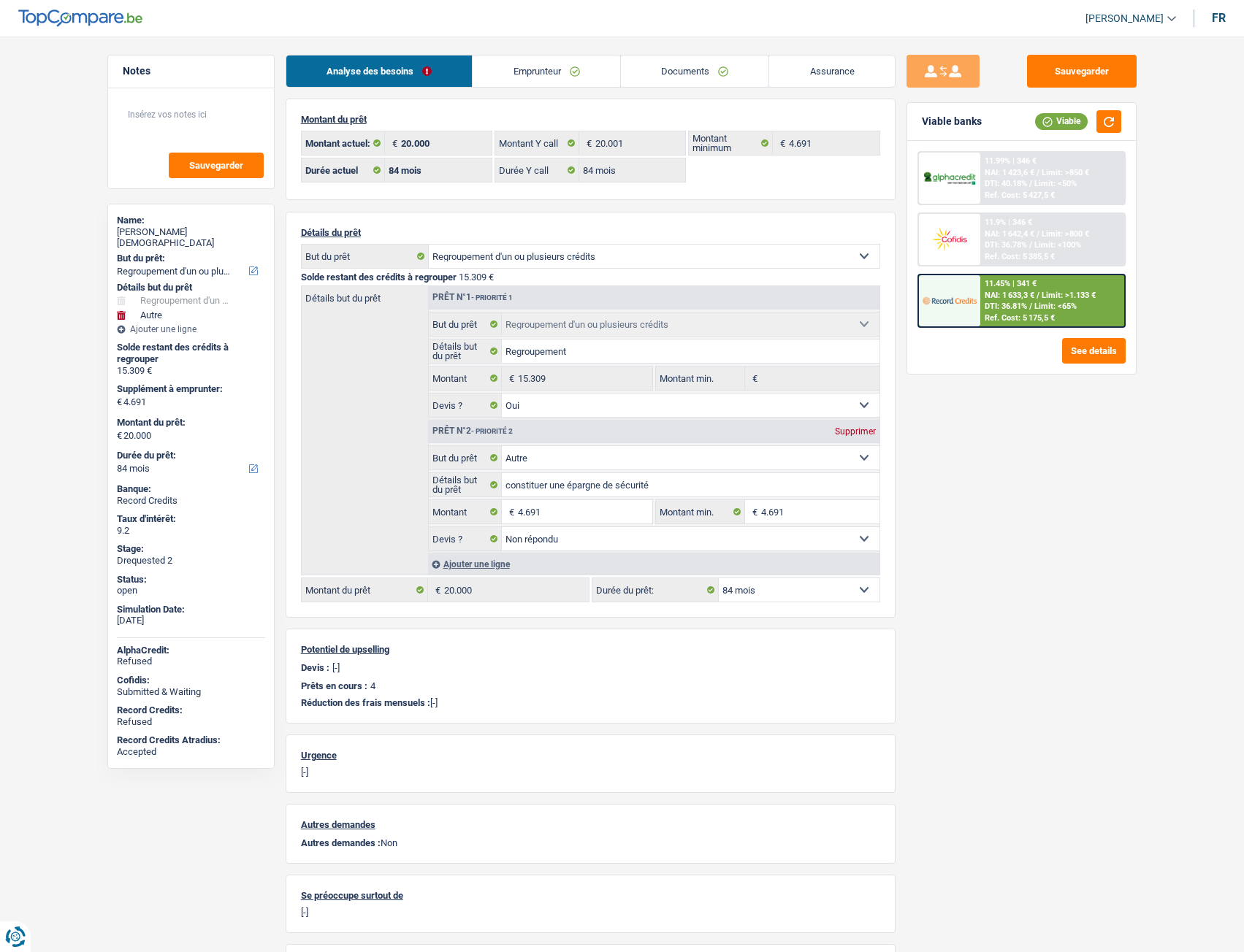
select select "not_answered"
select select "84"
select select "publicEmployee"
select select "familyAllowances"
select select "netSalary"
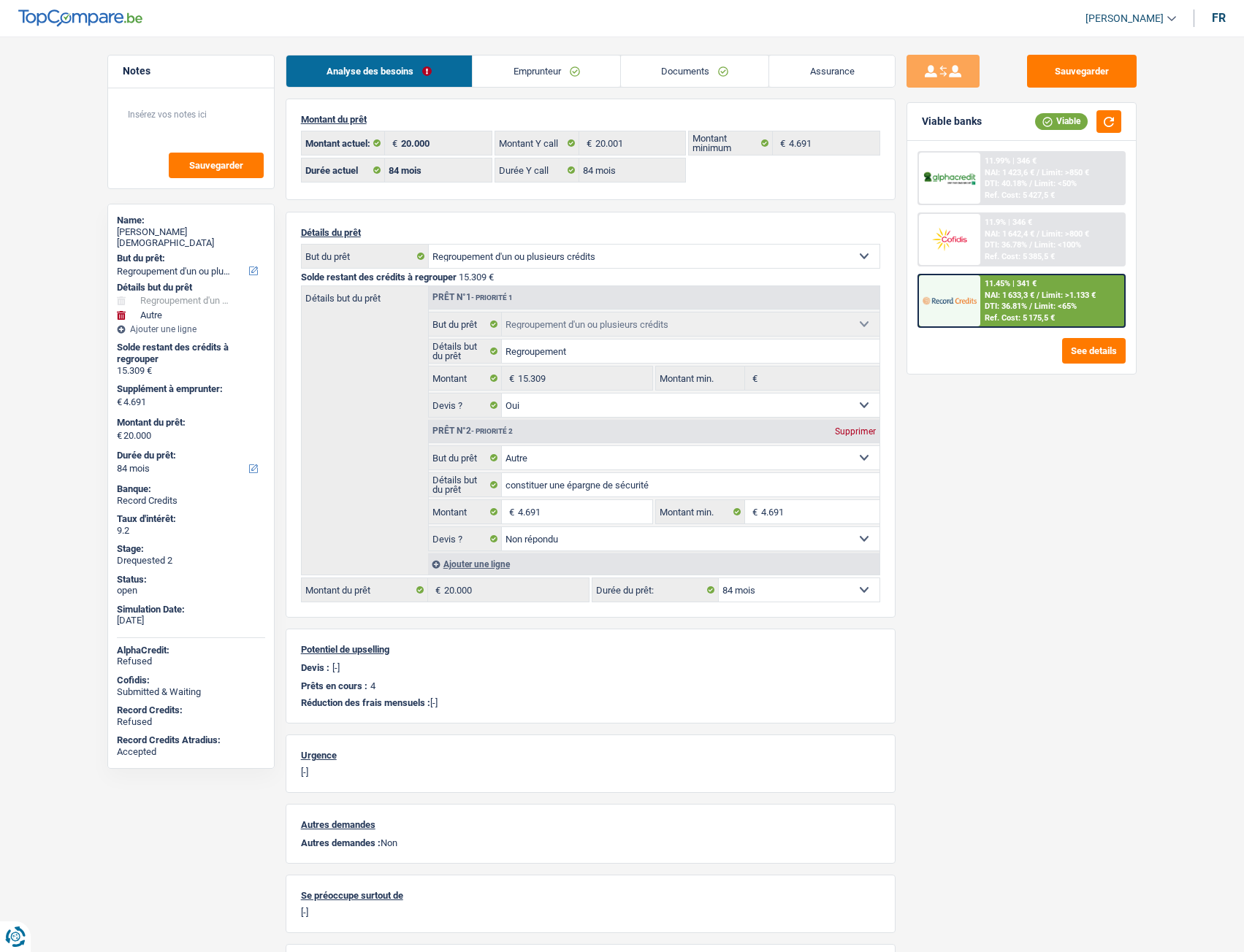
select select "mealVouchers"
select select "BE"
select select "bigCompanies"
click at [551, 71] on link "Emprunteur" at bounding box center [545, 71] width 147 height 31
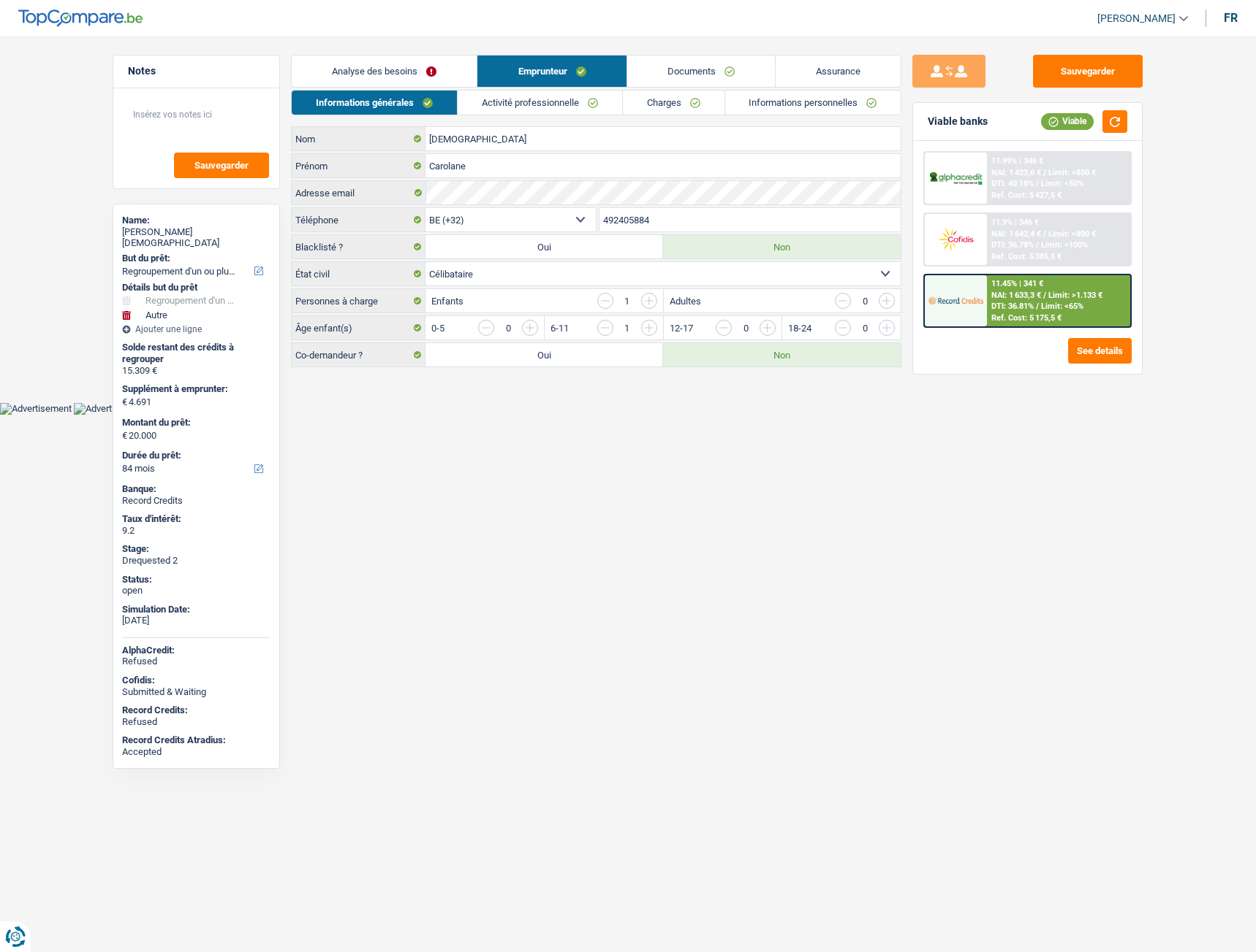
click at [591, 95] on link "Activité professionnelle" at bounding box center [540, 102] width 164 height 24
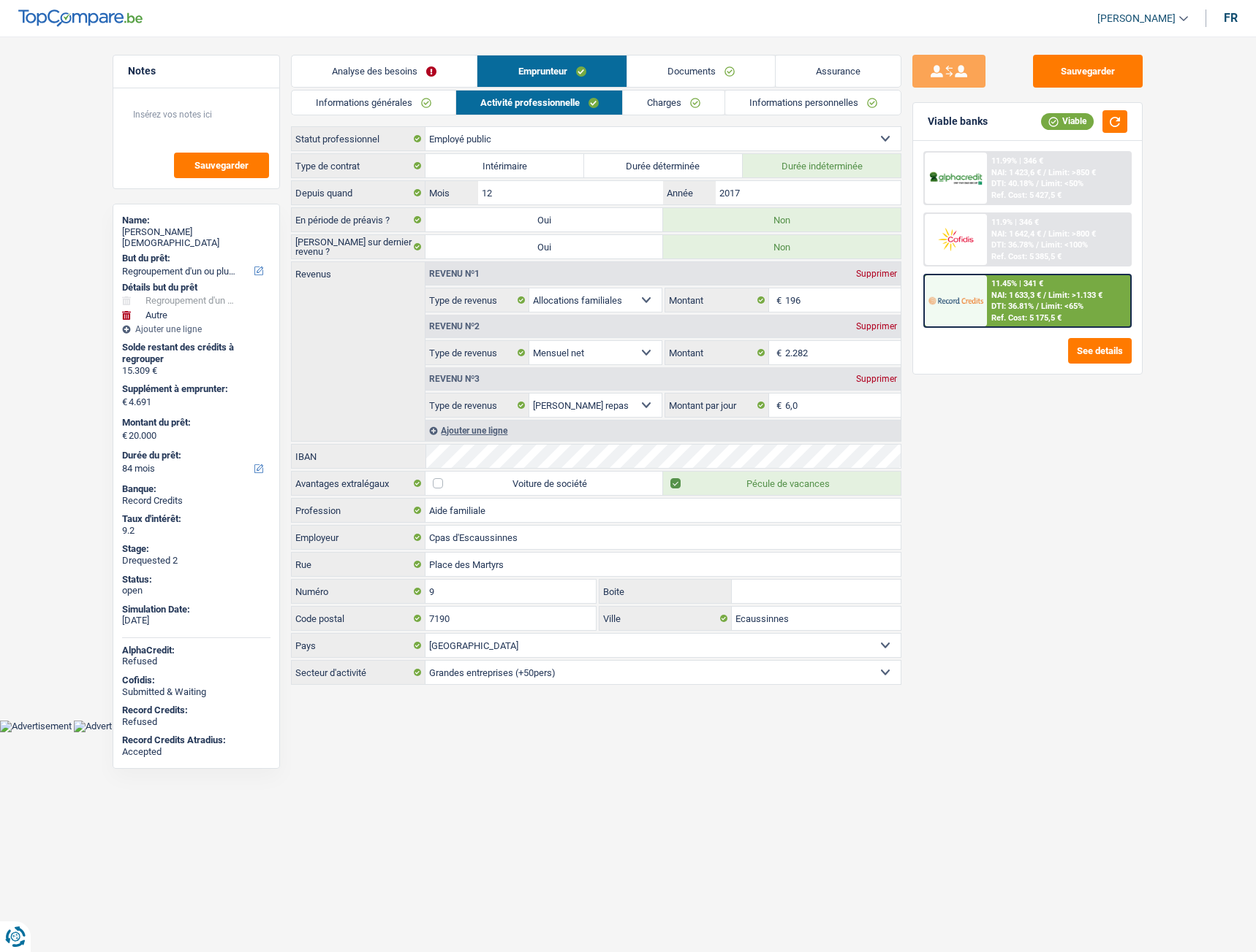
click at [648, 106] on link "Charges" at bounding box center [673, 102] width 101 height 24
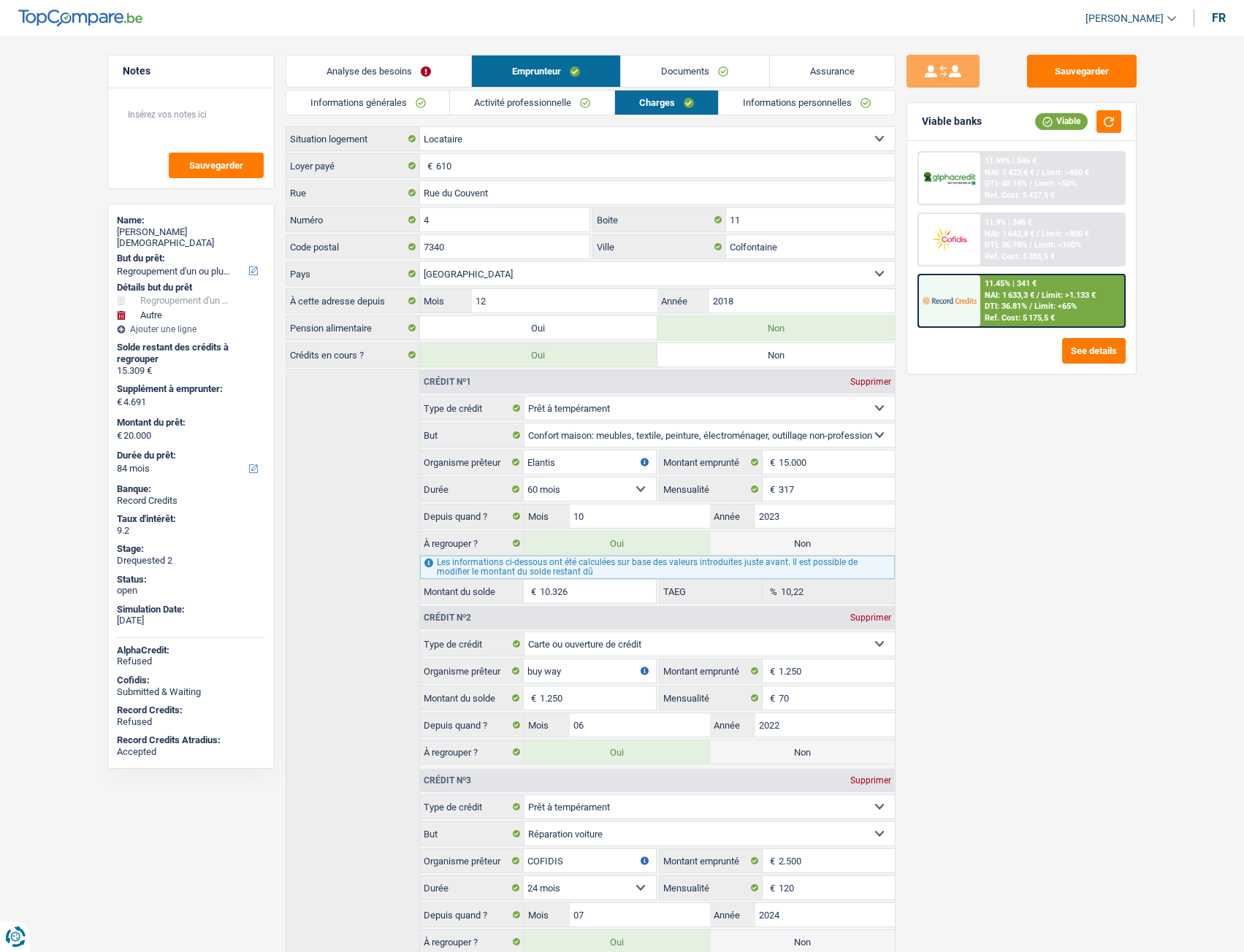
click at [757, 101] on link "Informations personnelles" at bounding box center [807, 102] width 176 height 24
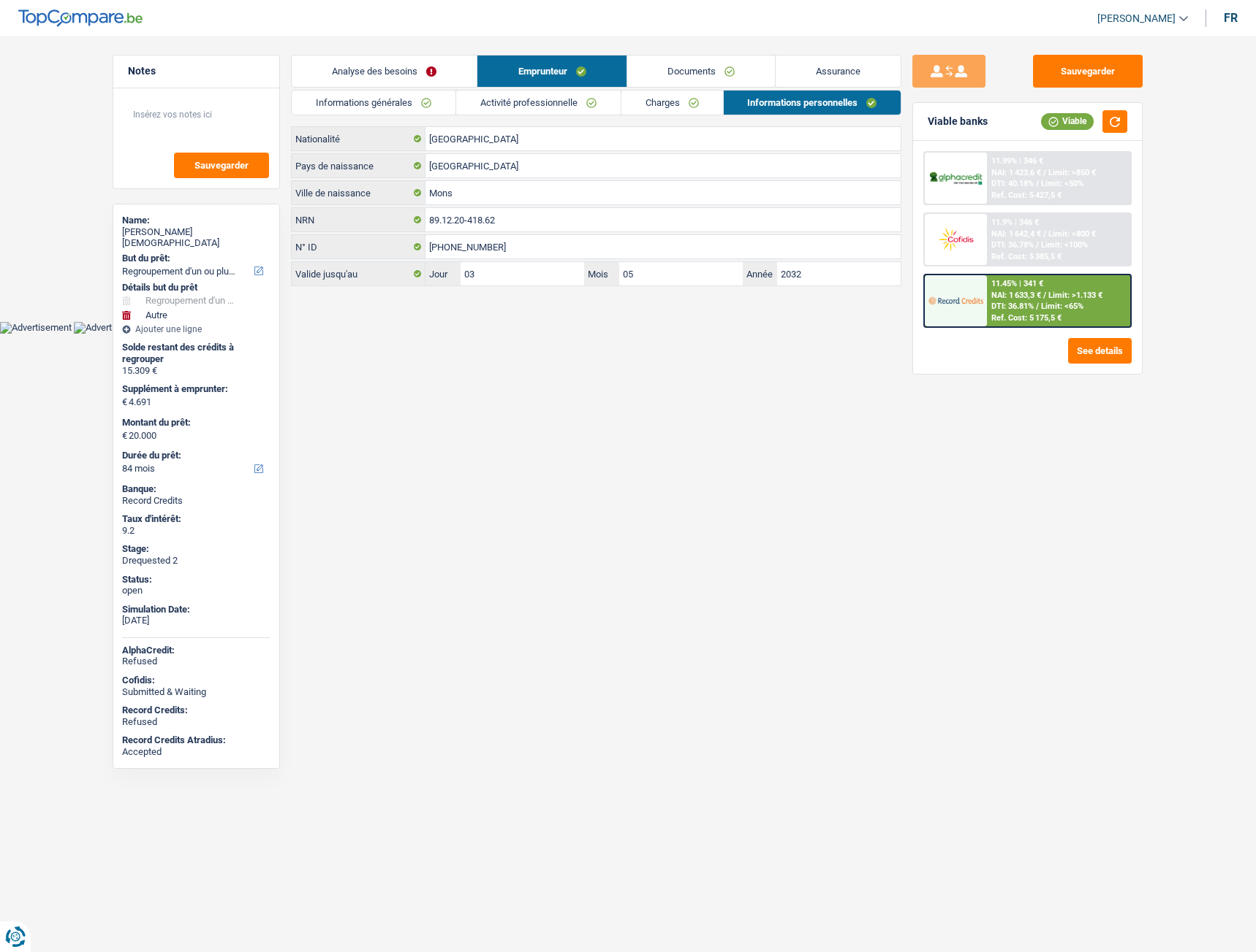
click at [714, 74] on link "Documents" at bounding box center [701, 71] width 147 height 31
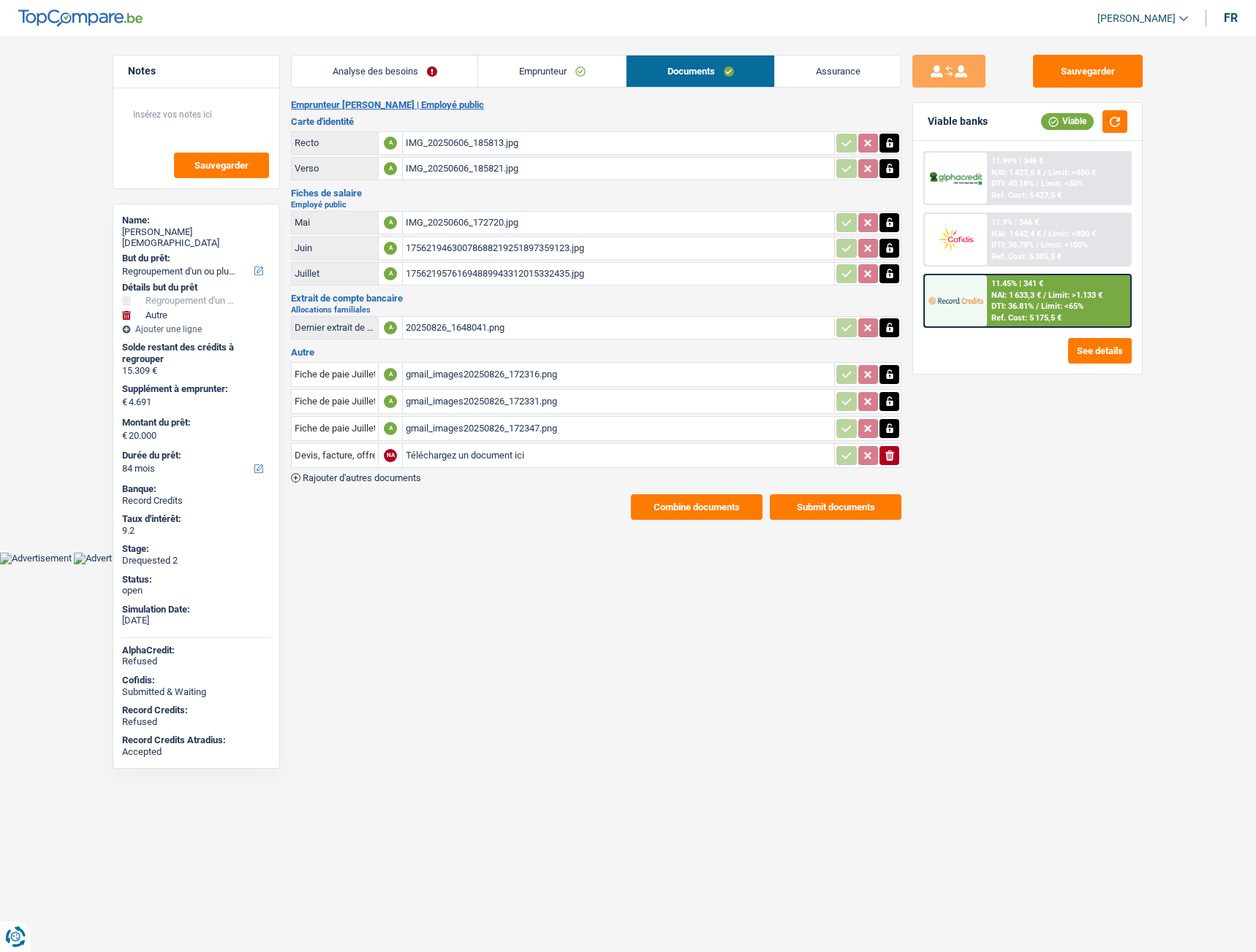
click at [558, 75] on link "Emprunteur" at bounding box center [551, 71] width 147 height 31
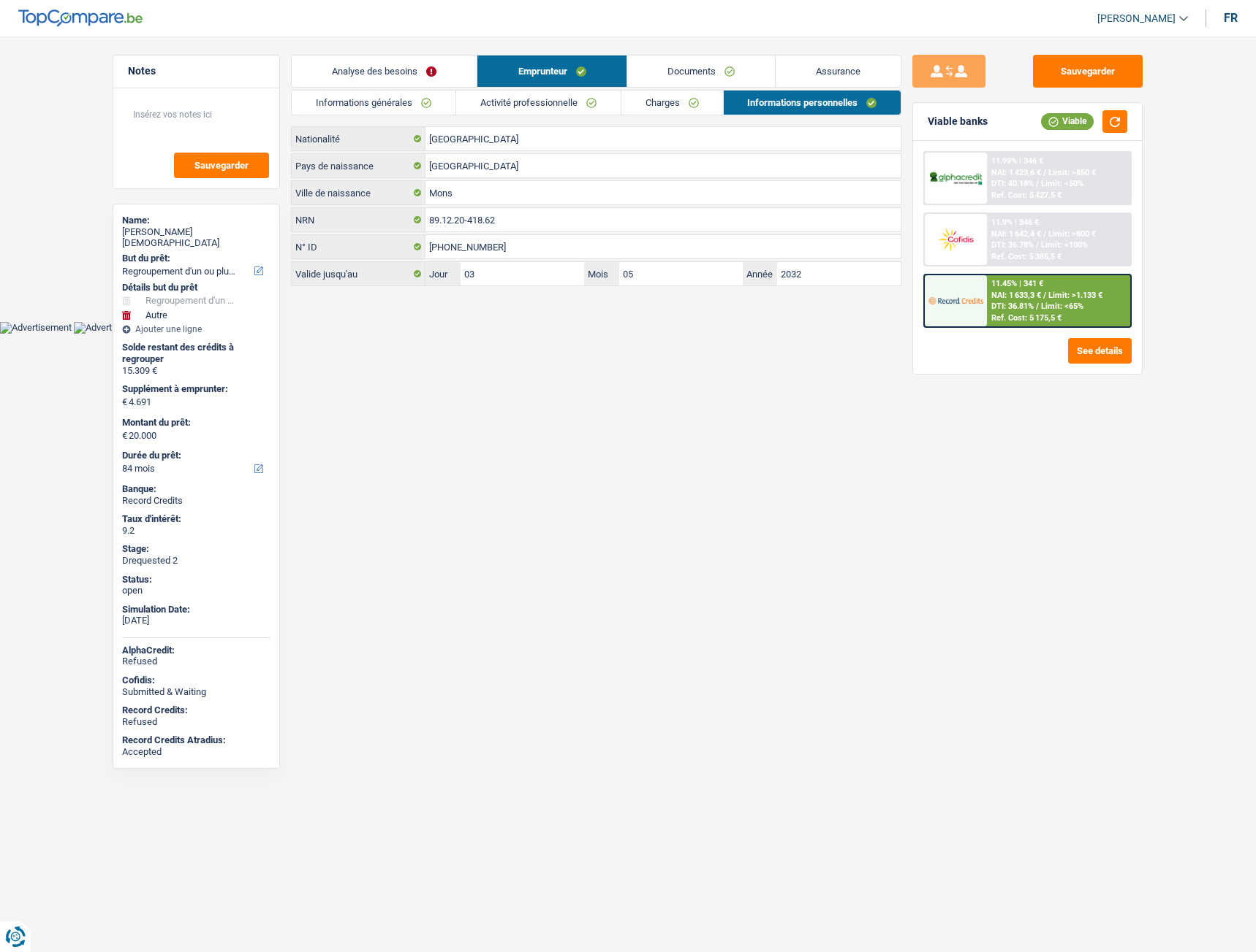
click at [694, 72] on link "Documents" at bounding box center [701, 71] width 147 height 31
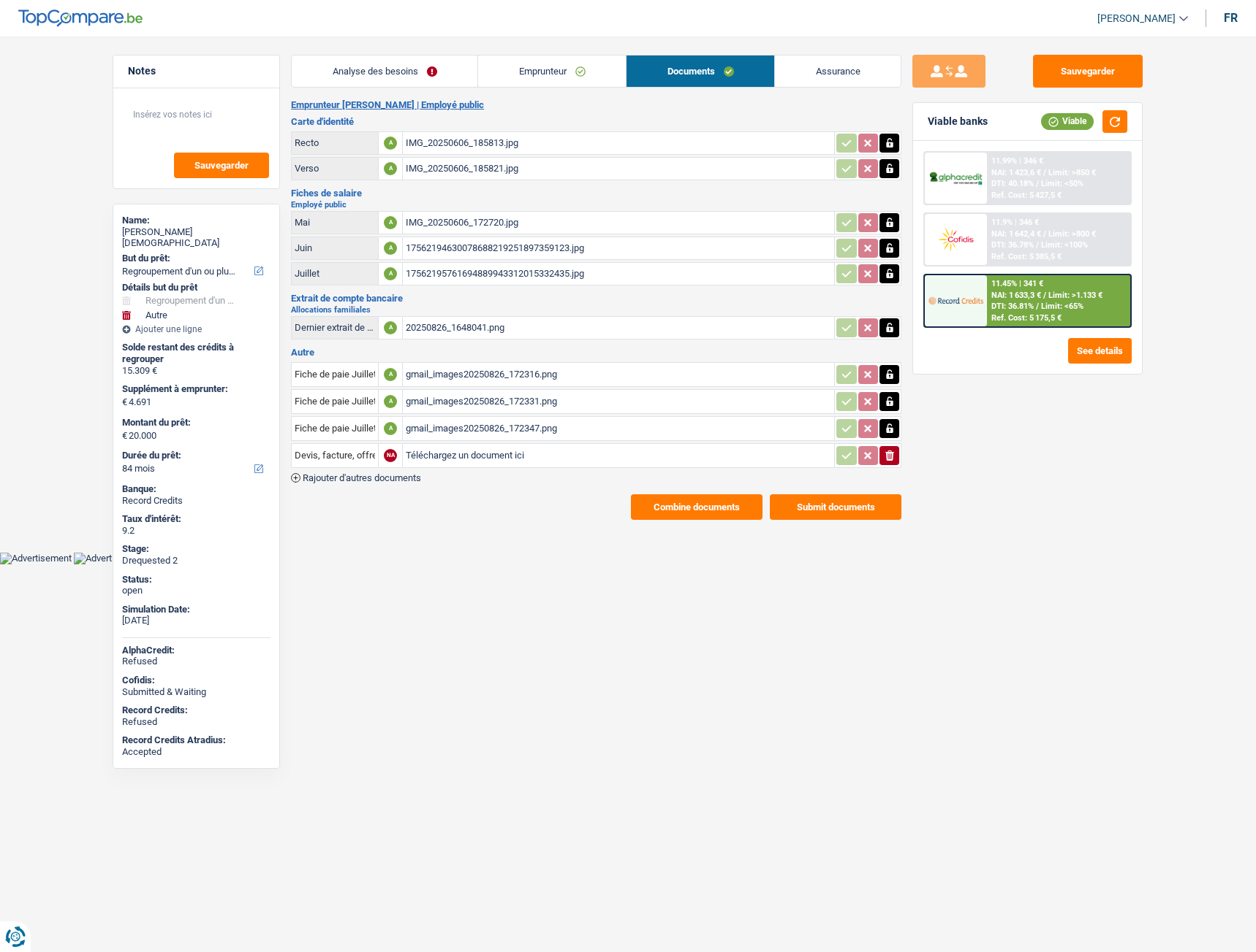
click at [433, 222] on div "IMG_20250606_172720.jpg" at bounding box center [619, 222] width 425 height 21
click at [504, 246] on div "17562194630078688219251897359123.jpg" at bounding box center [619, 248] width 425 height 21
click at [497, 267] on div "17562195761694889943312015332435.jpg" at bounding box center [619, 274] width 425 height 21
click at [808, 80] on link "Assurance" at bounding box center [837, 71] width 126 height 31
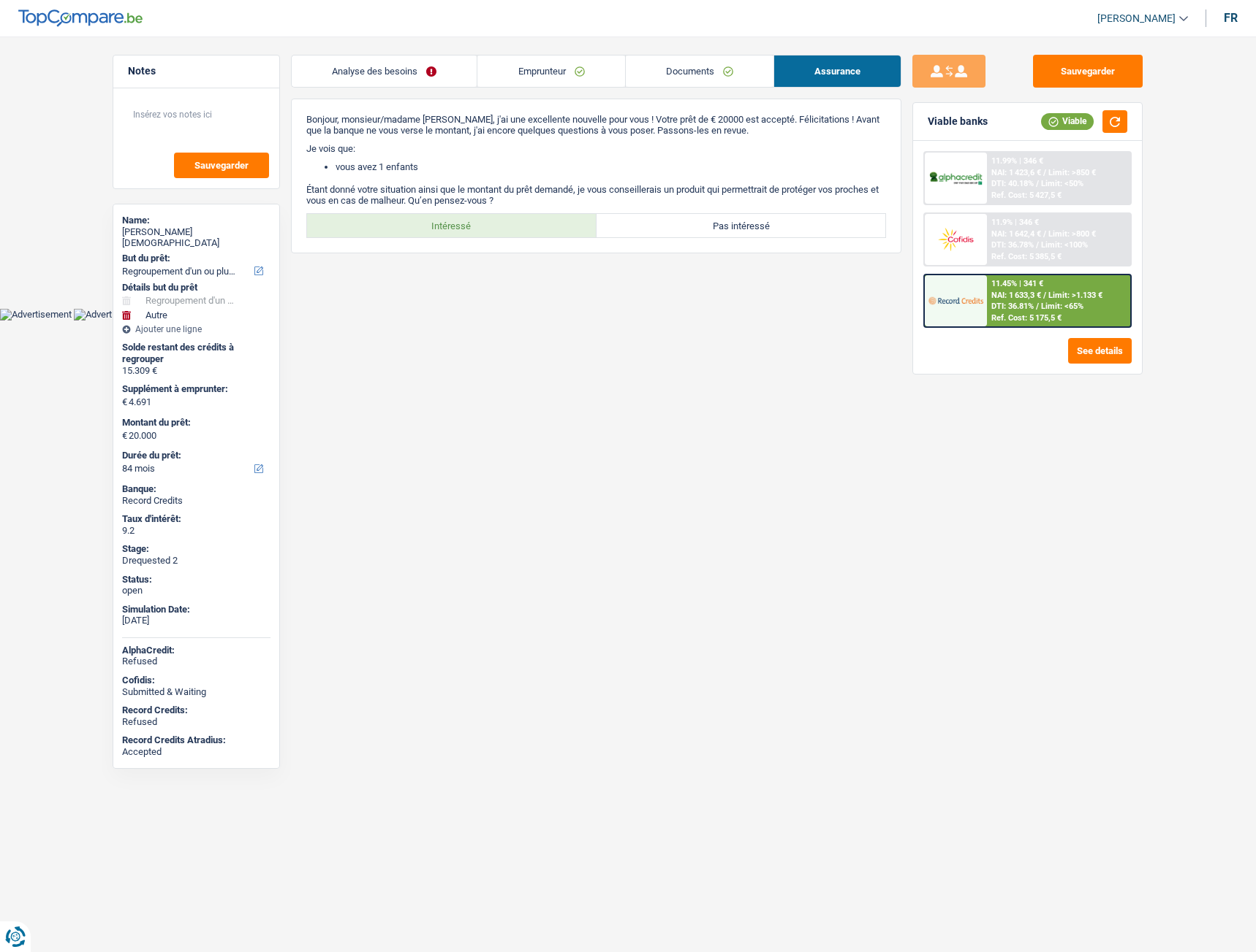
click at [744, 82] on link "Documents" at bounding box center [699, 71] width 147 height 31
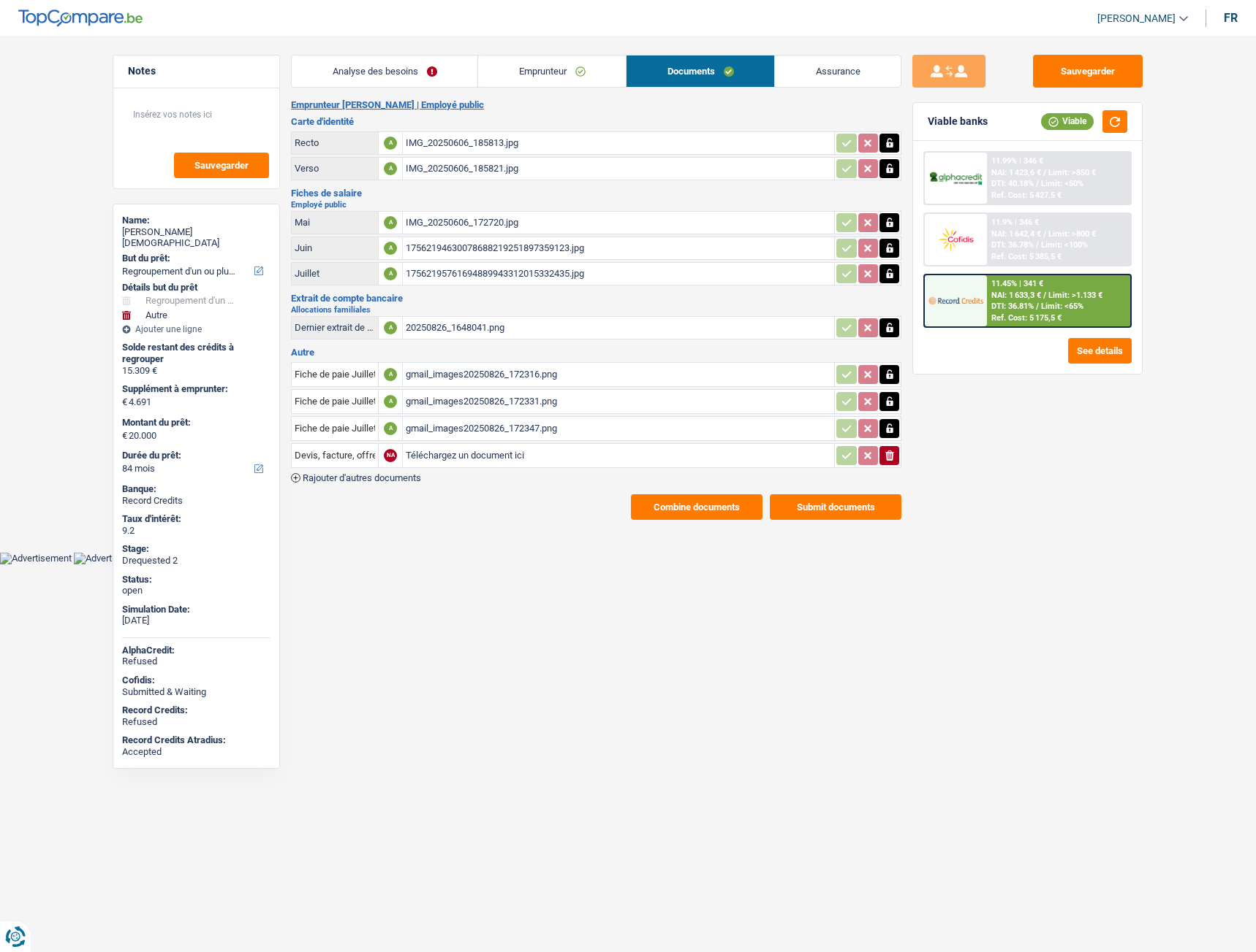
click at [565, 74] on link "Emprunteur" at bounding box center [551, 71] width 147 height 31
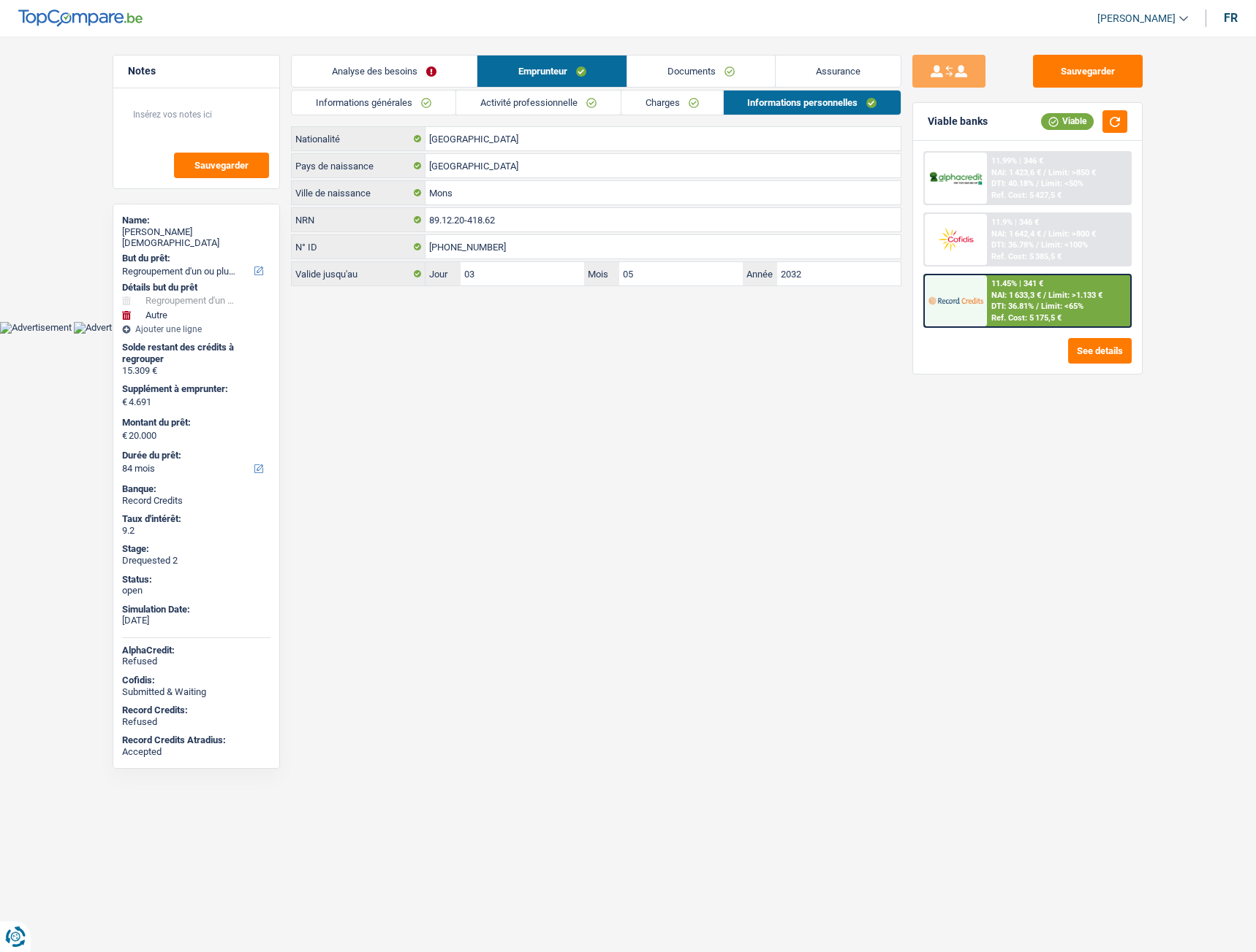
click at [731, 98] on link "Informations personnelles" at bounding box center [812, 102] width 178 height 24
click at [666, 97] on link "Charges" at bounding box center [672, 102] width 101 height 24
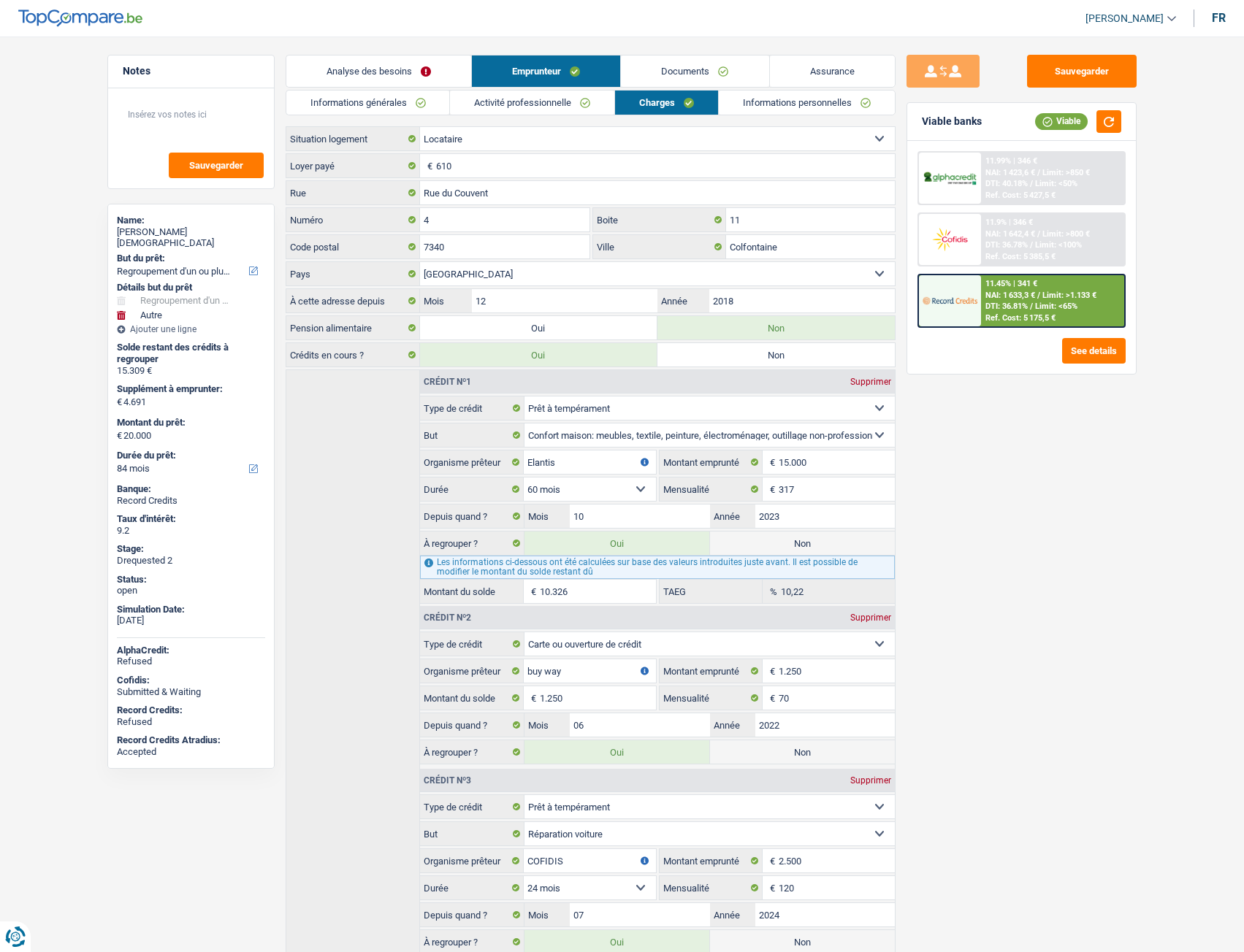
click at [486, 93] on link "Activité professionnelle" at bounding box center [532, 102] width 164 height 24
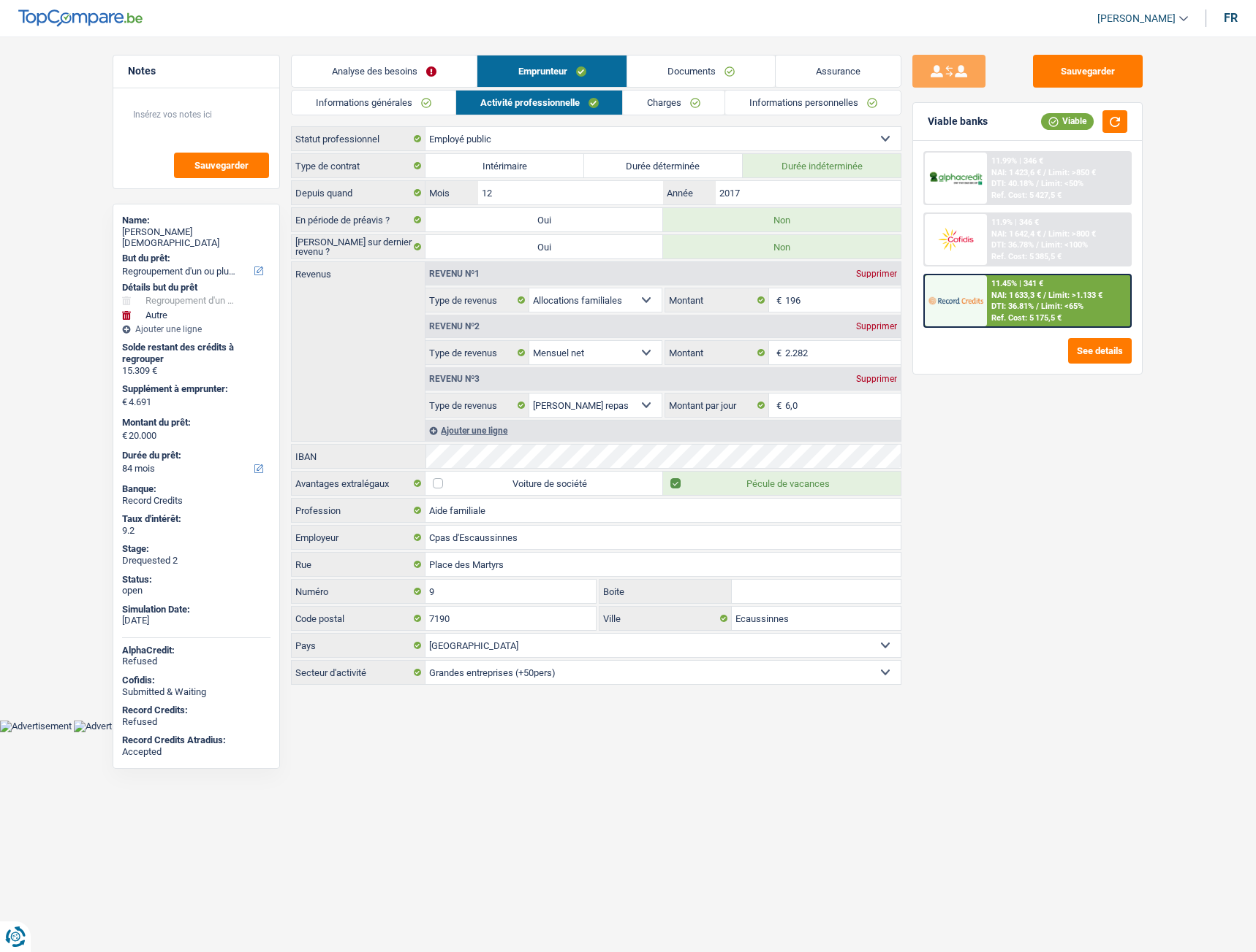
click at [637, 107] on link "Charges" at bounding box center [673, 102] width 101 height 24
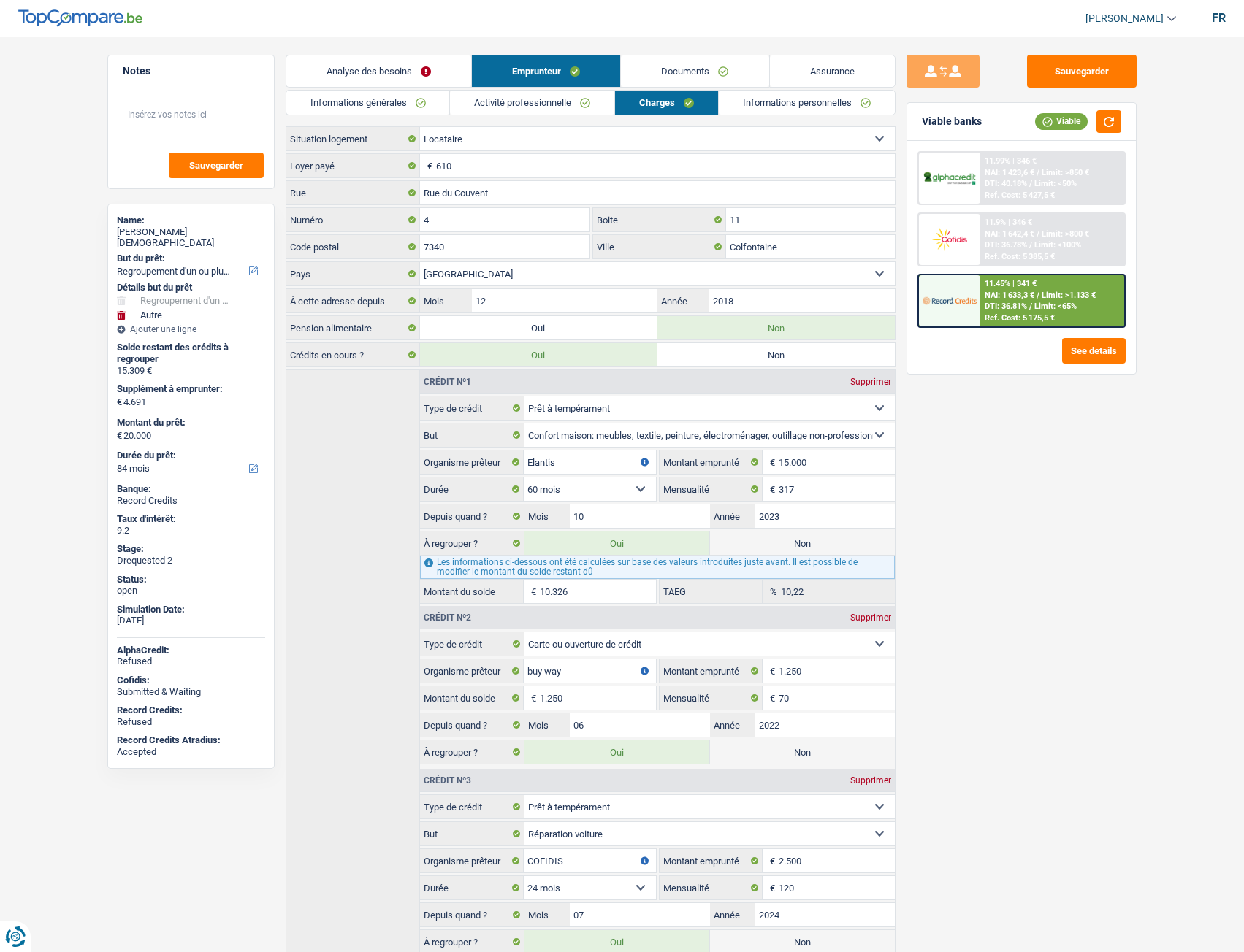
click at [524, 111] on link "Activité professionnelle" at bounding box center [532, 102] width 164 height 24
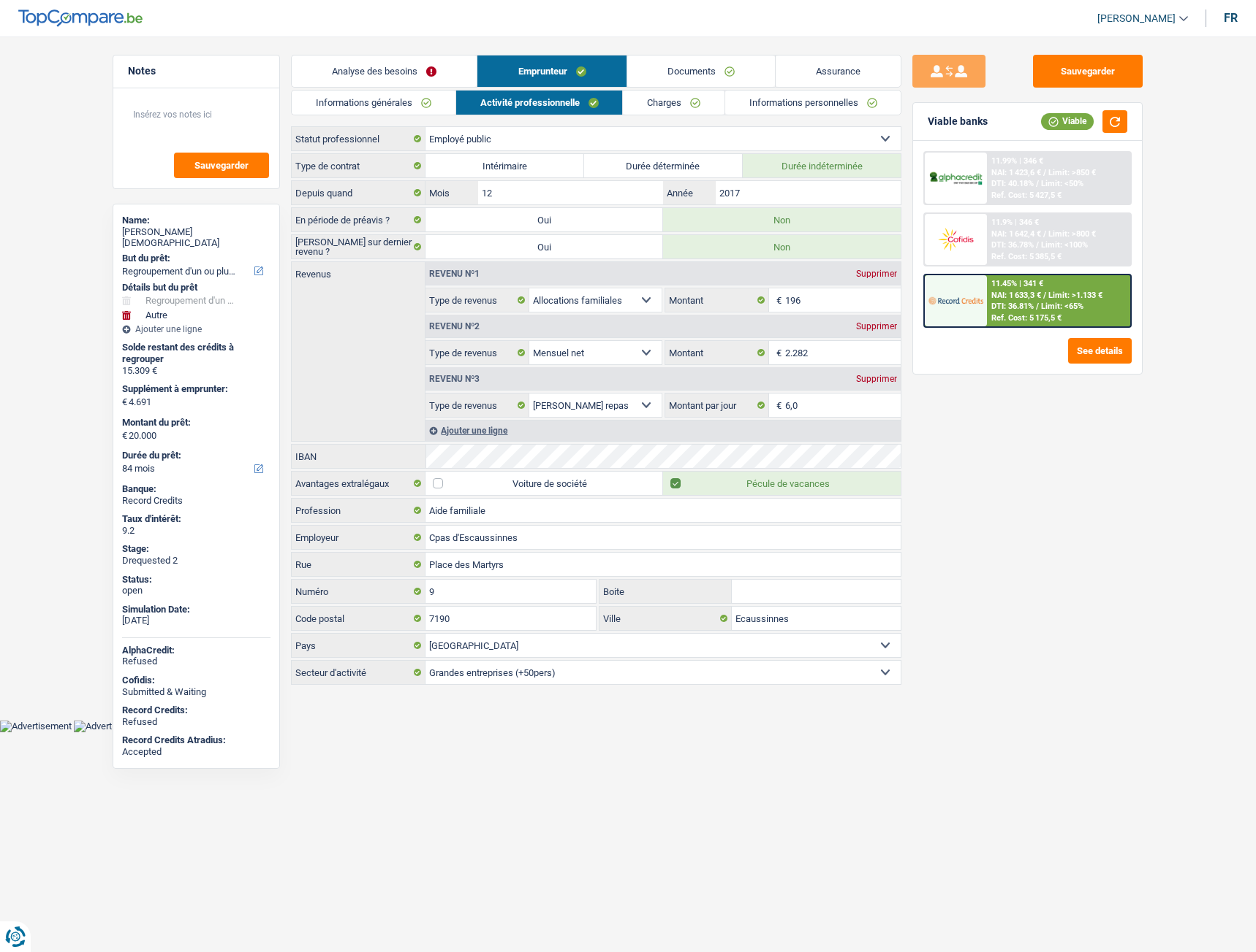
click at [413, 99] on link "Informations générales" at bounding box center [374, 102] width 164 height 24
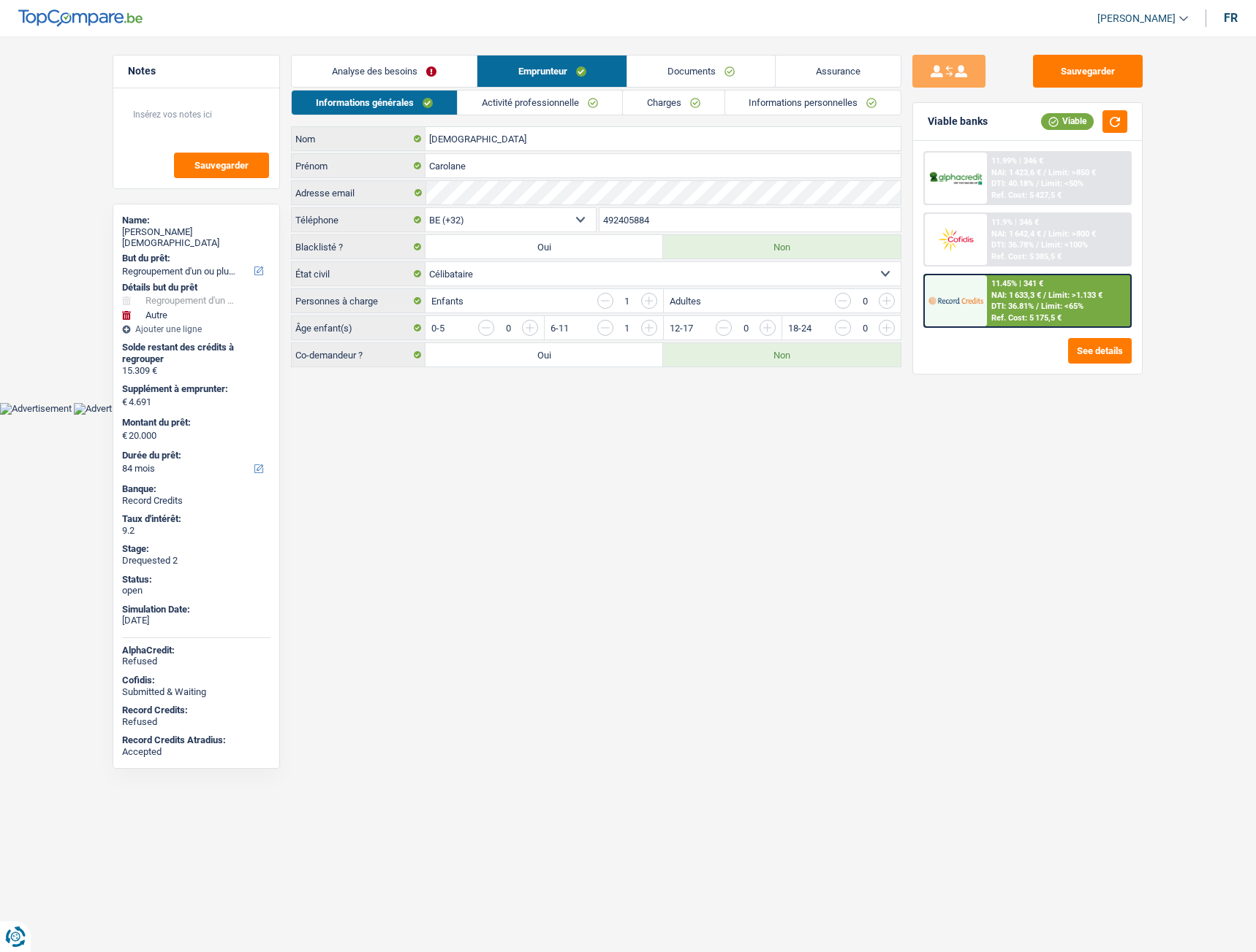
click at [562, 98] on link "Activité professionnelle" at bounding box center [540, 102] width 164 height 24
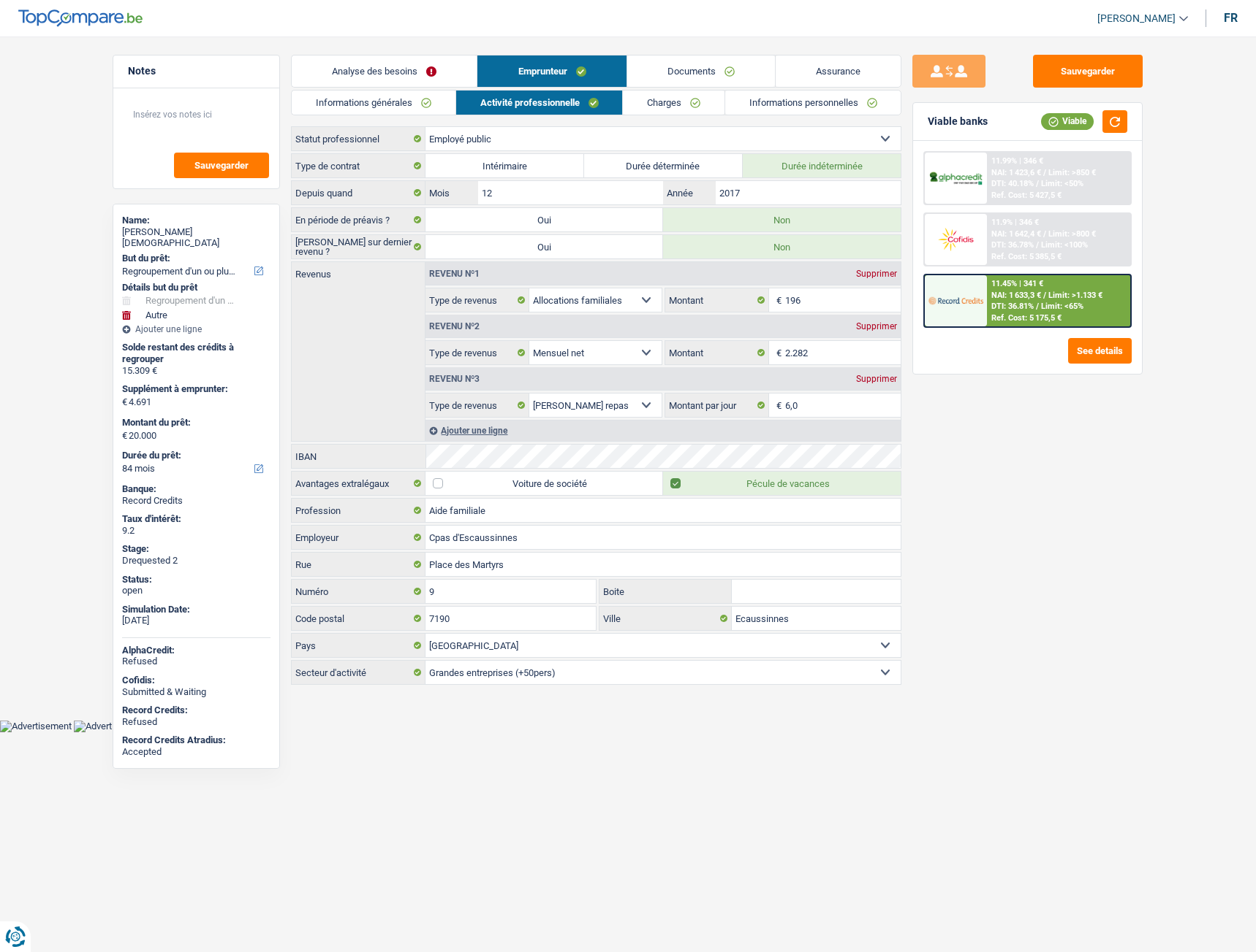
click at [663, 102] on link "Charges" at bounding box center [673, 102] width 101 height 24
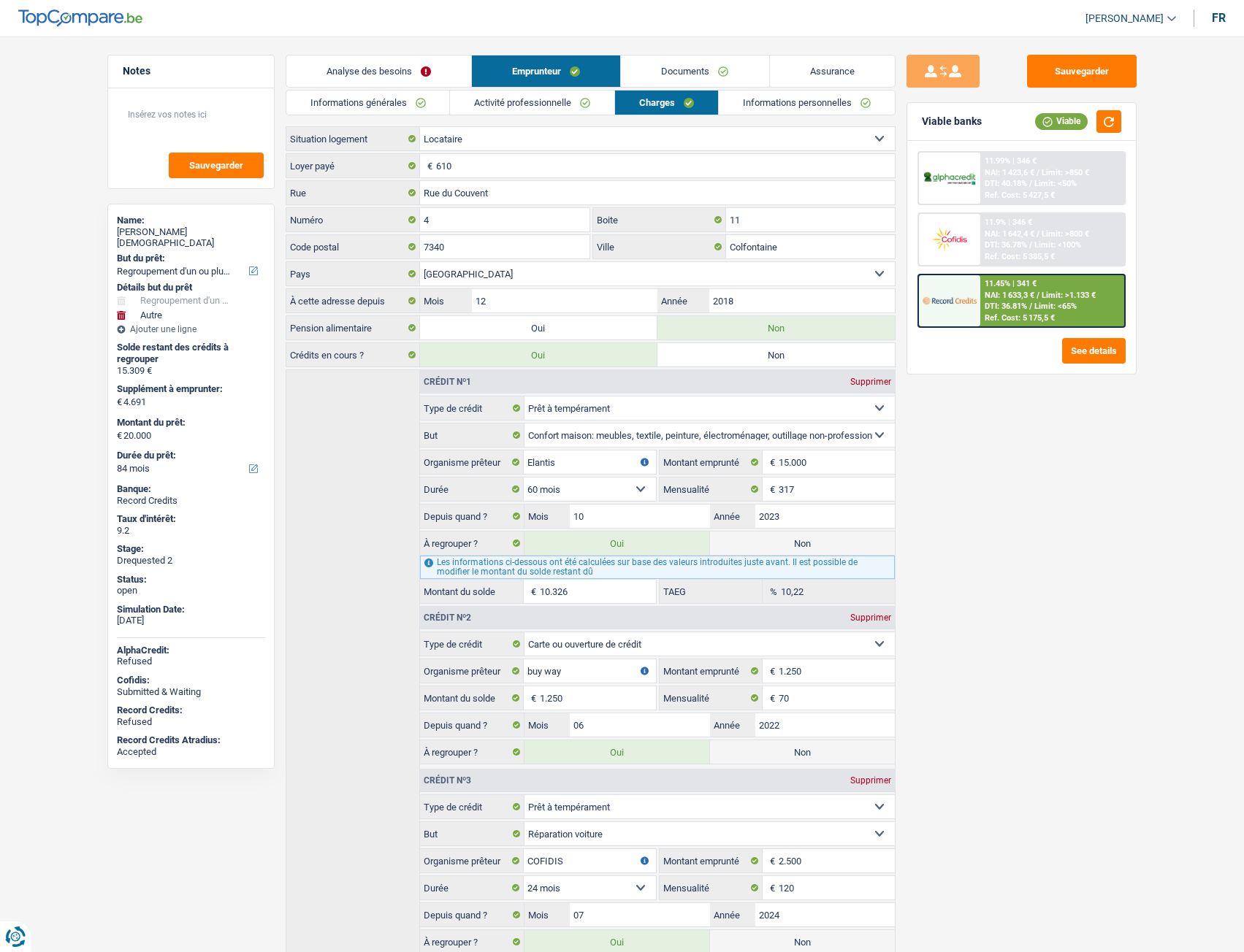
click at [770, 94] on link "Informations personnelles" at bounding box center [807, 102] width 176 height 24
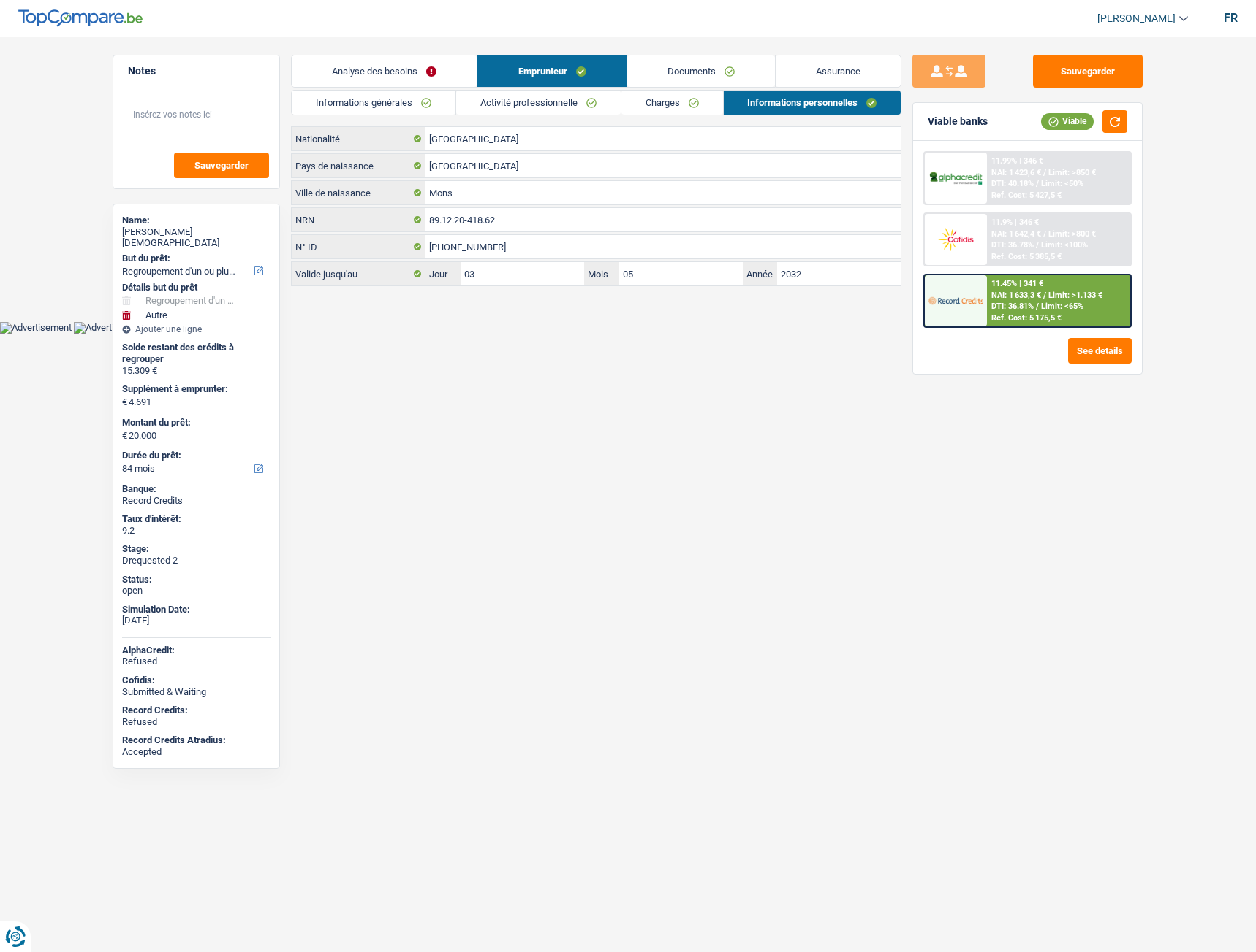
click at [714, 68] on link "Documents" at bounding box center [701, 71] width 147 height 31
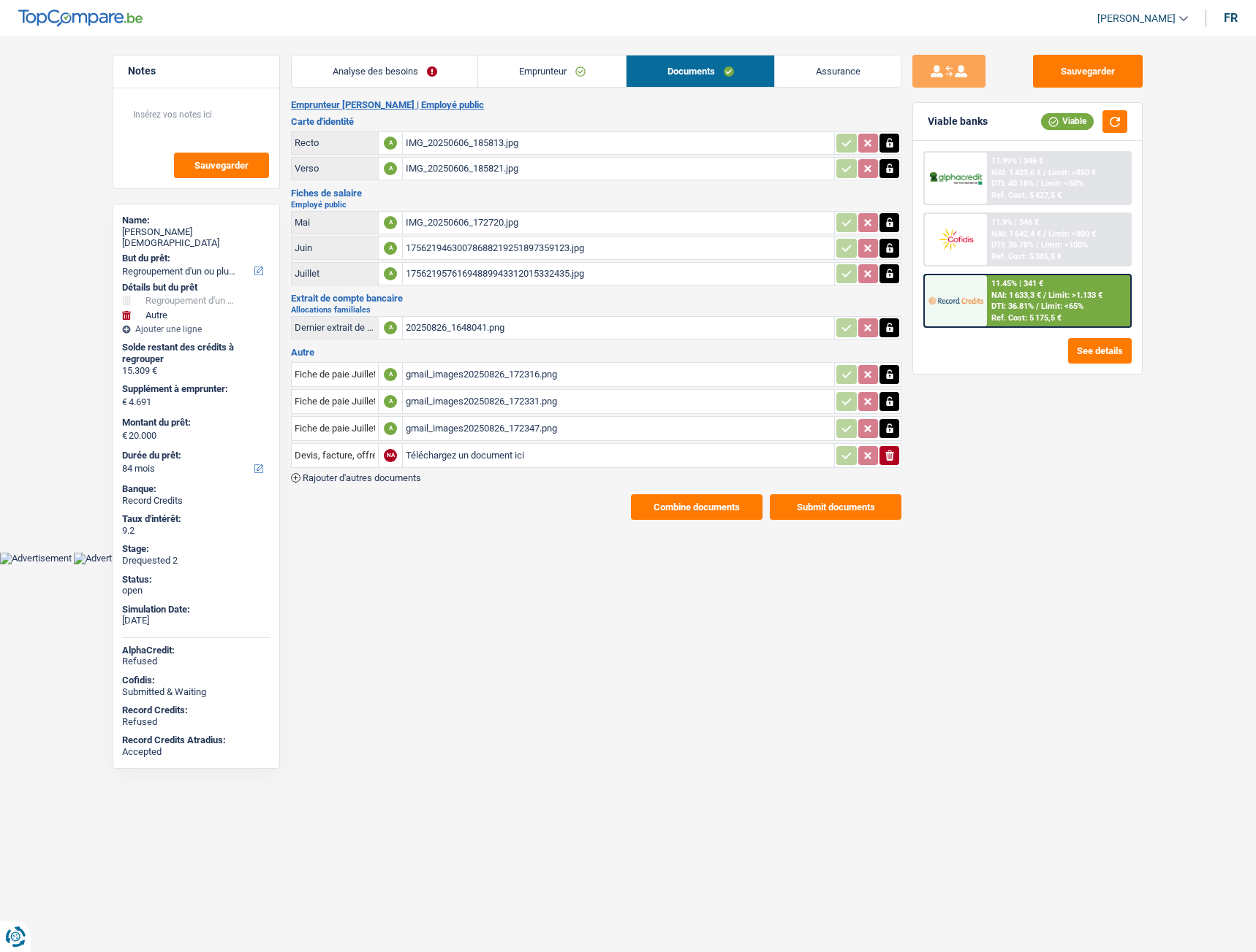
click at [825, 74] on link "Assurance" at bounding box center [837, 71] width 126 height 31
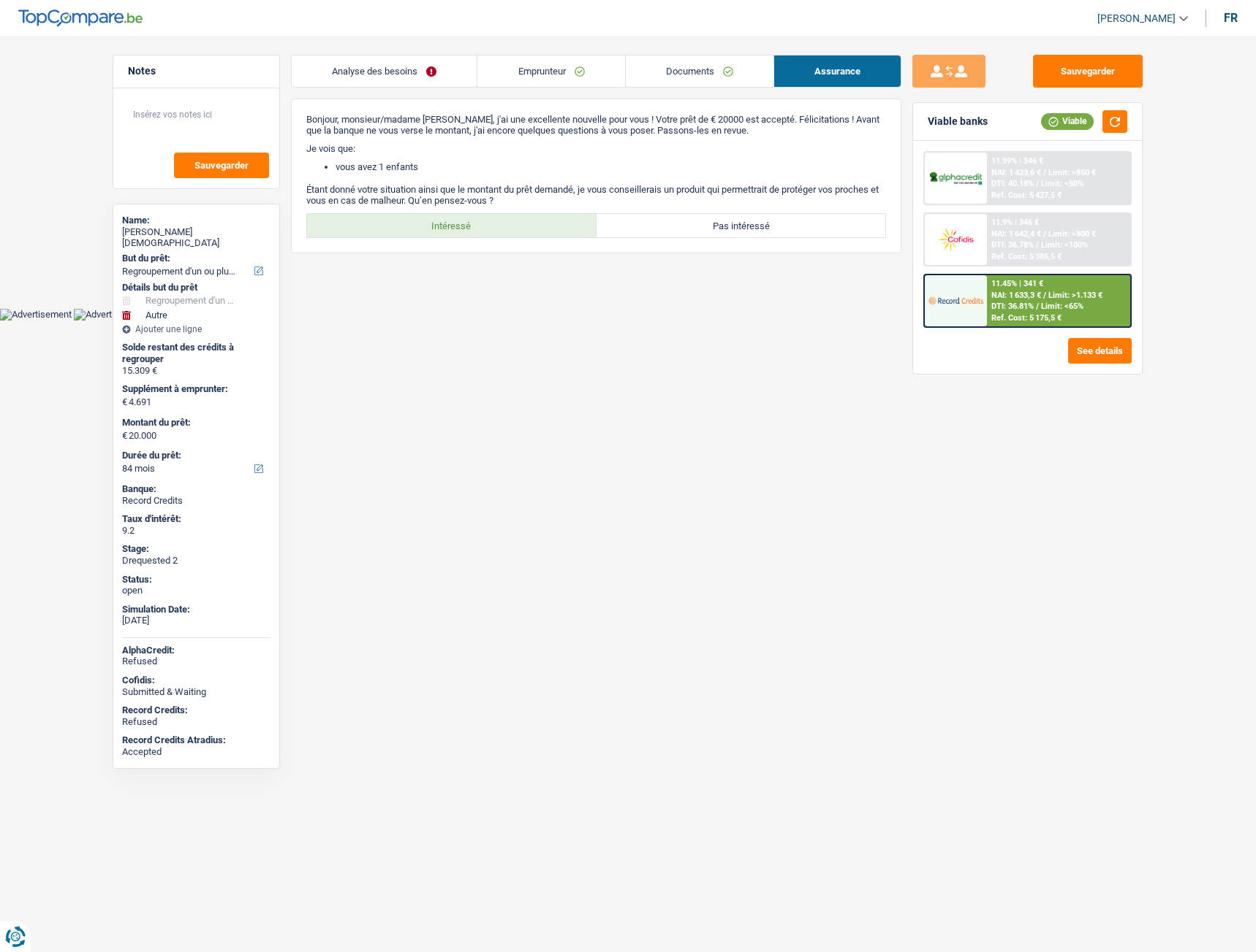
click at [352, 69] on link "Analyse des besoins" at bounding box center [384, 71] width 184 height 31
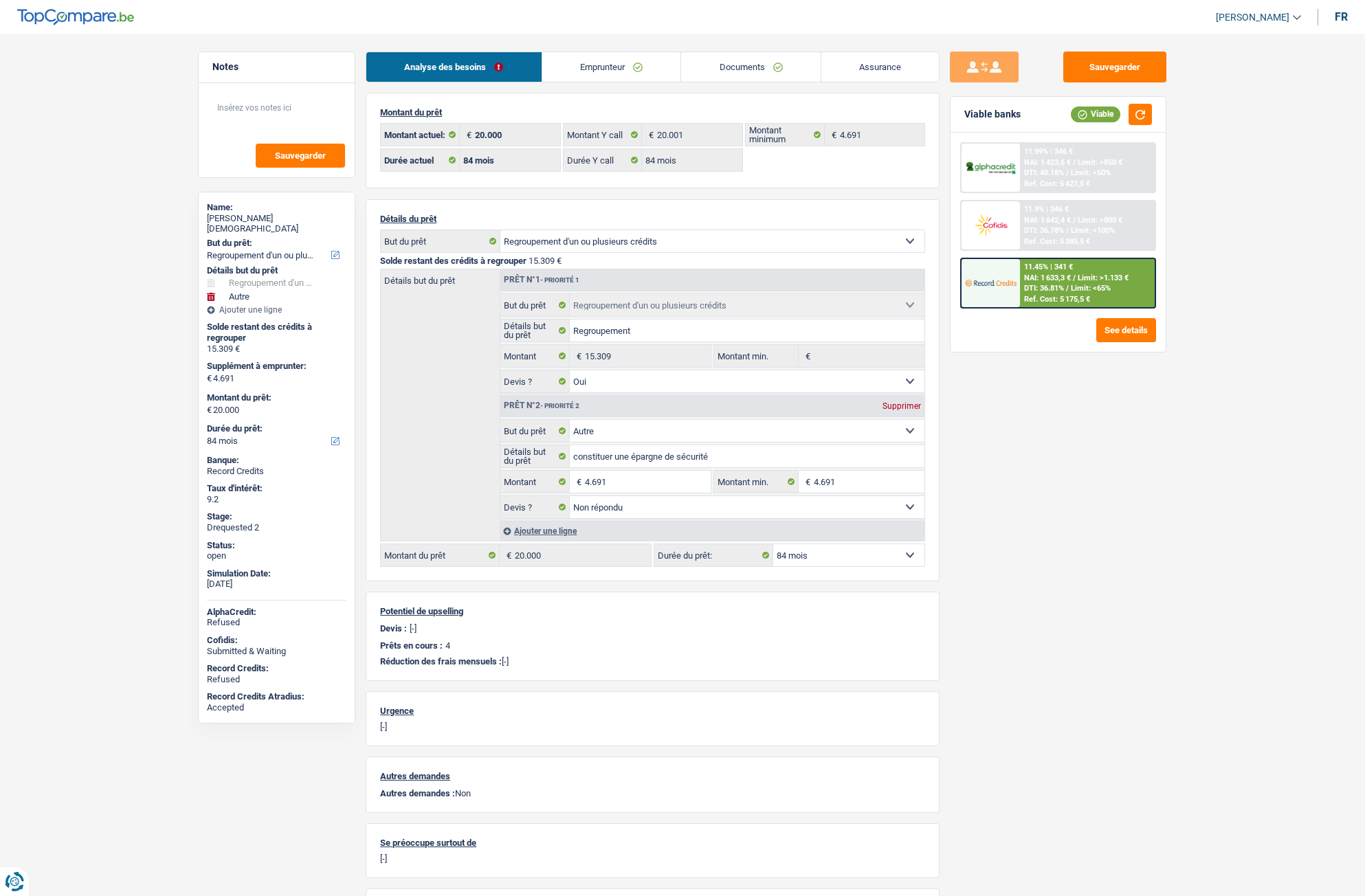
click at [582, 63] on link "Emprunteur" at bounding box center [611, 67] width 139 height 29
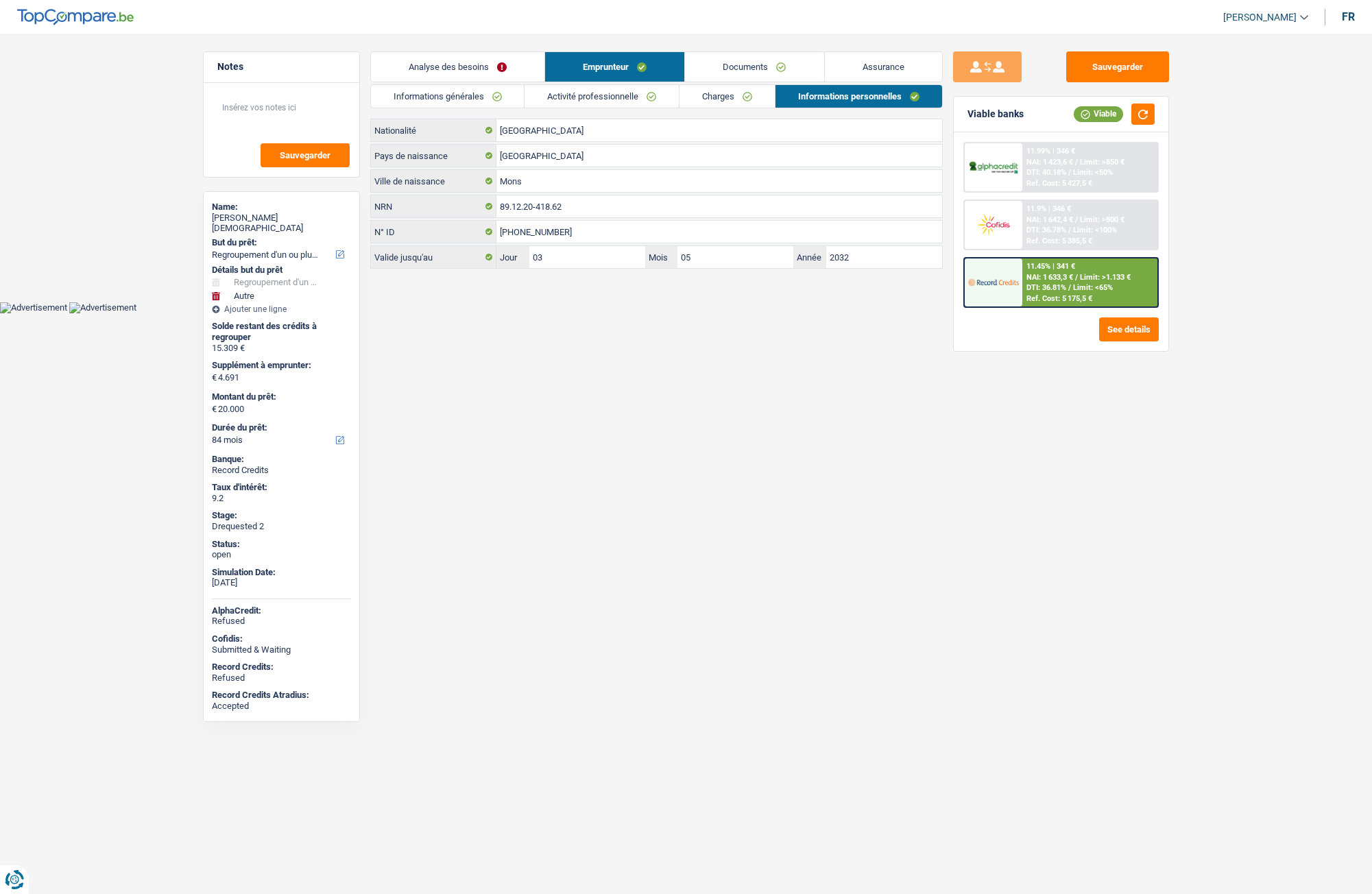
click at [583, 95] on link "Activité professionnelle" at bounding box center [602, 96] width 154 height 23
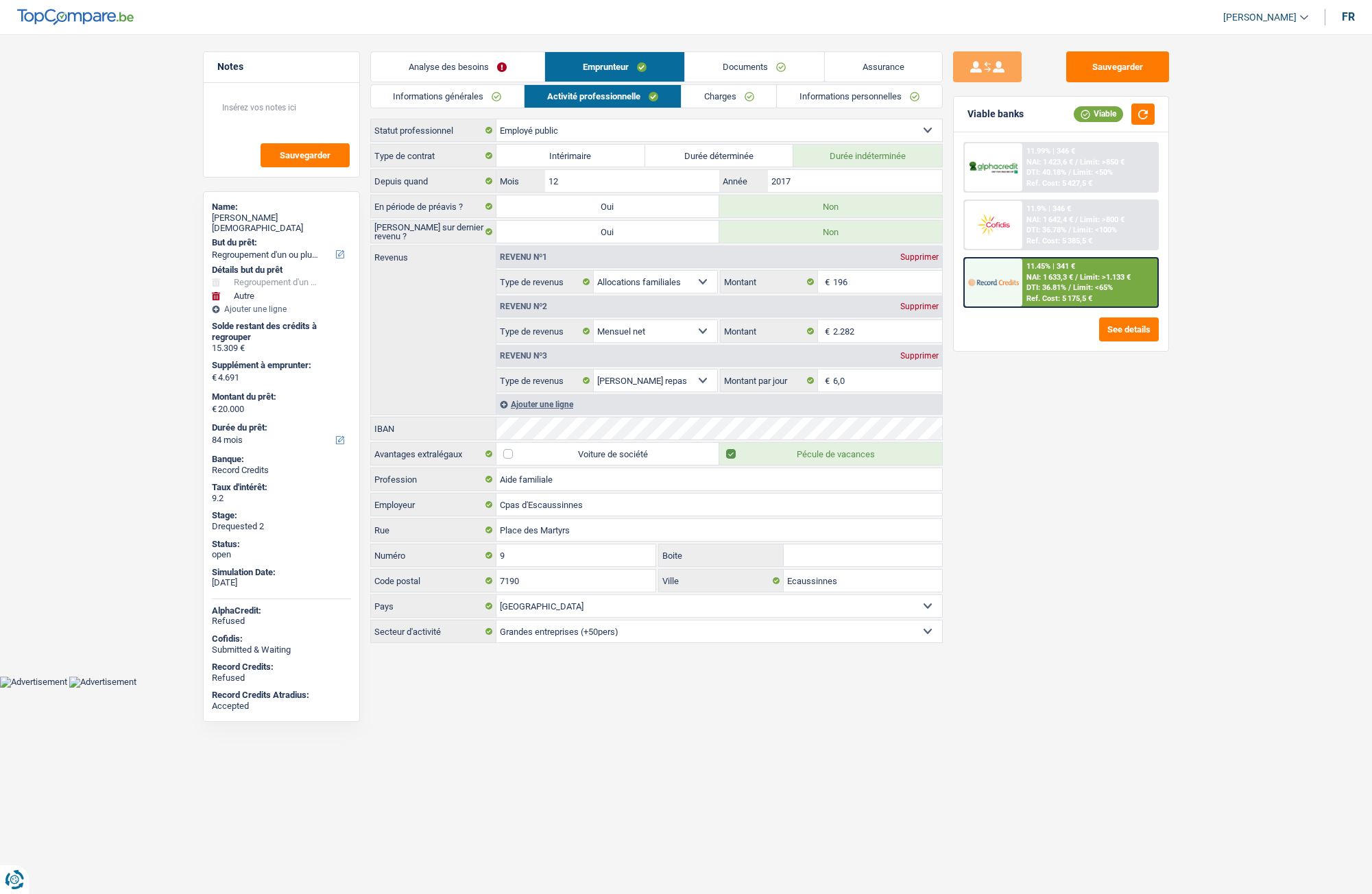
click at [487, 94] on link "Informations générales" at bounding box center [448, 96] width 154 height 23
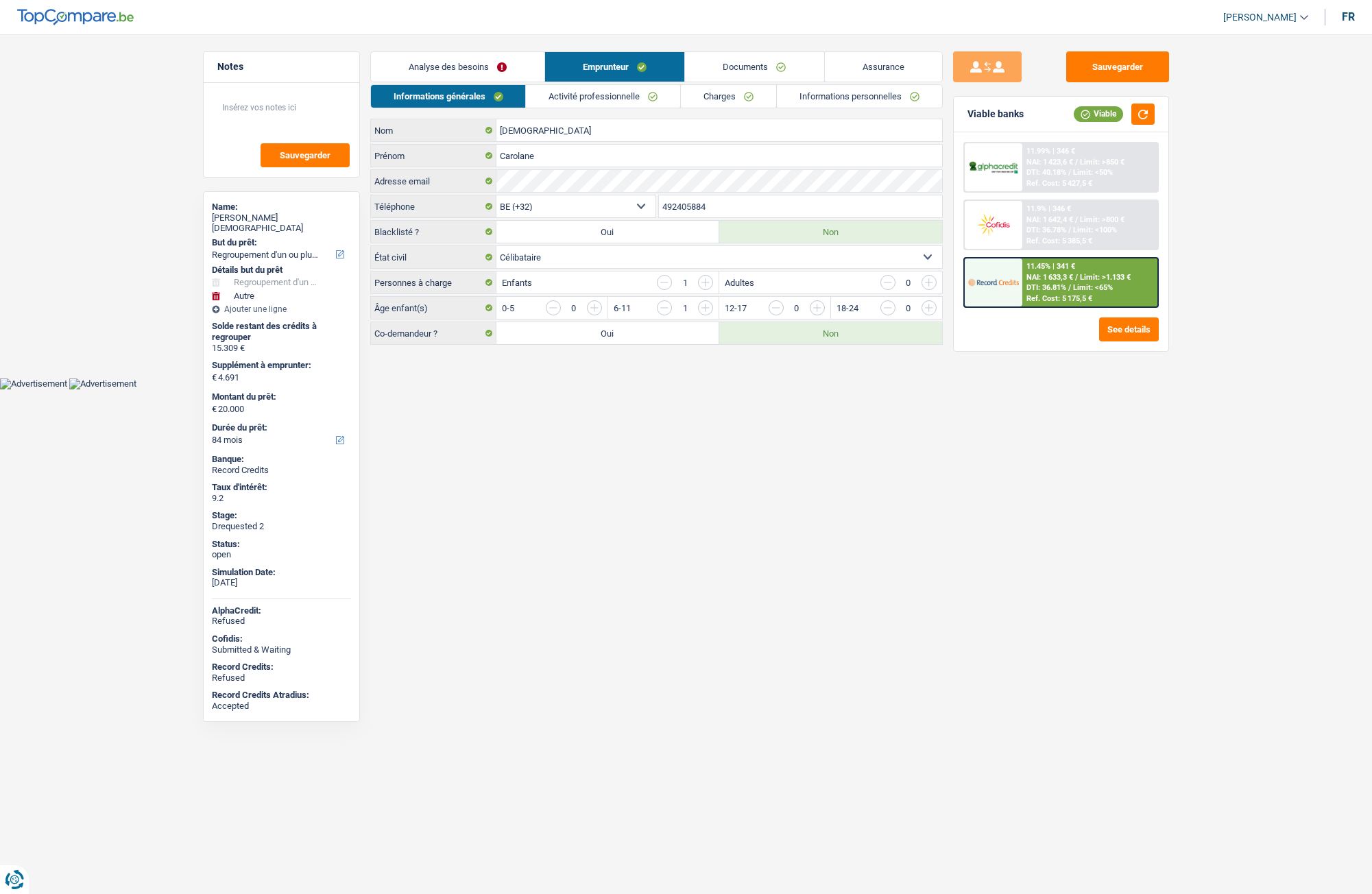
click at [714, 100] on link "Charges" at bounding box center [729, 96] width 95 height 23
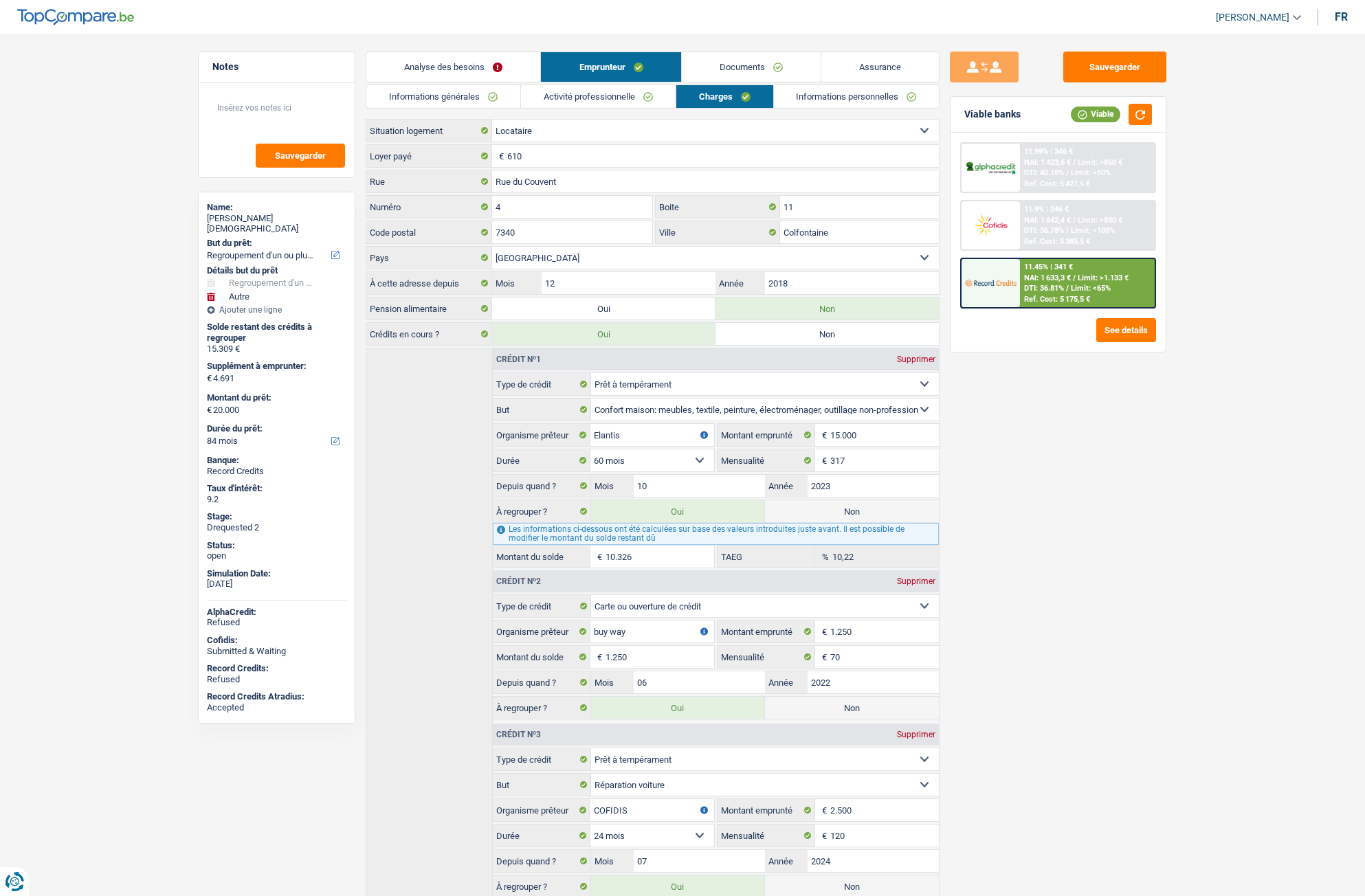
click at [851, 105] on link "Informations personnelles" at bounding box center [856, 96] width 165 height 23
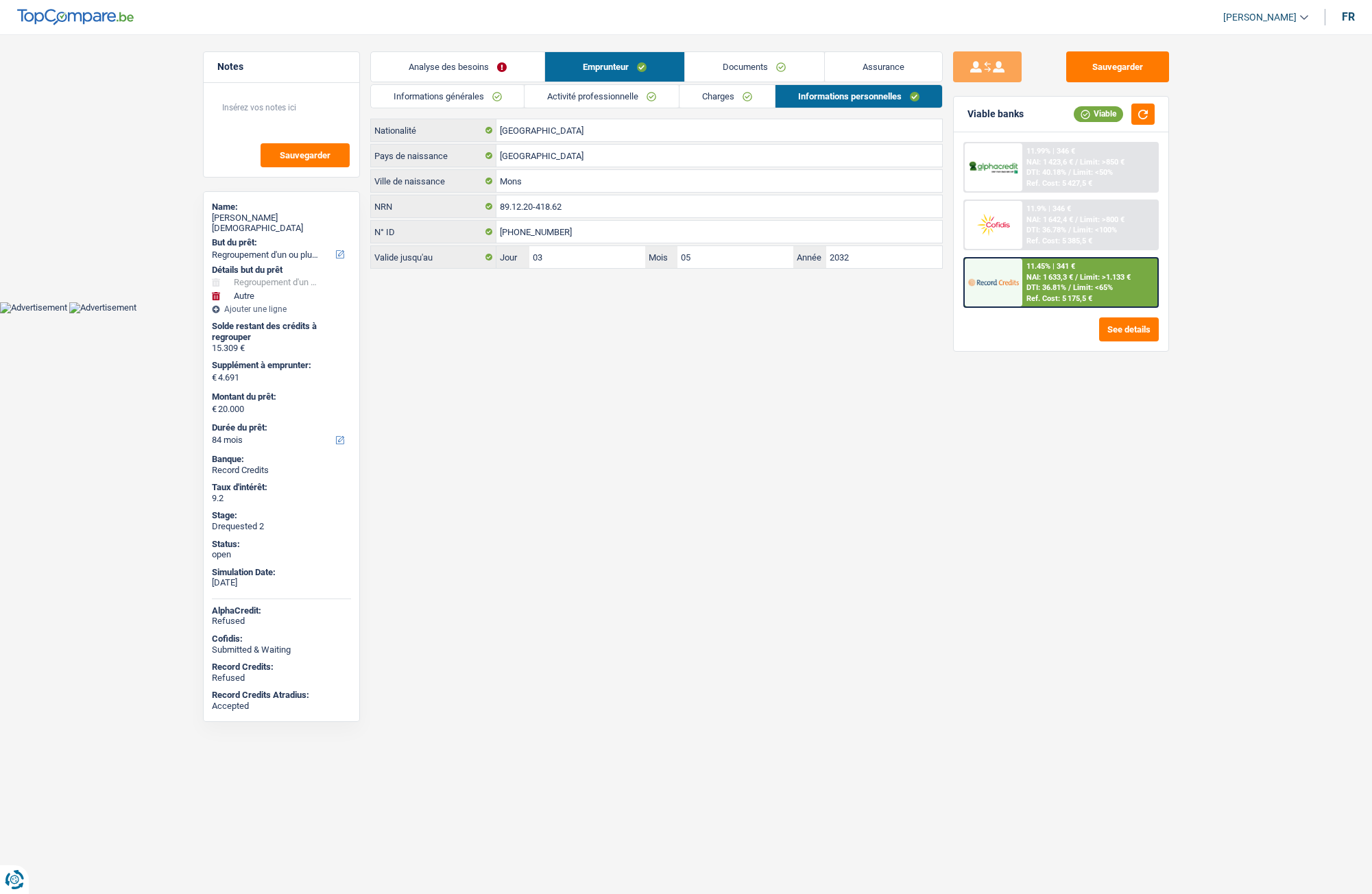
click at [794, 75] on link "Documents" at bounding box center [754, 67] width 138 height 29
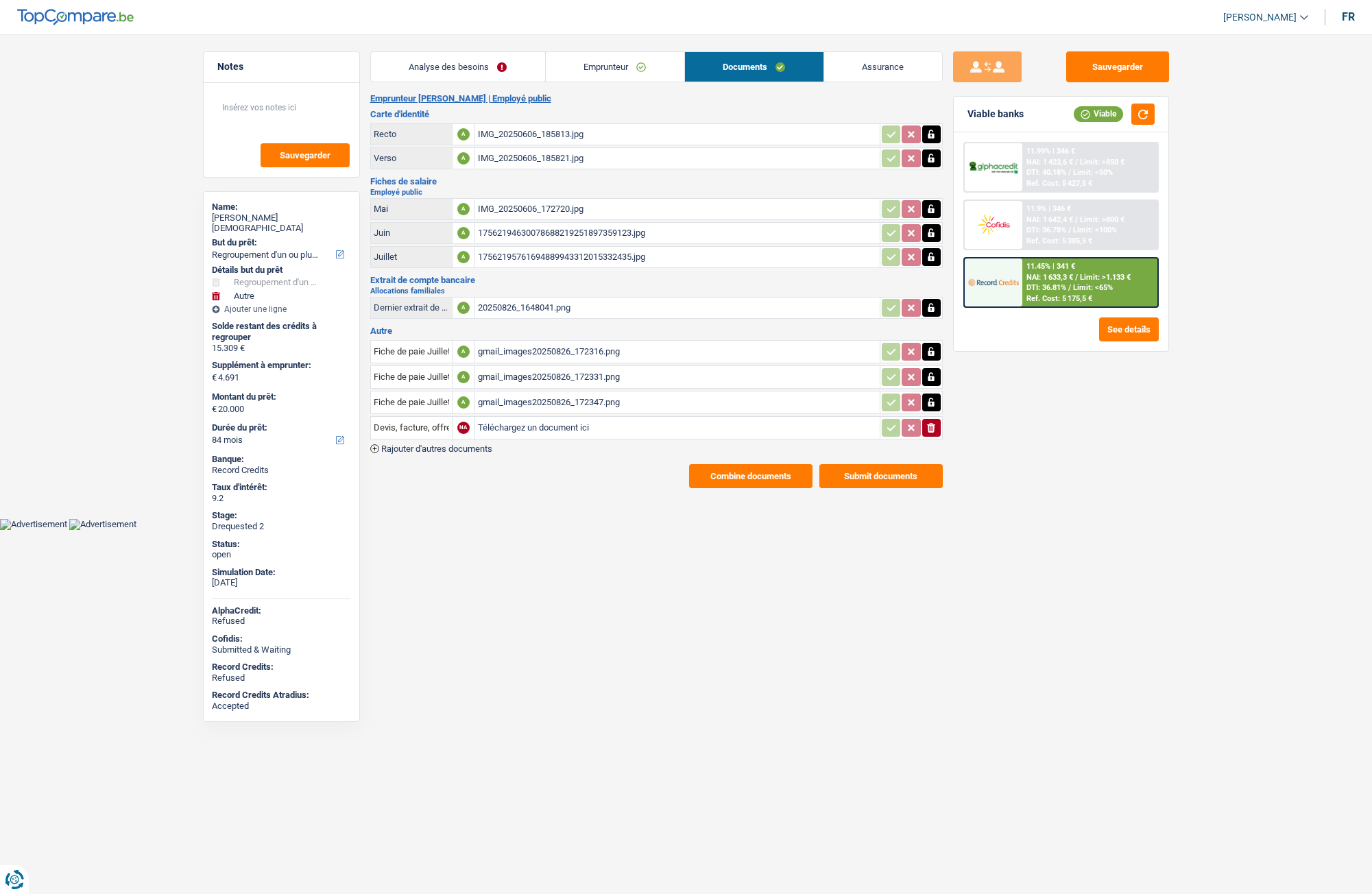
click at [861, 69] on link "Assurance" at bounding box center [883, 67] width 118 height 29
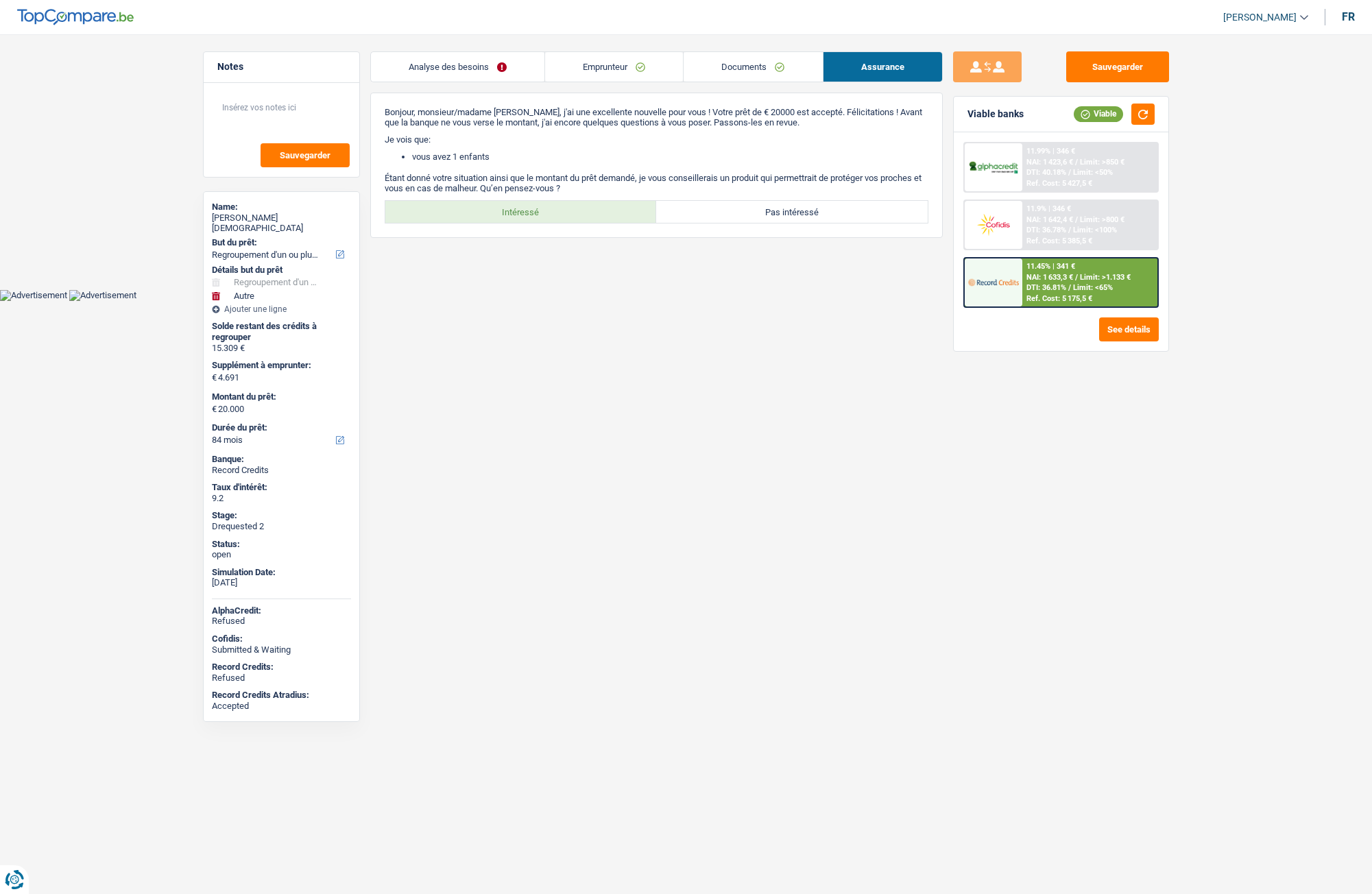
click at [807, 57] on link "Documents" at bounding box center [753, 67] width 138 height 29
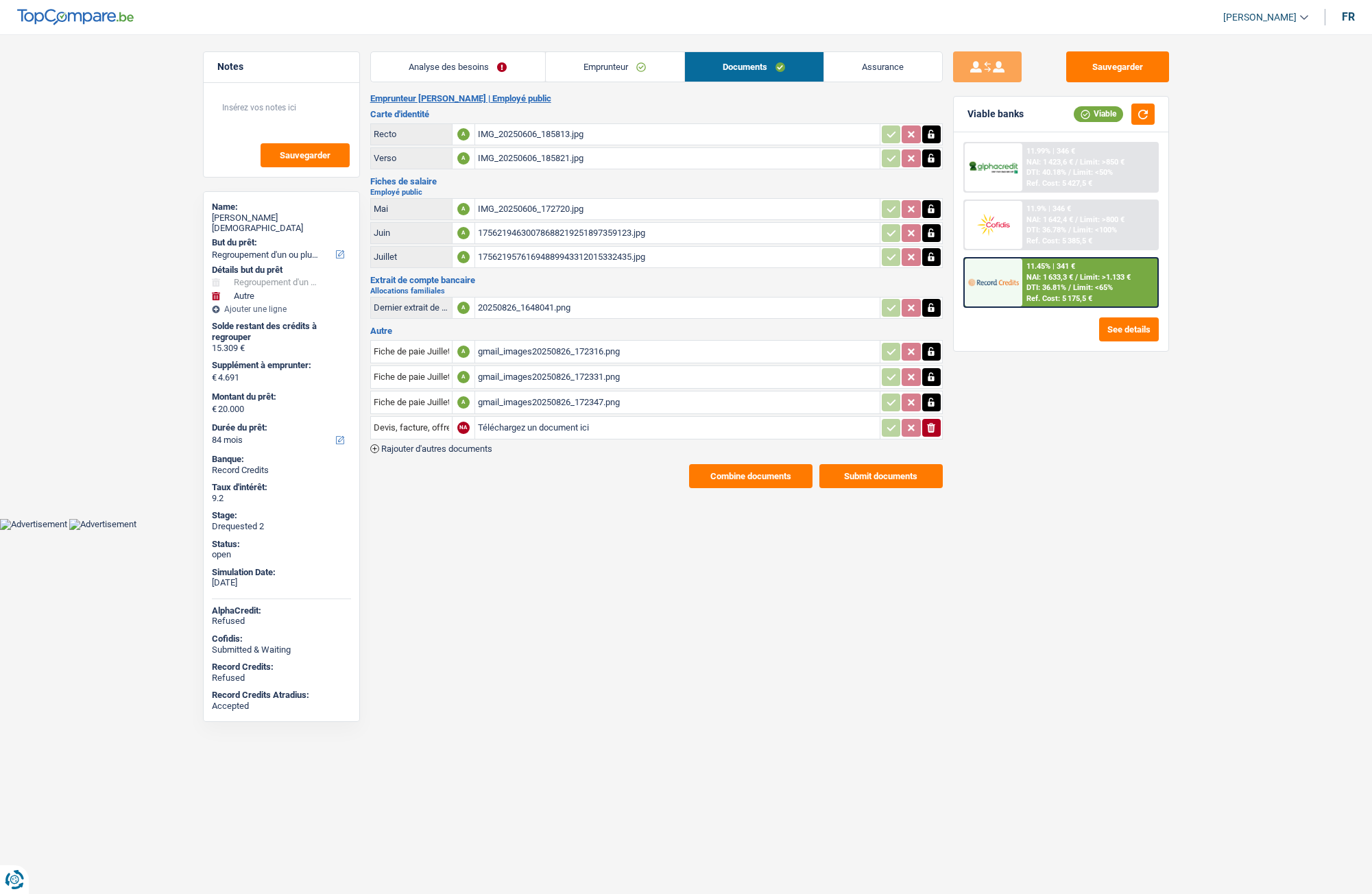
click at [611, 58] on link "Emprunteur" at bounding box center [615, 67] width 138 height 29
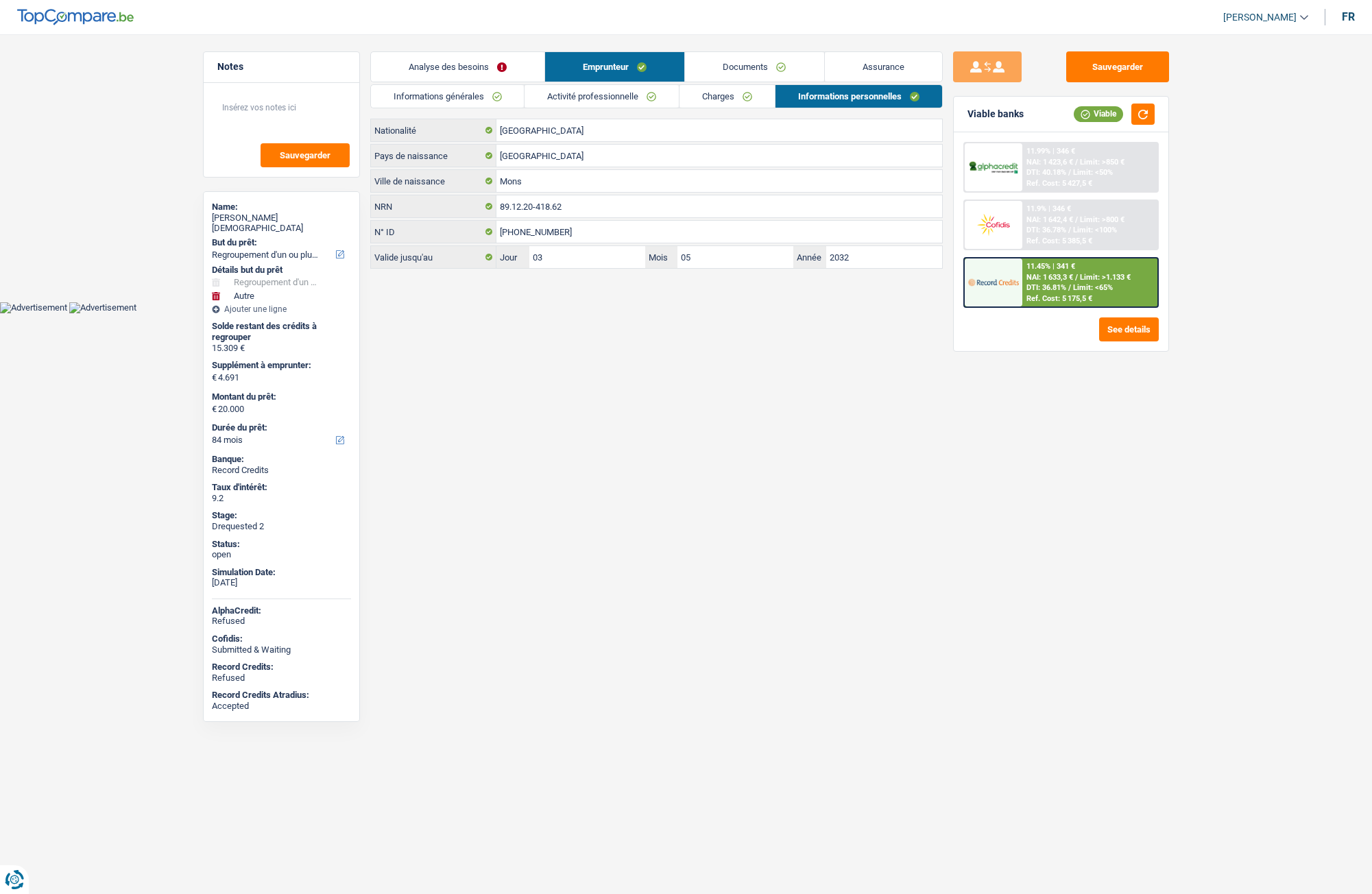
click at [471, 61] on link "Analyse des besoins" at bounding box center [457, 67] width 173 height 29
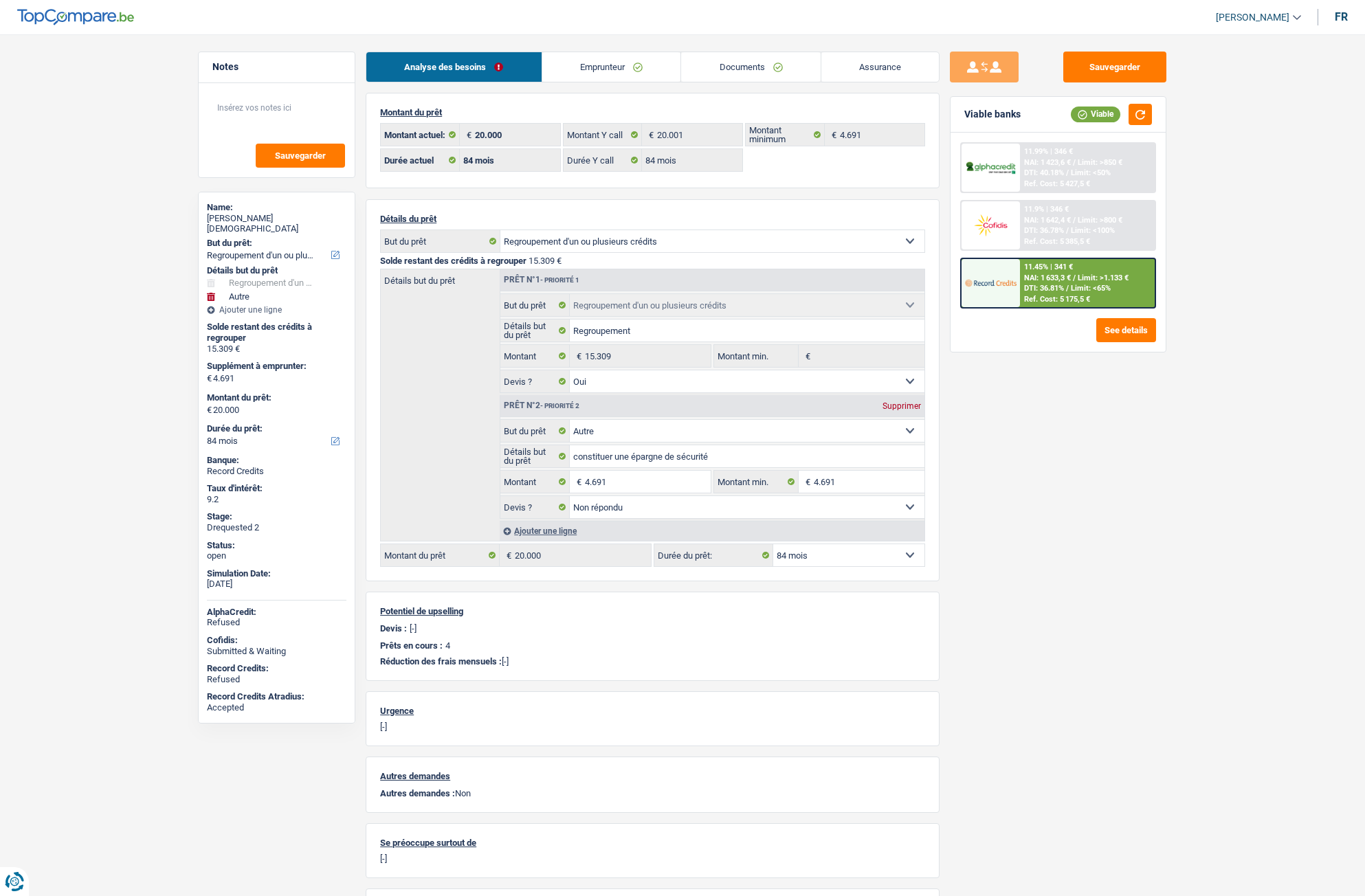
click at [568, 58] on link "Emprunteur" at bounding box center [611, 67] width 139 height 29
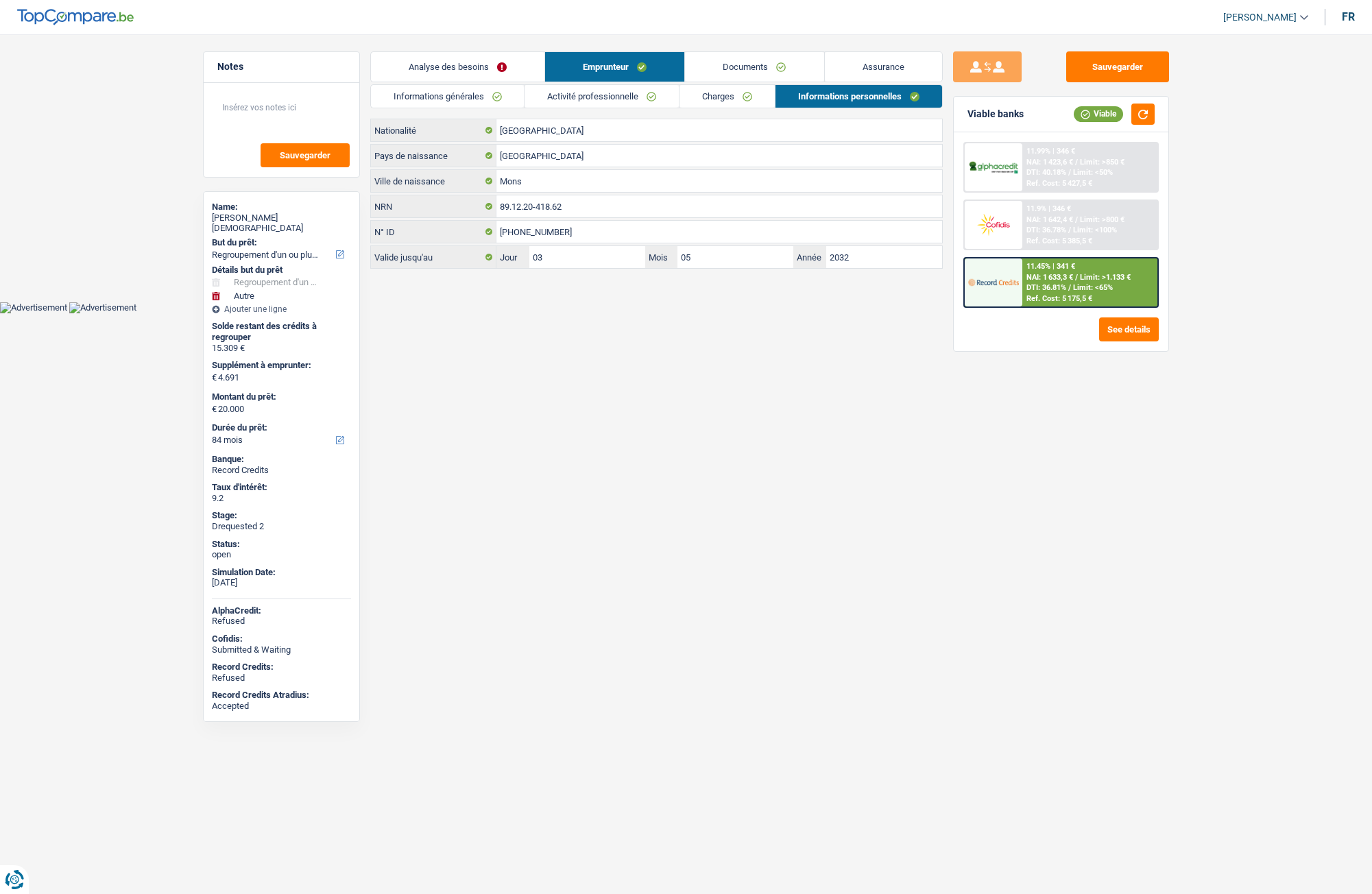
click at [726, 72] on link "Documents" at bounding box center [754, 67] width 138 height 29
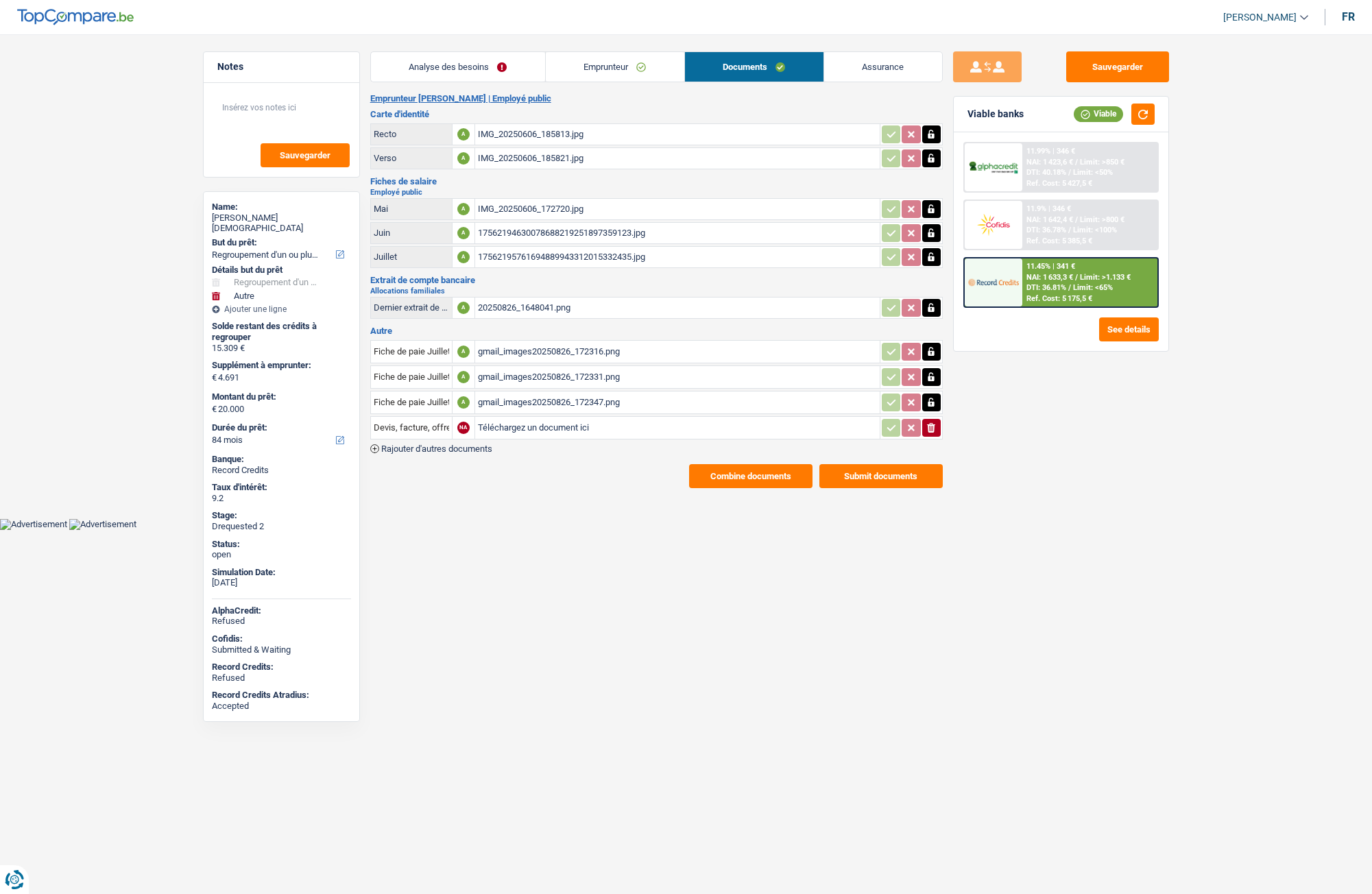
click at [845, 69] on link "Assurance" at bounding box center [883, 67] width 118 height 29
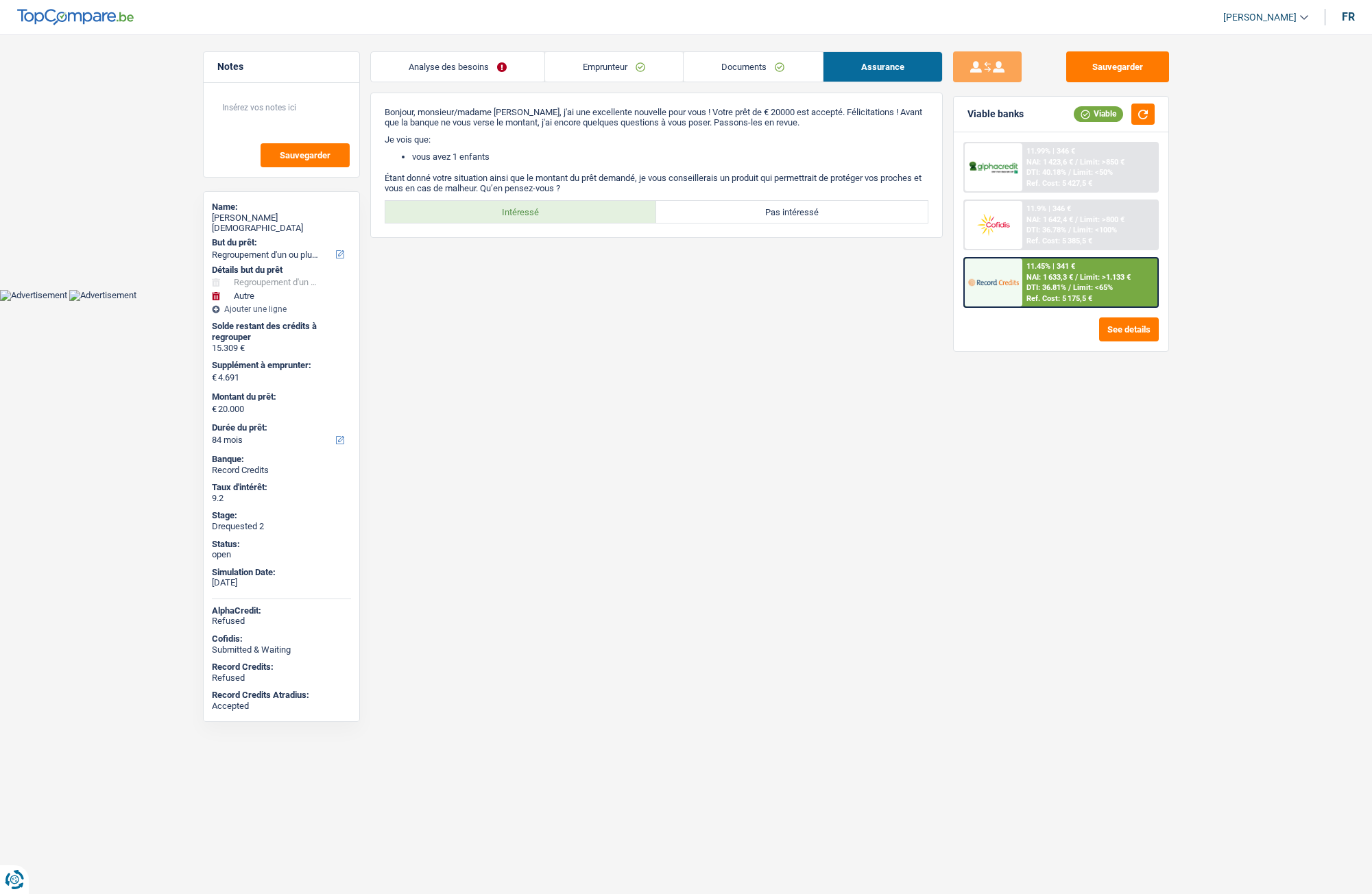
click at [687, 67] on link "Documents" at bounding box center [753, 67] width 138 height 29
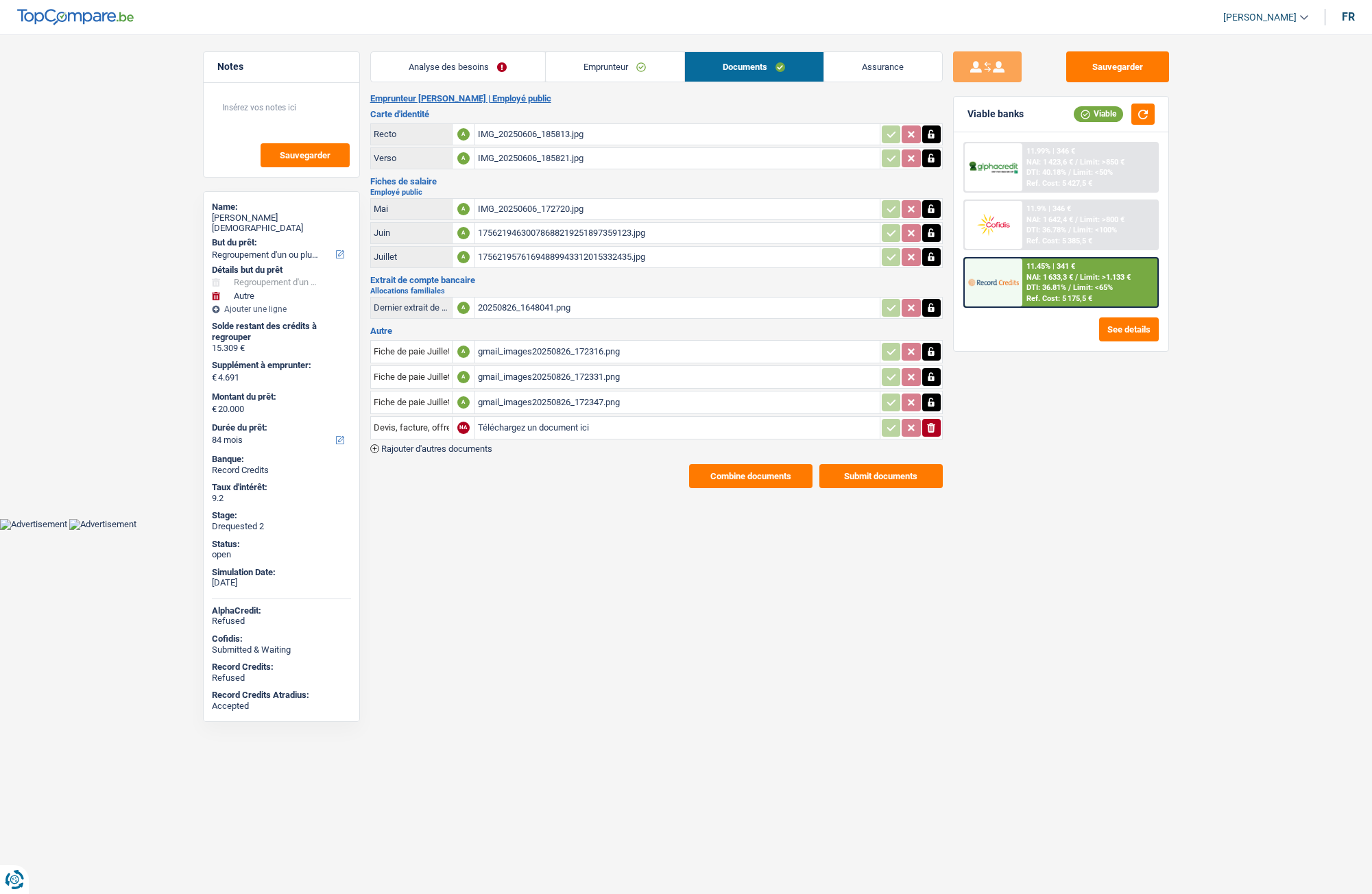
click at [557, 93] on div "Analyse des besoins Emprunteur Documents Assurance Montant du prêt 20.000 € Mon…" at bounding box center [656, 269] width 572 height 437
click at [576, 73] on link "Emprunteur" at bounding box center [615, 67] width 138 height 29
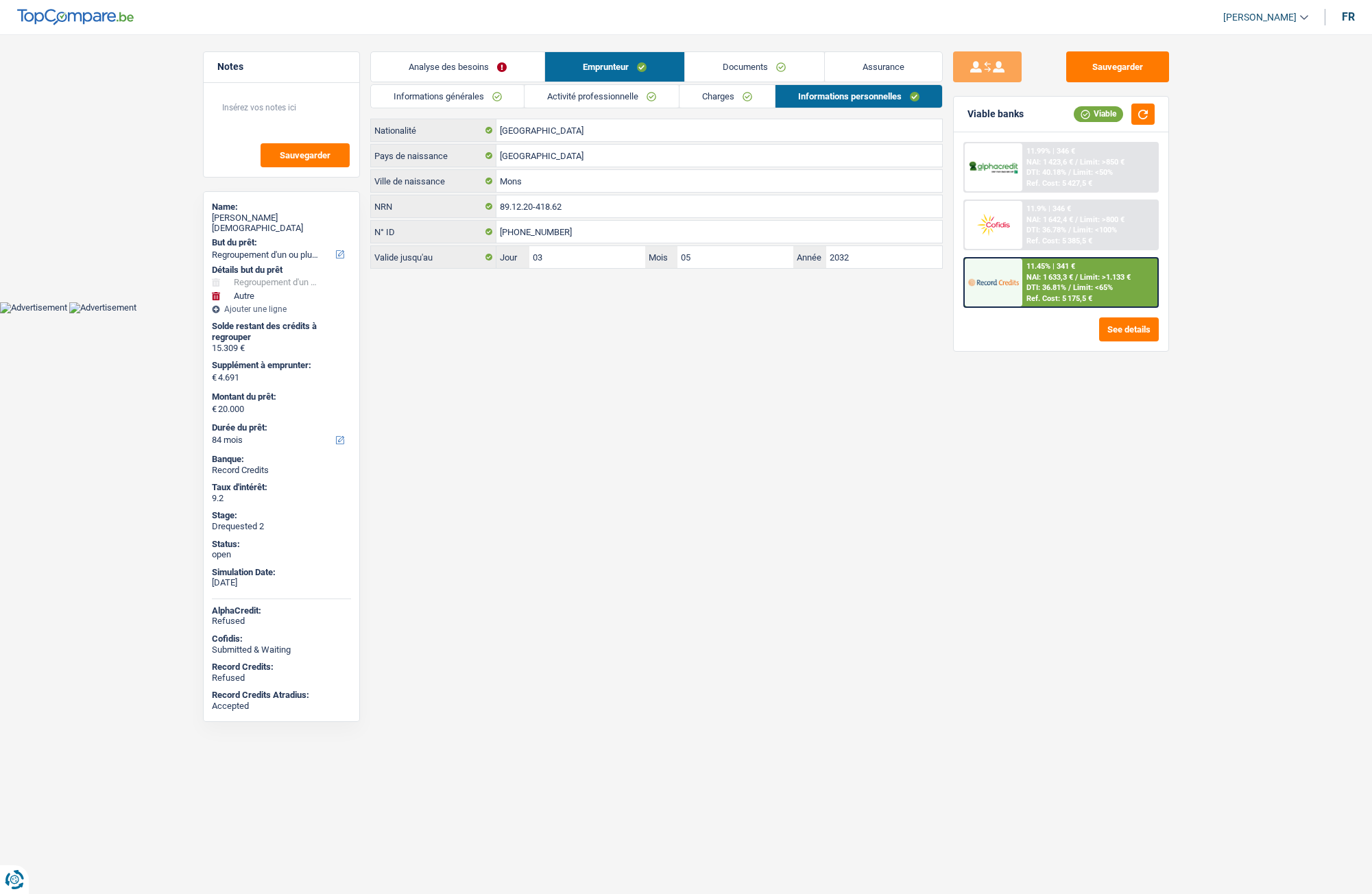
click at [467, 98] on link "Informations générales" at bounding box center [448, 96] width 154 height 23
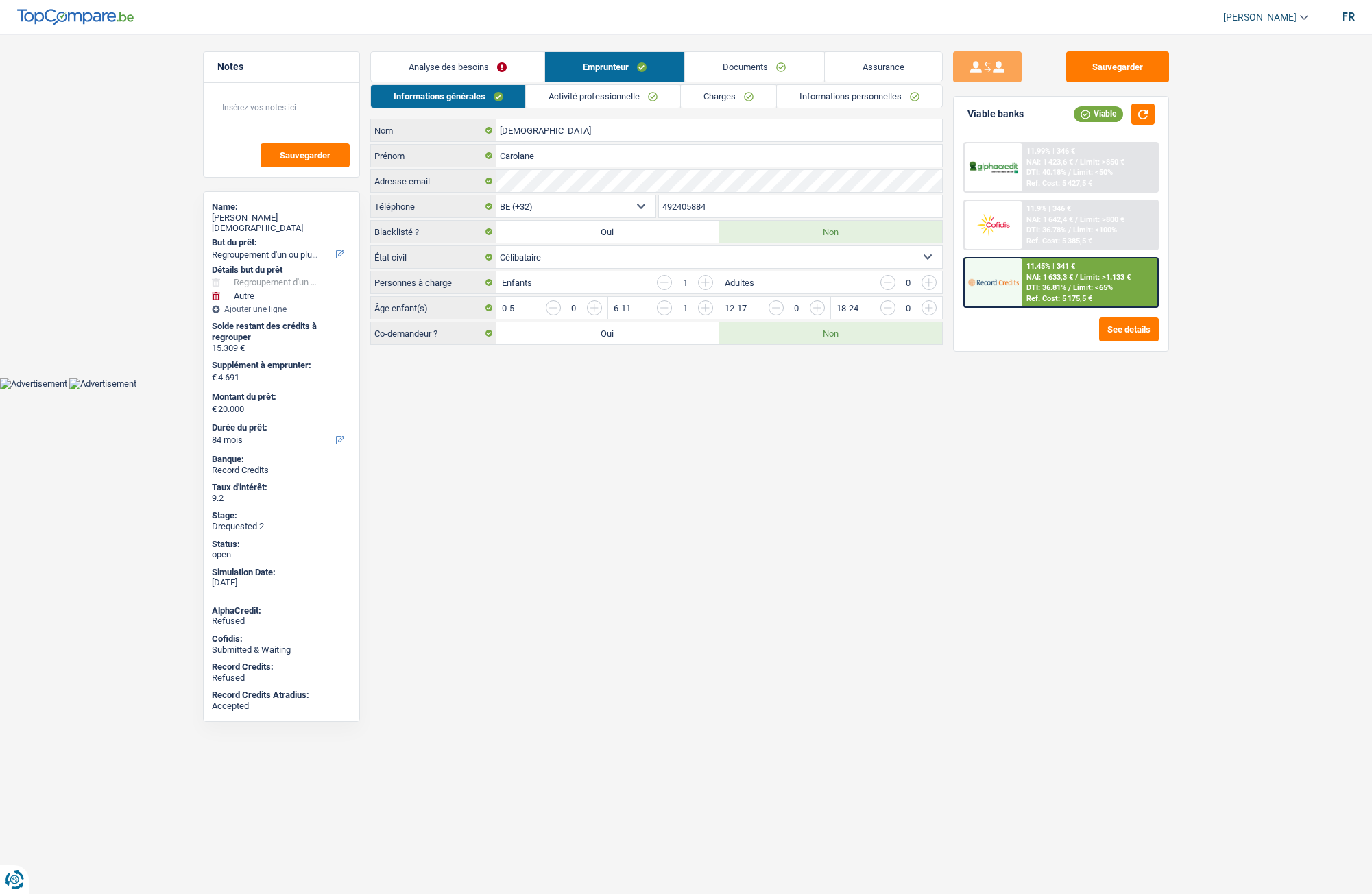
click at [676, 104] on link "Activité professionnelle" at bounding box center [603, 96] width 154 height 23
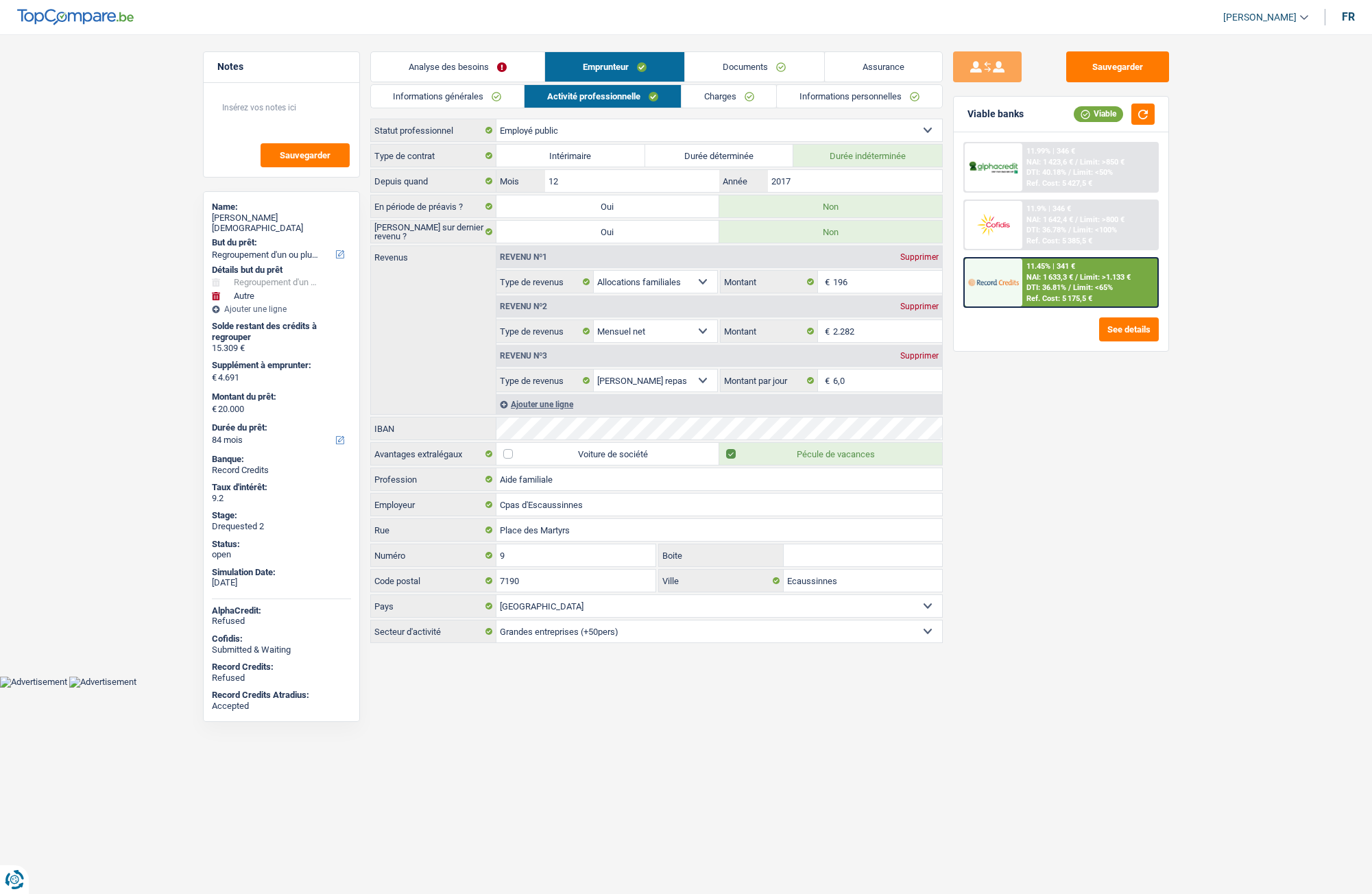
click at [730, 94] on link "Charges" at bounding box center [729, 96] width 95 height 23
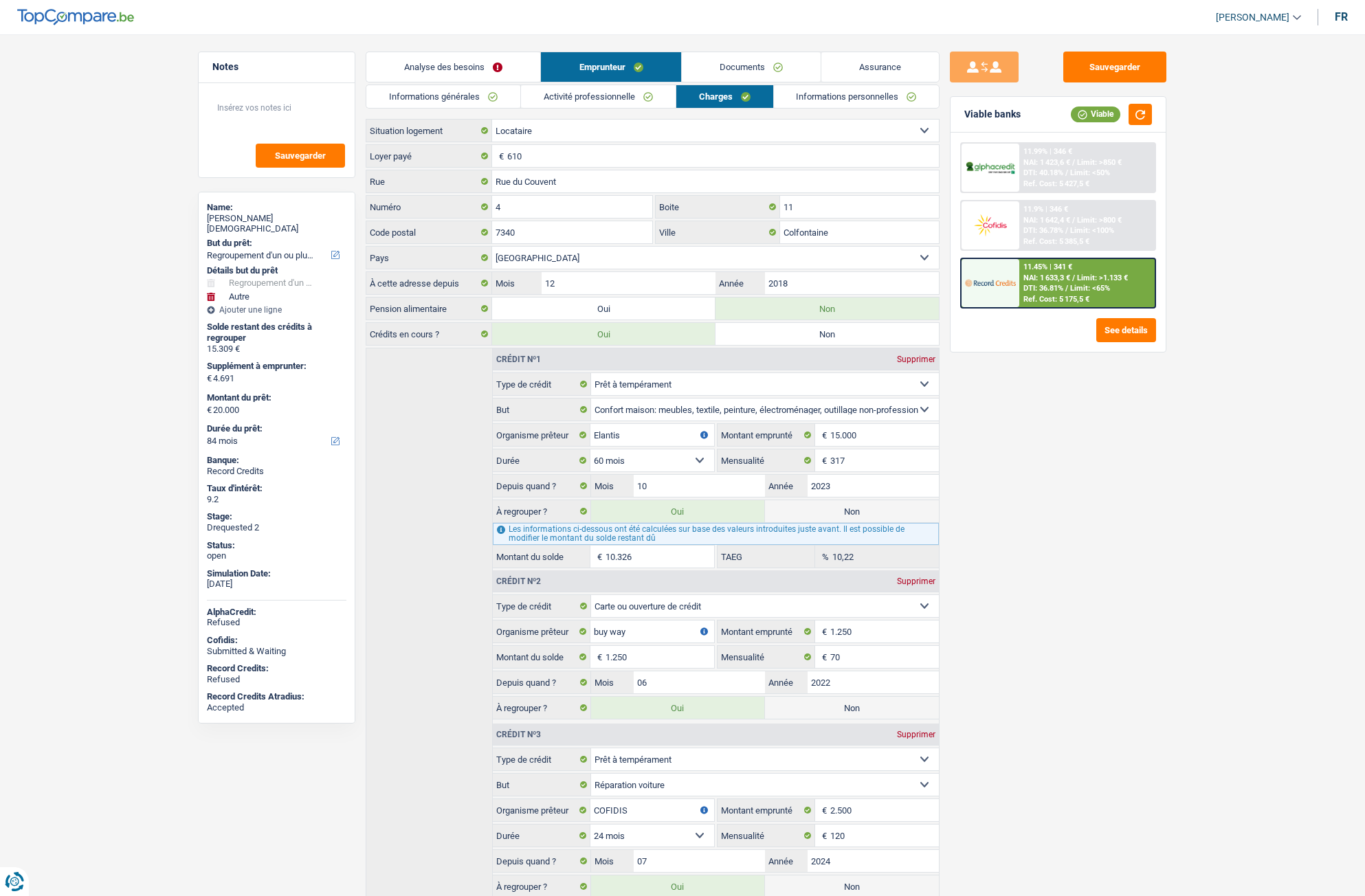
click at [811, 98] on link "Informations personnelles" at bounding box center [856, 96] width 165 height 23
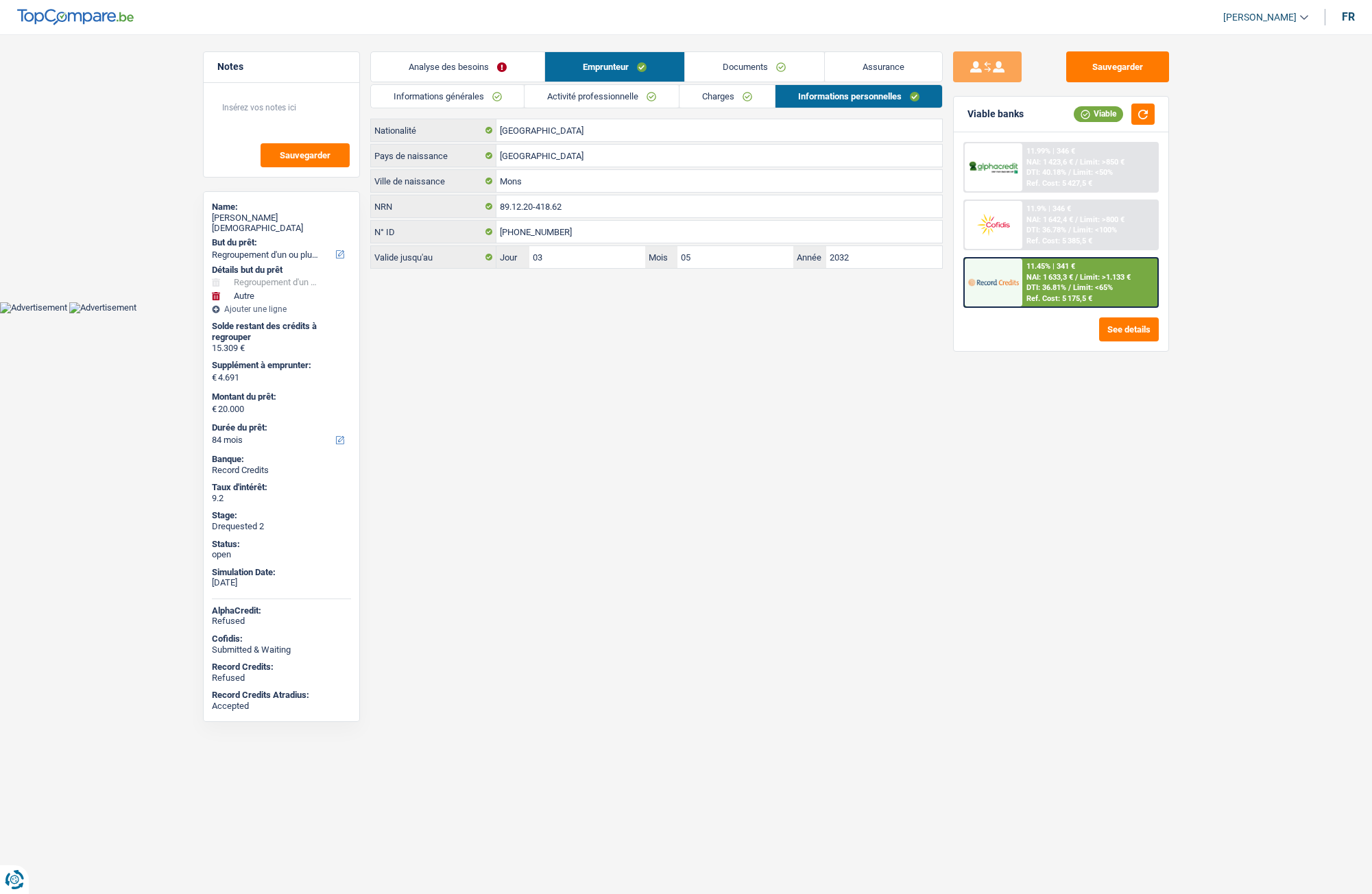
click at [618, 86] on link "Activité professionnelle" at bounding box center [602, 96] width 154 height 23
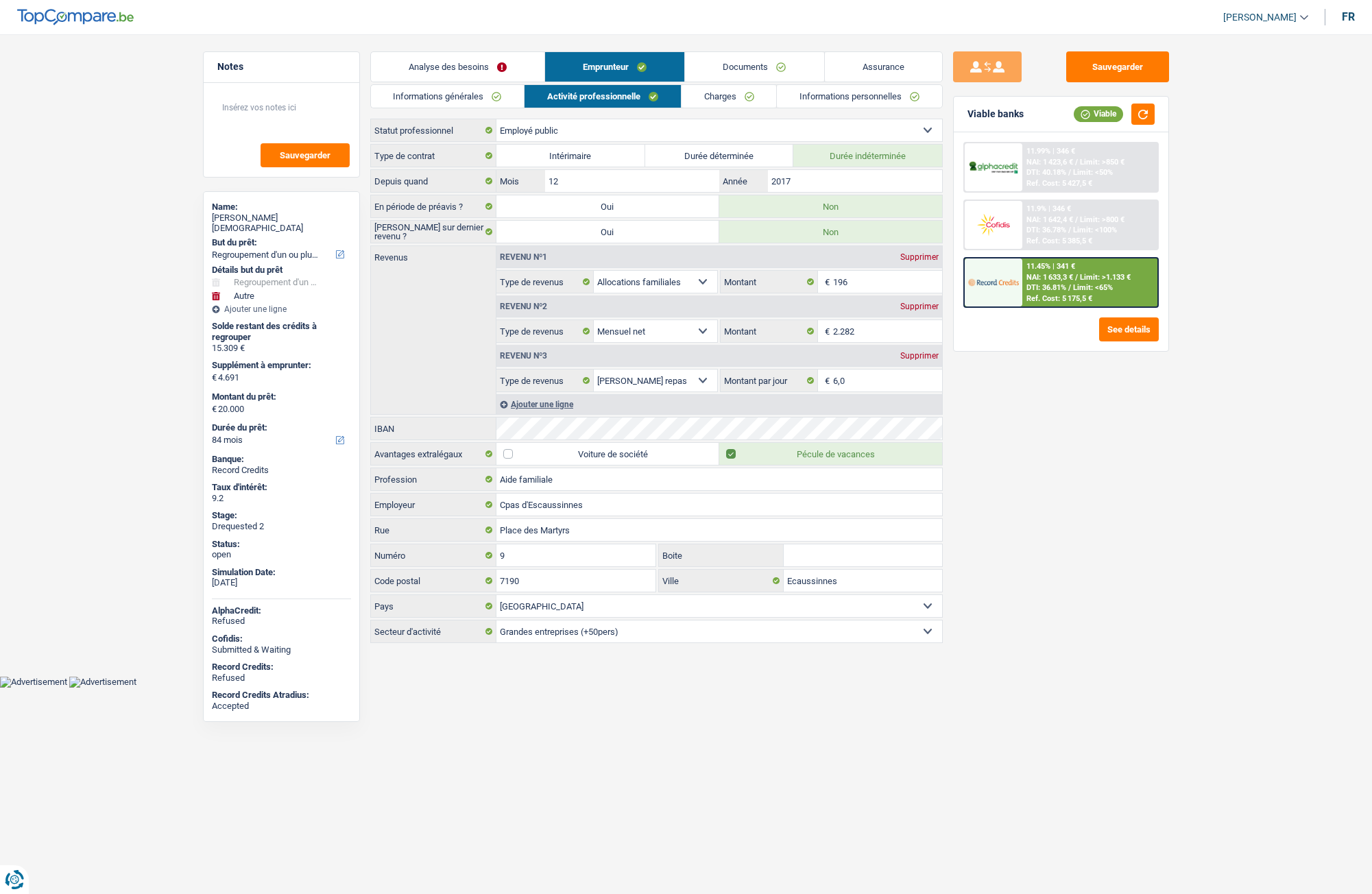
click at [478, 94] on link "Informations générales" at bounding box center [448, 96] width 154 height 23
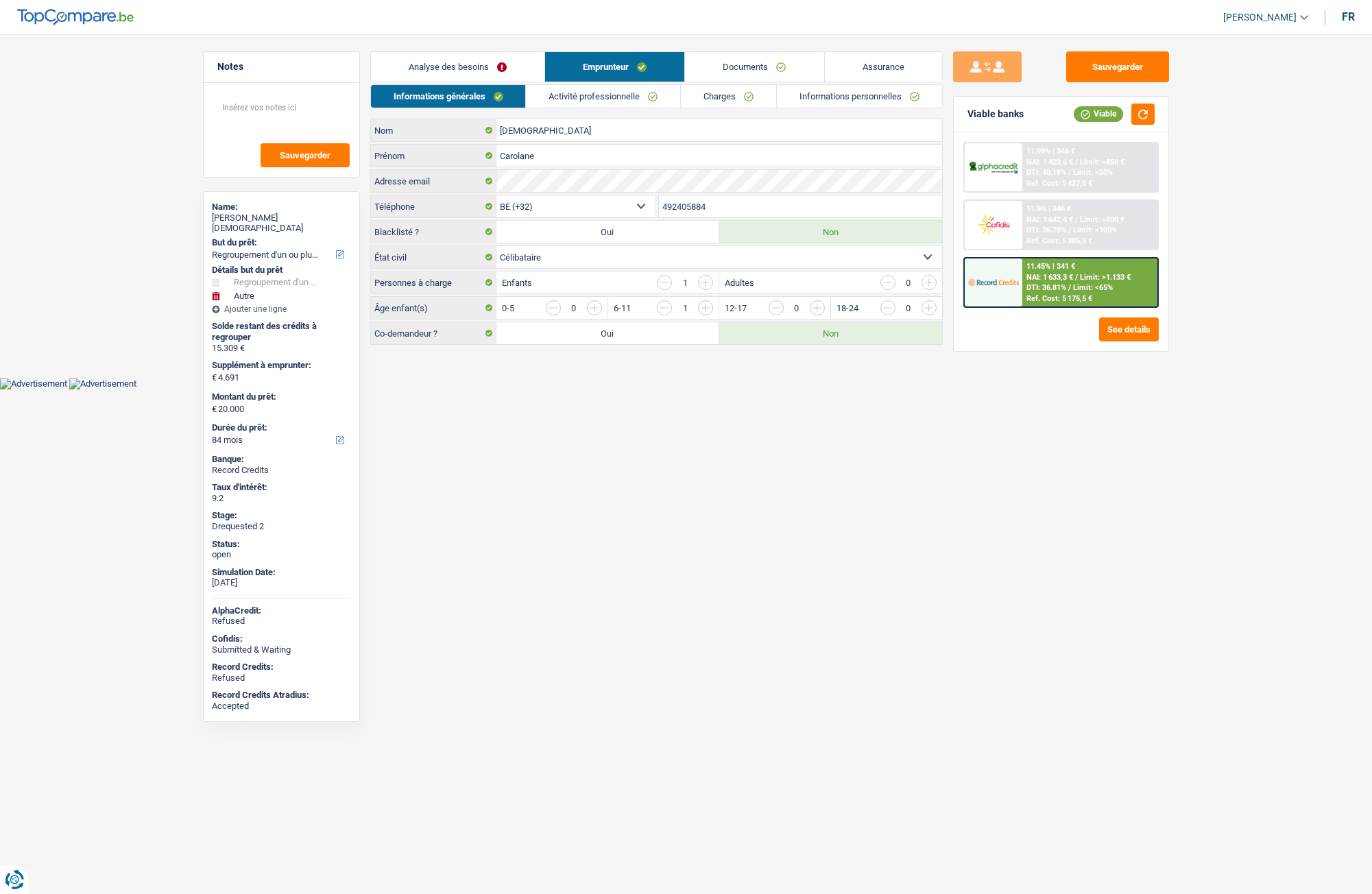
click at [592, 245] on div "[DEMOGRAPHIC_DATA] Nom [PERSON_NAME] Adresse email BE (+32) LU (+352) Sélection…" at bounding box center [656, 232] width 572 height 226
click at [593, 100] on link "Activité professionnelle" at bounding box center [603, 96] width 154 height 23
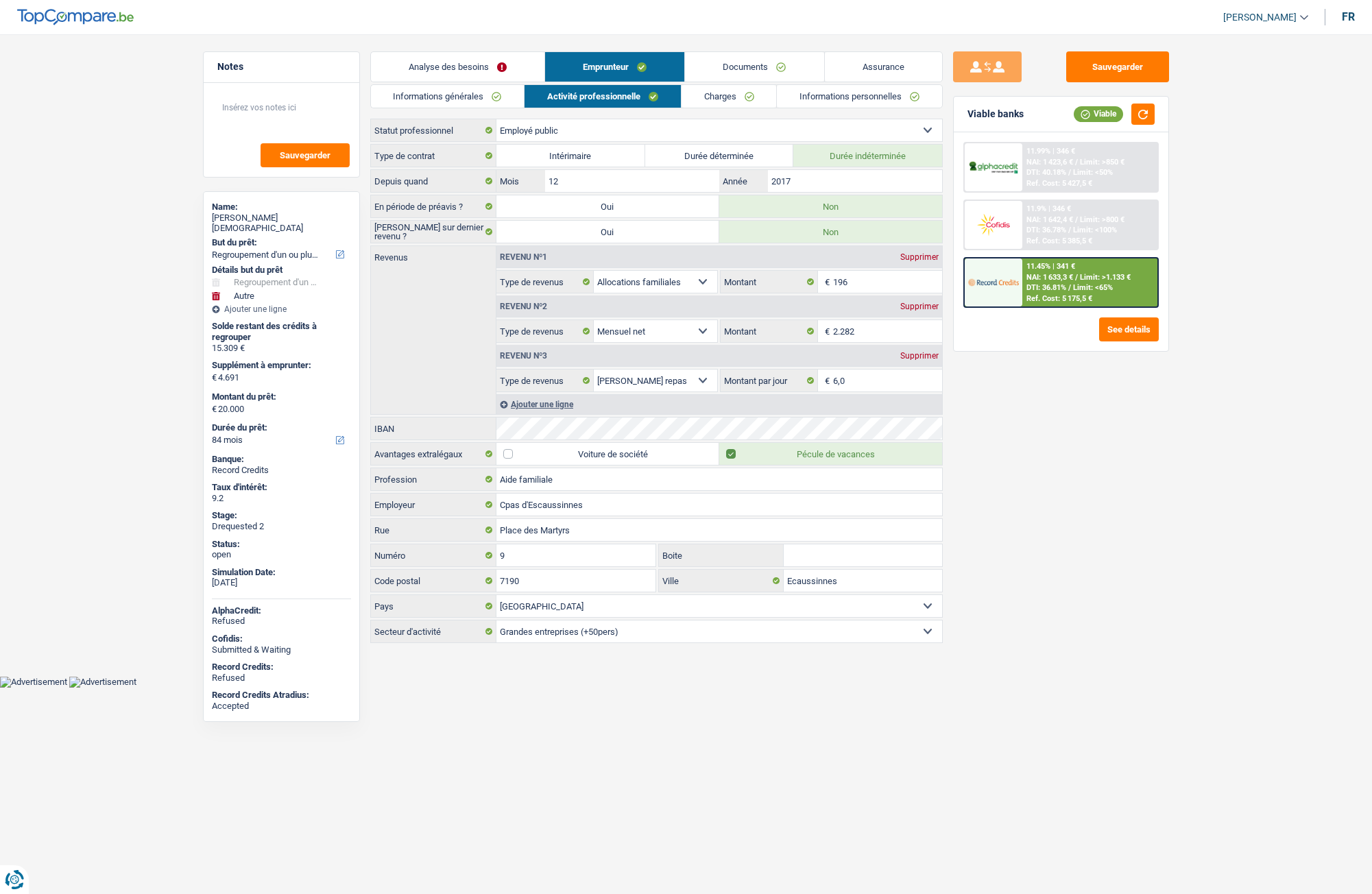
click at [703, 101] on link "Charges" at bounding box center [729, 96] width 95 height 23
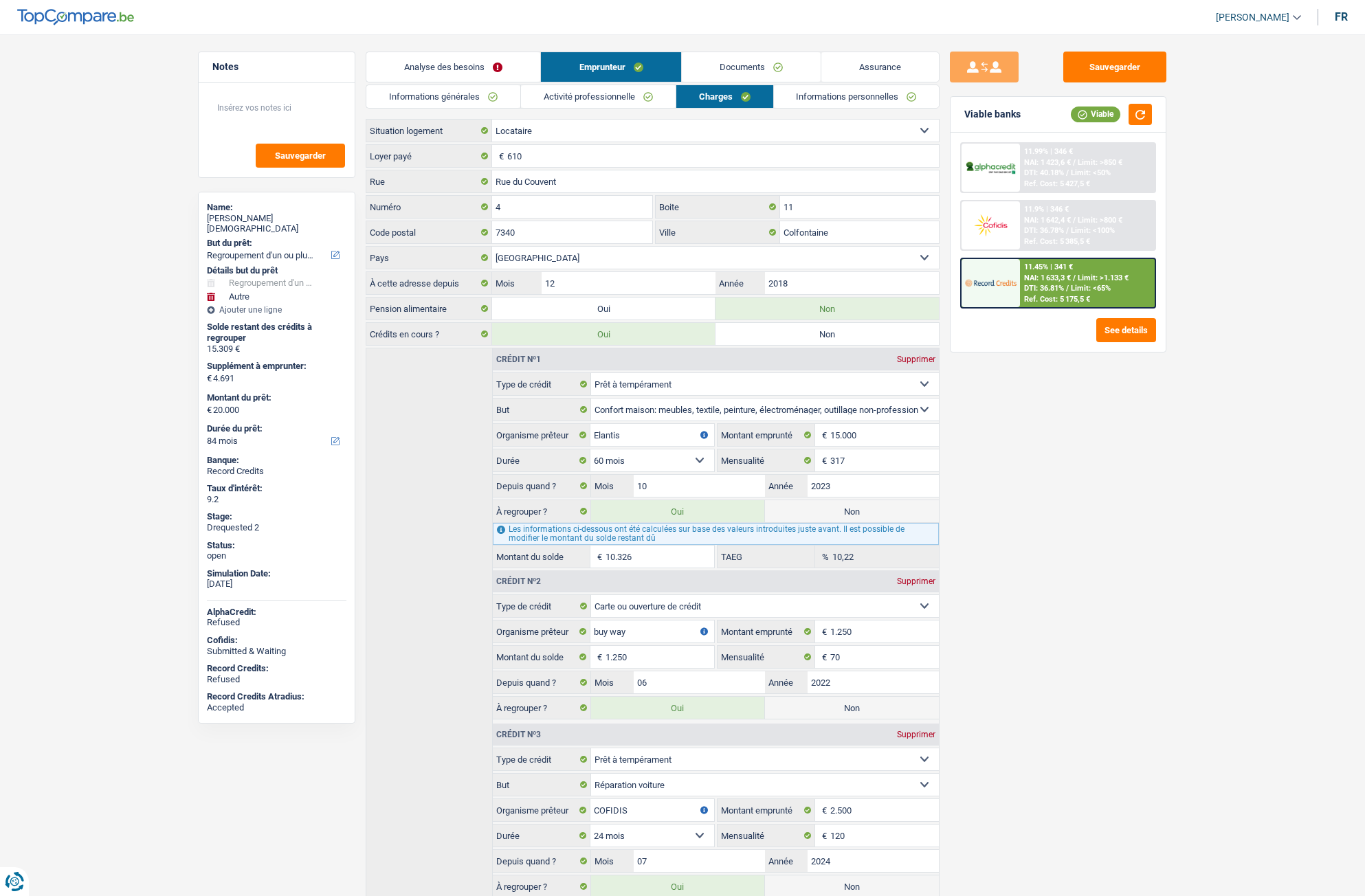
click at [800, 98] on link "Informations personnelles" at bounding box center [856, 96] width 165 height 23
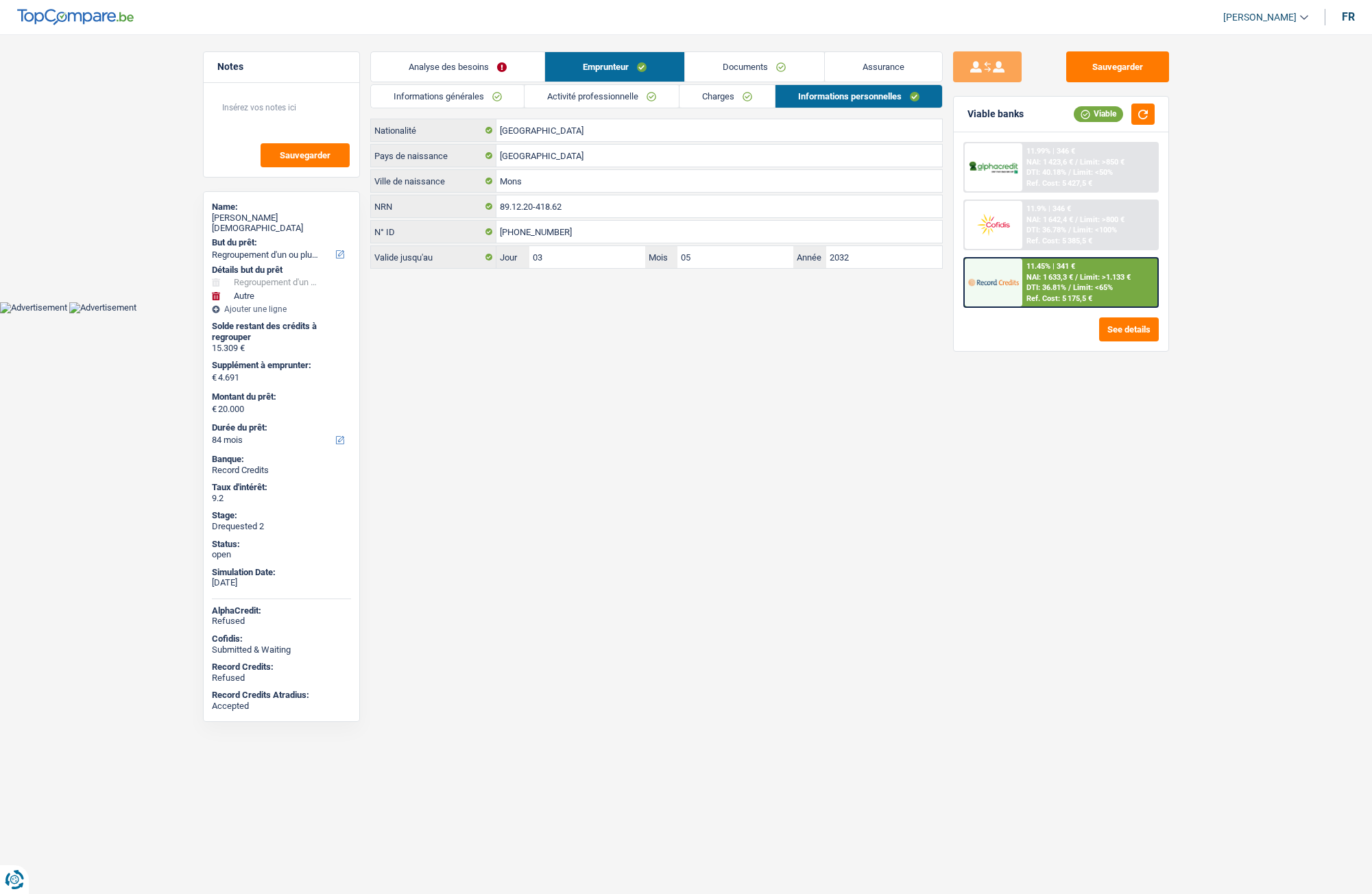
click at [608, 93] on link "Activité professionnelle" at bounding box center [602, 96] width 154 height 23
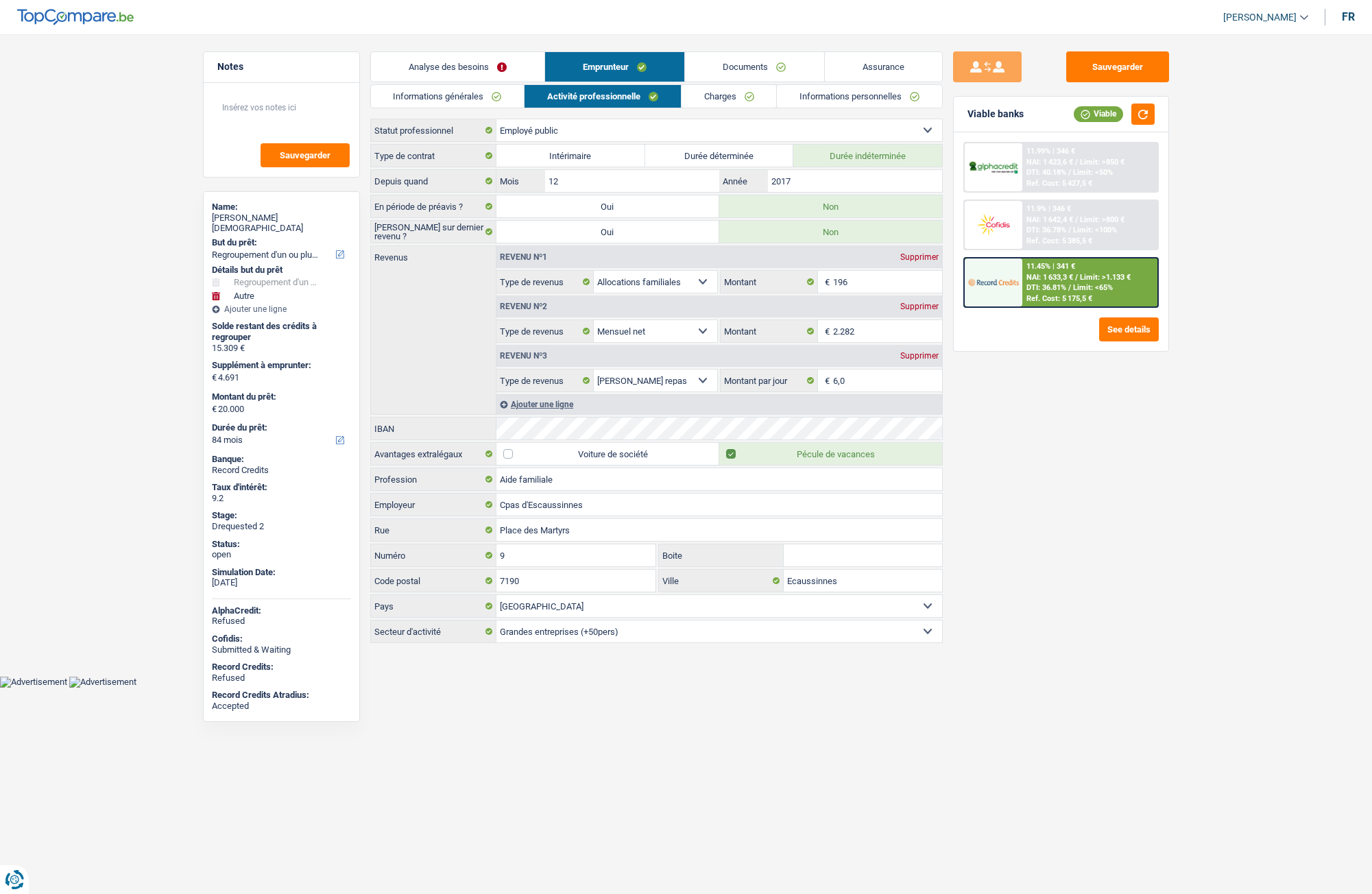
click at [449, 85] on link "Informations générales" at bounding box center [448, 96] width 154 height 23
